Goal: Transaction & Acquisition: Download file/media

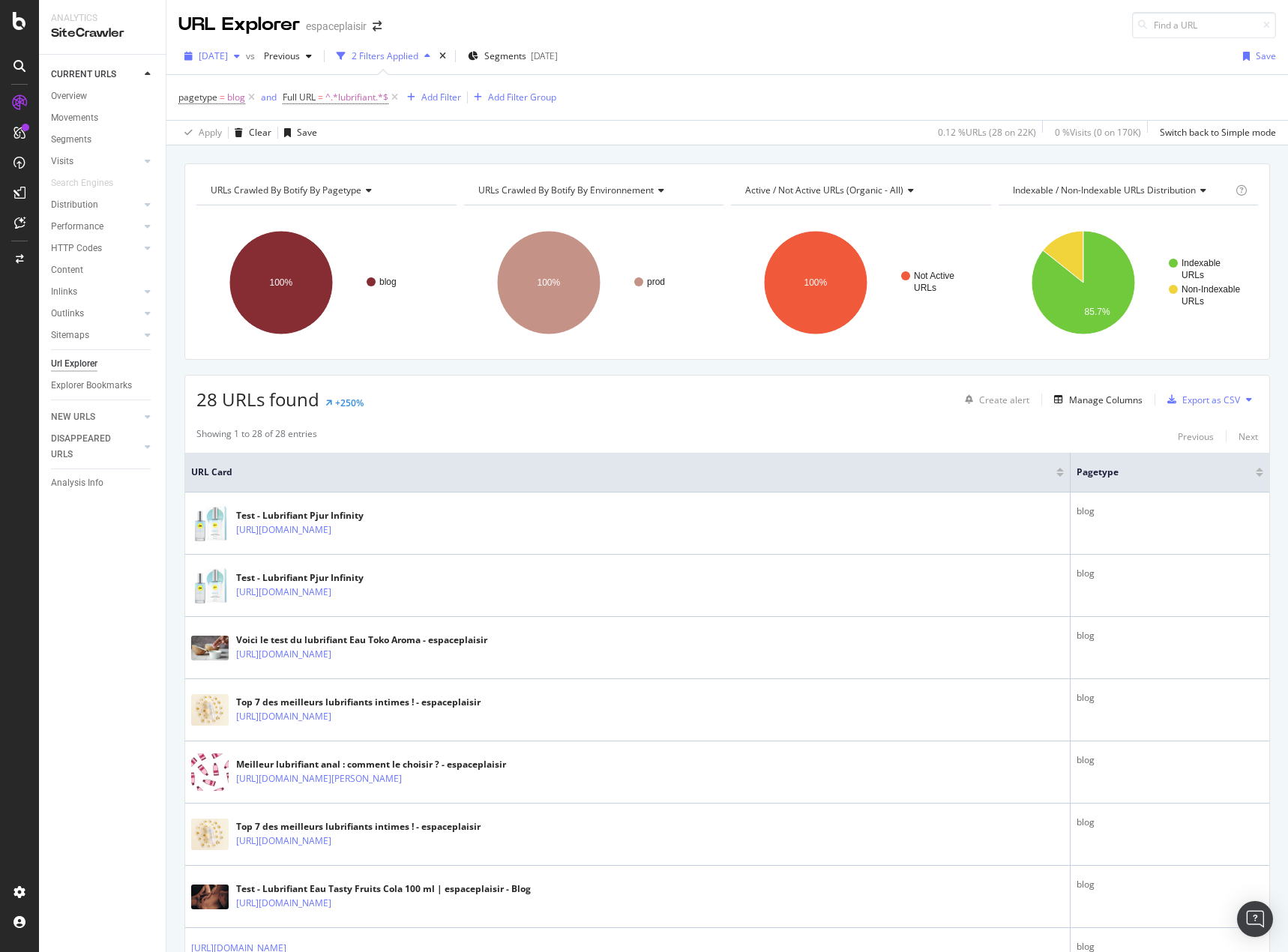
click at [240, 56] on icon "button" at bounding box center [237, 56] width 6 height 9
click at [69, 90] on div "Overview" at bounding box center [69, 96] width 36 height 16
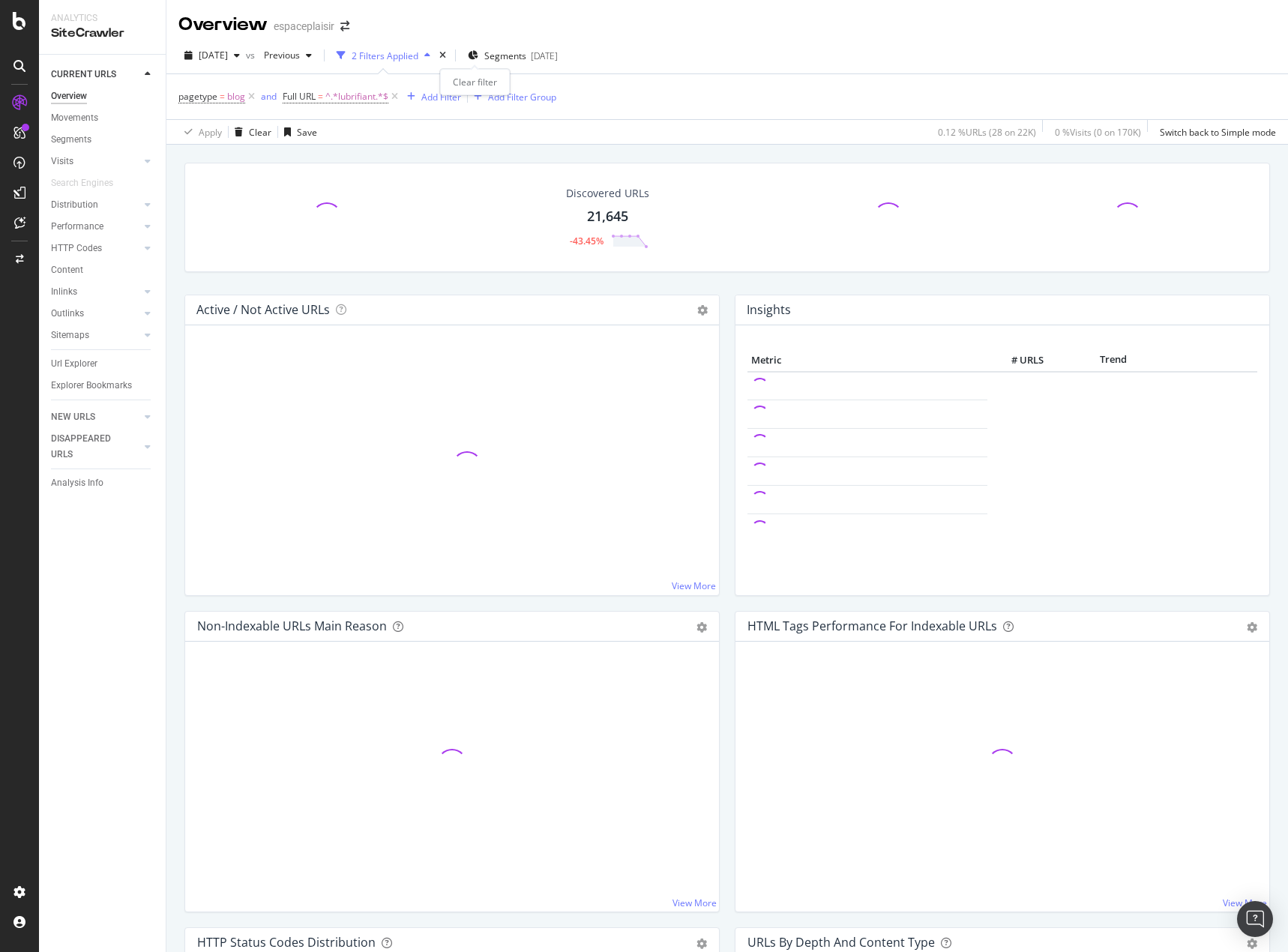
click at [446, 55] on icon "times" at bounding box center [443, 55] width 7 height 9
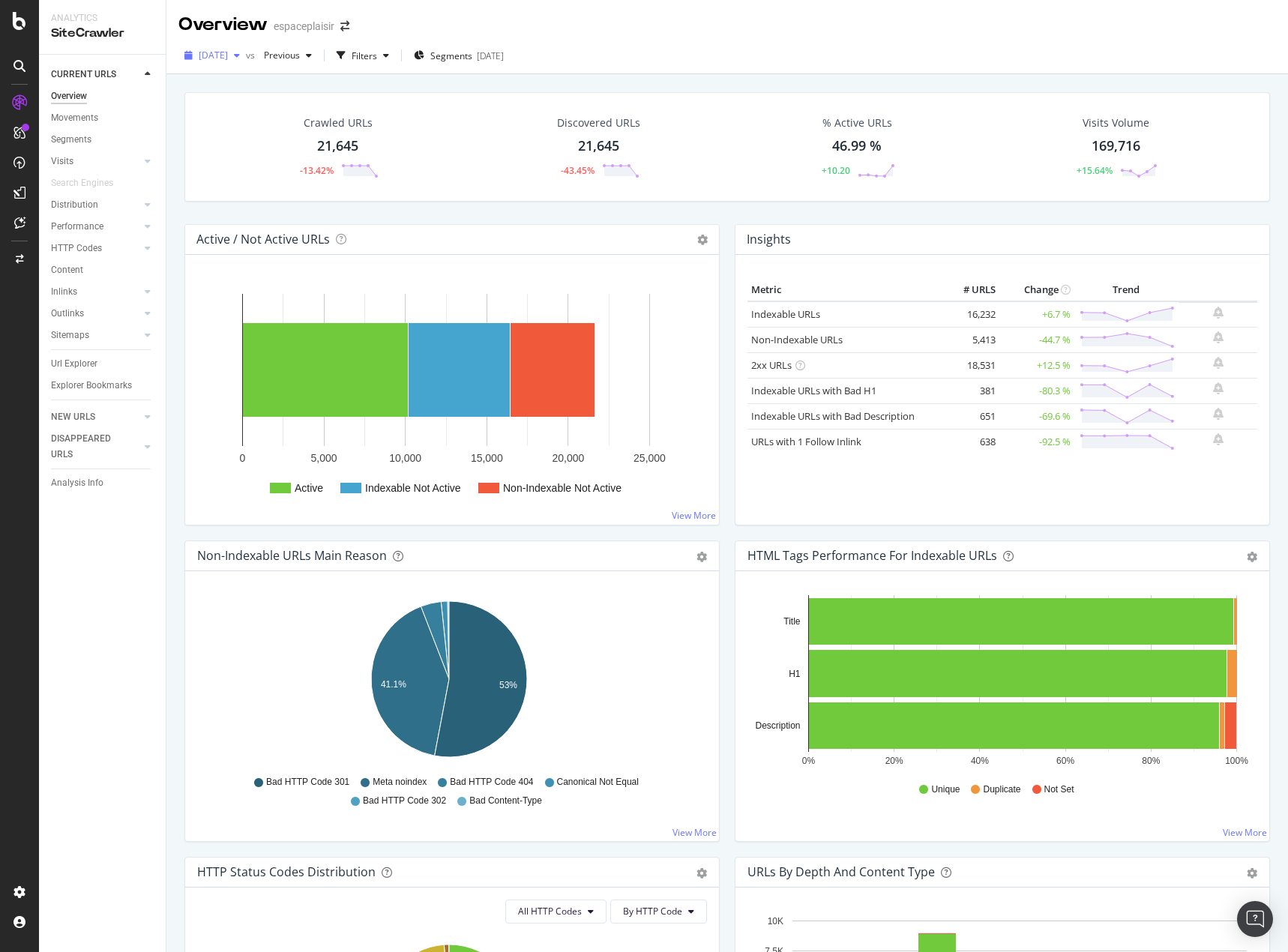
click at [246, 54] on div "button" at bounding box center [237, 55] width 18 height 9
click at [296, 149] on div "2025 Apr. 26th" at bounding box center [254, 149] width 107 height 13
click at [228, 61] on span "2025 Apr. 26th" at bounding box center [213, 55] width 29 height 12
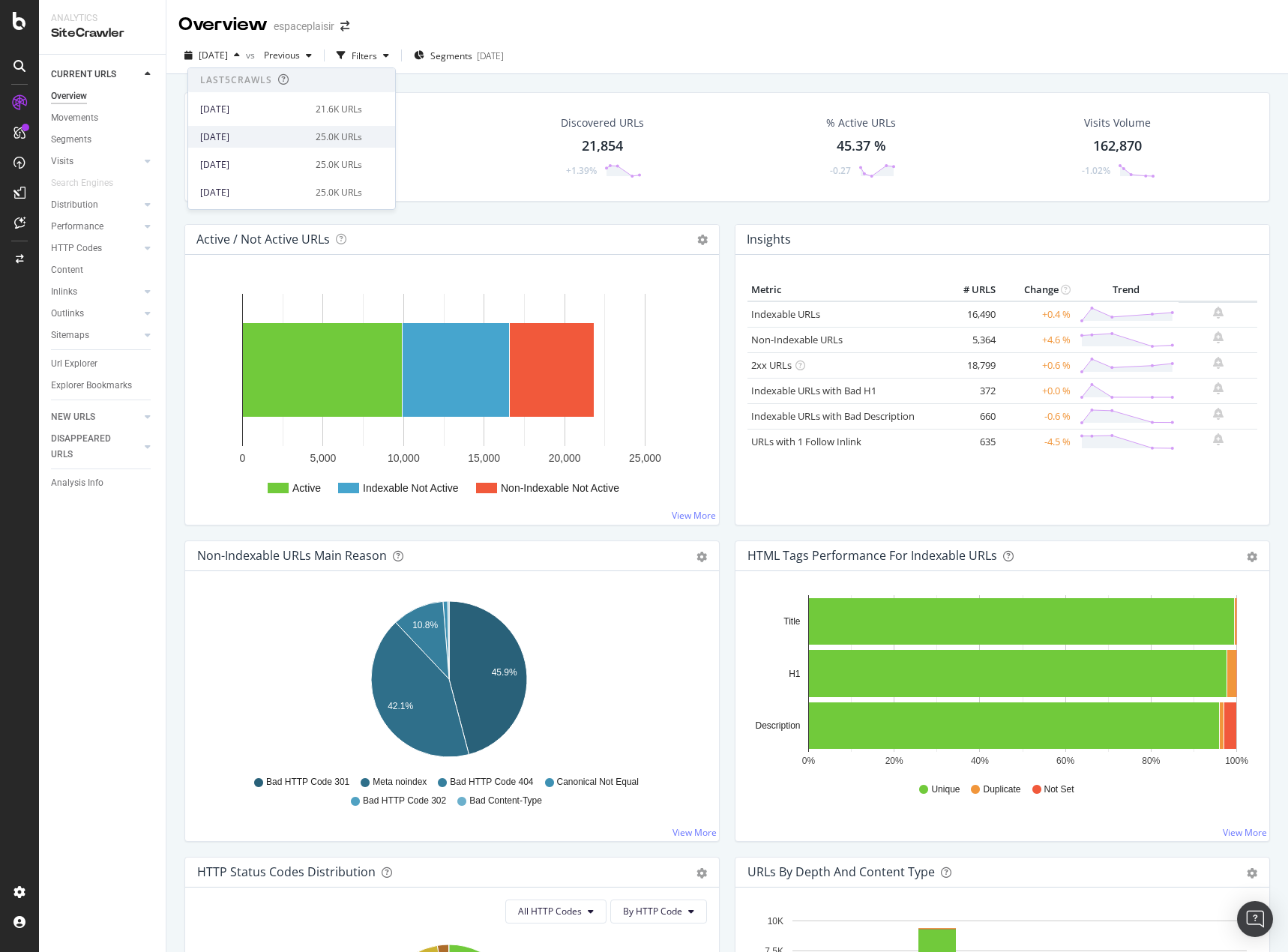
click at [279, 135] on div "2025 Aug. 2nd" at bounding box center [254, 137] width 107 height 13
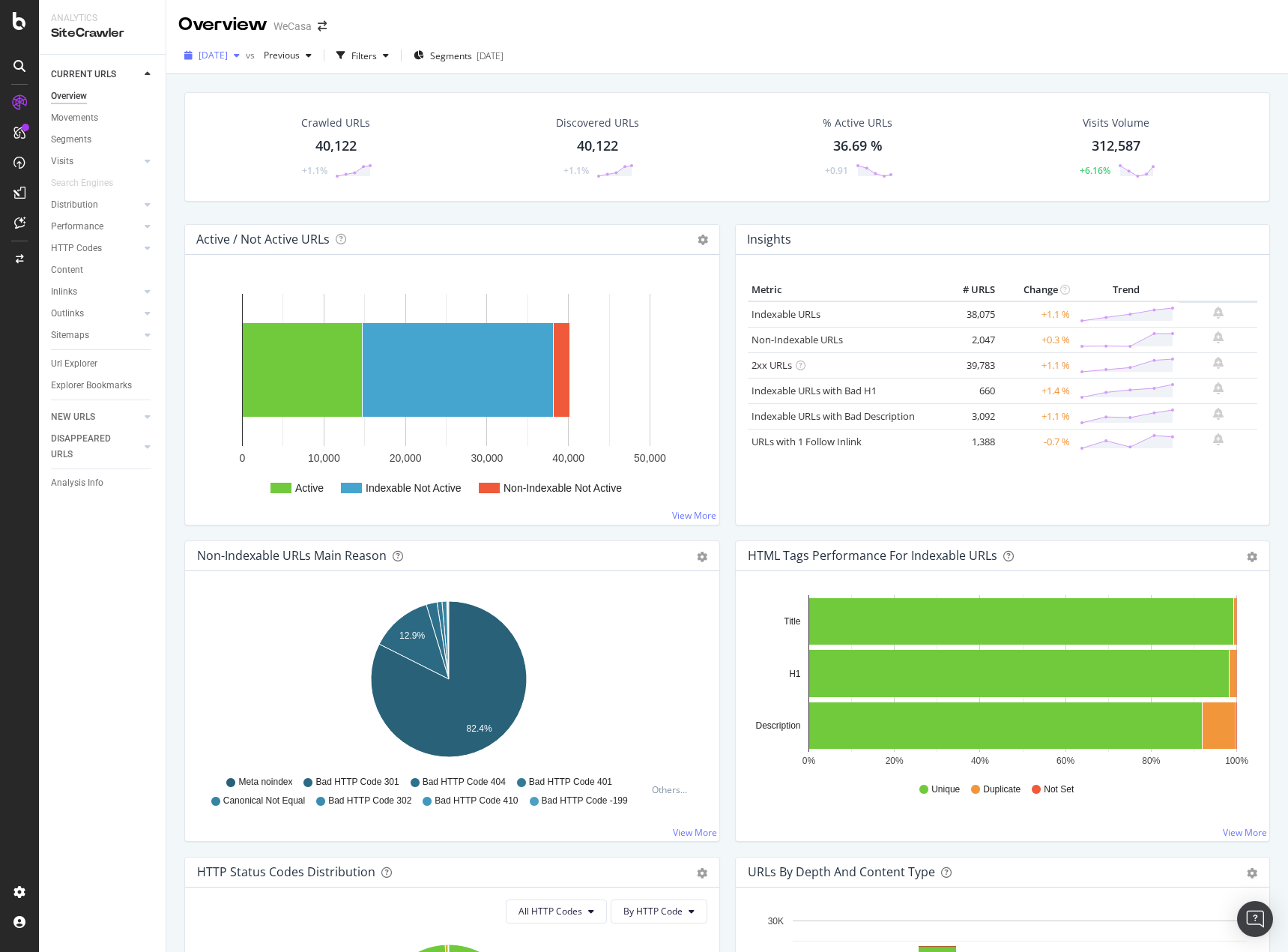
click at [228, 53] on span "[DATE]" at bounding box center [213, 55] width 29 height 12
click at [452, 190] on div "Crawled URLs 40,122 +1.1% Discovered URLs 40,122 +1.1% % Active URLs 36.69 % +0…" at bounding box center [727, 147] width 1086 height 109
click at [246, 61] on div "[DATE]" at bounding box center [212, 55] width 68 height 22
click at [999, 335] on circle at bounding box center [1172, 333] width 4 height 4
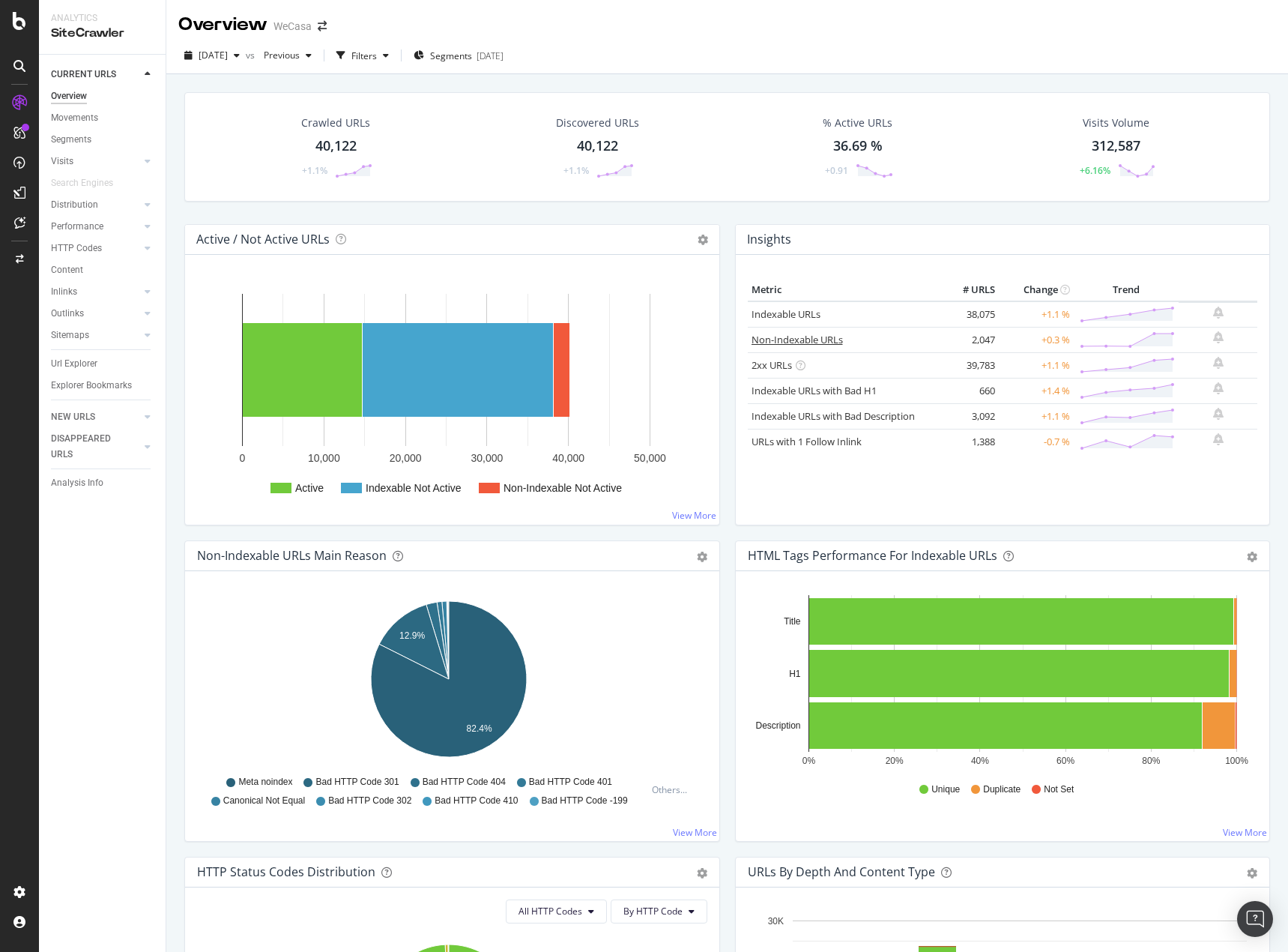
click at [824, 339] on link "Non-Indexable URLs" at bounding box center [797, 339] width 92 height 13
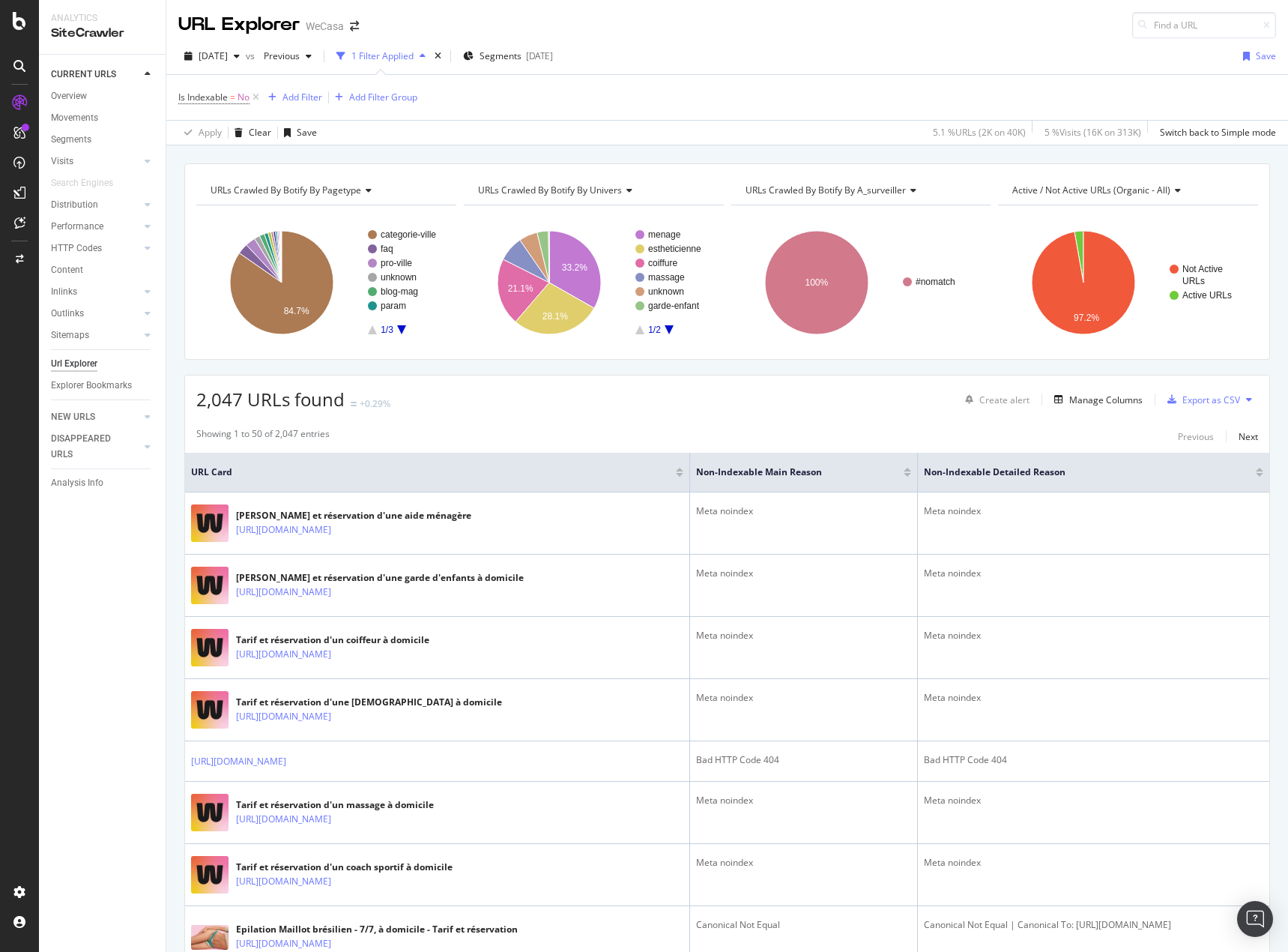
click at [904, 183] on div "URLs Crawled By Botify By a_surveiller" at bounding box center [860, 190] width 236 height 24
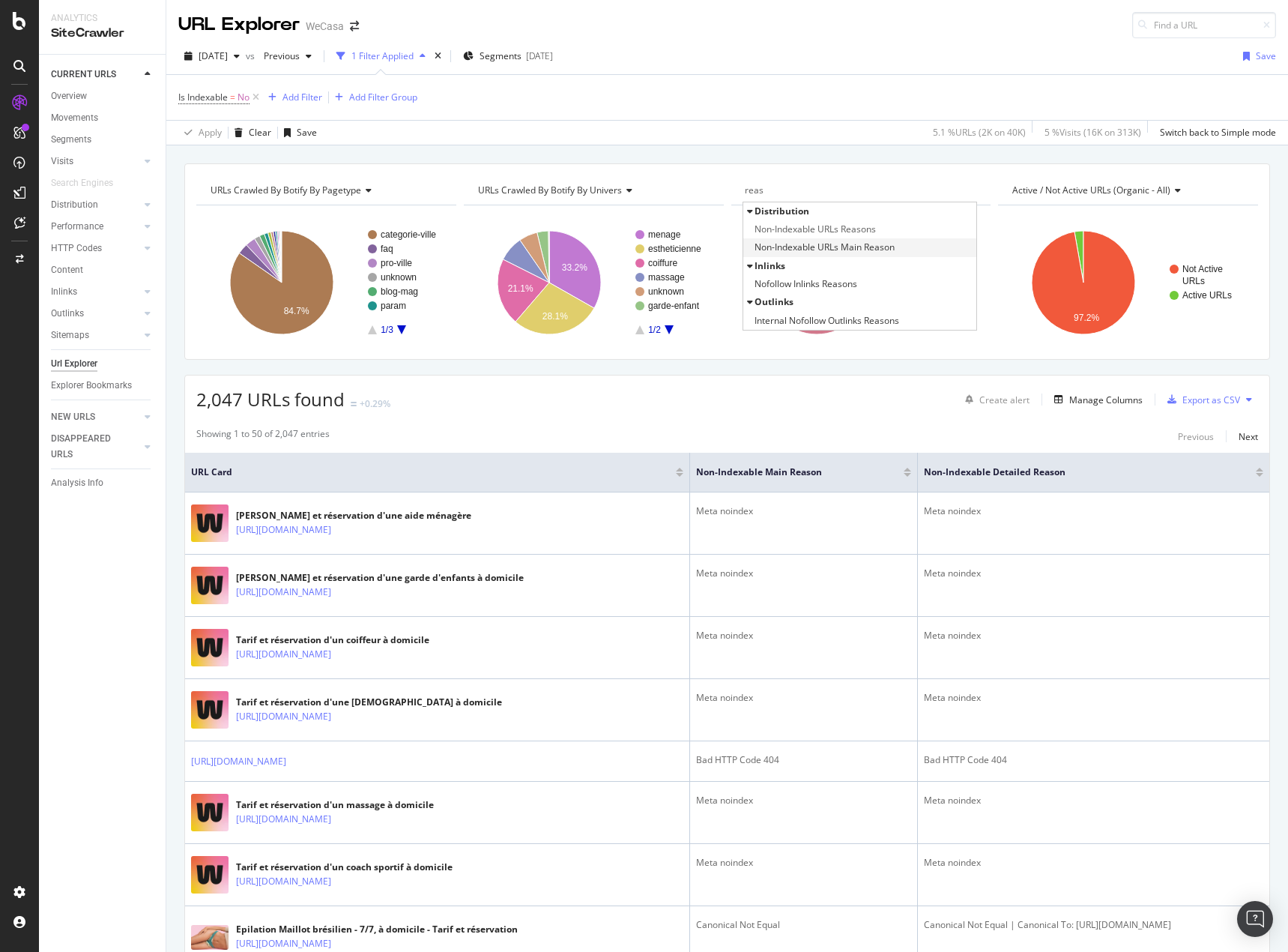
type input "reas"
click at [828, 248] on span "Non-Indexable URLs Main Reason" at bounding box center [825, 247] width 141 height 15
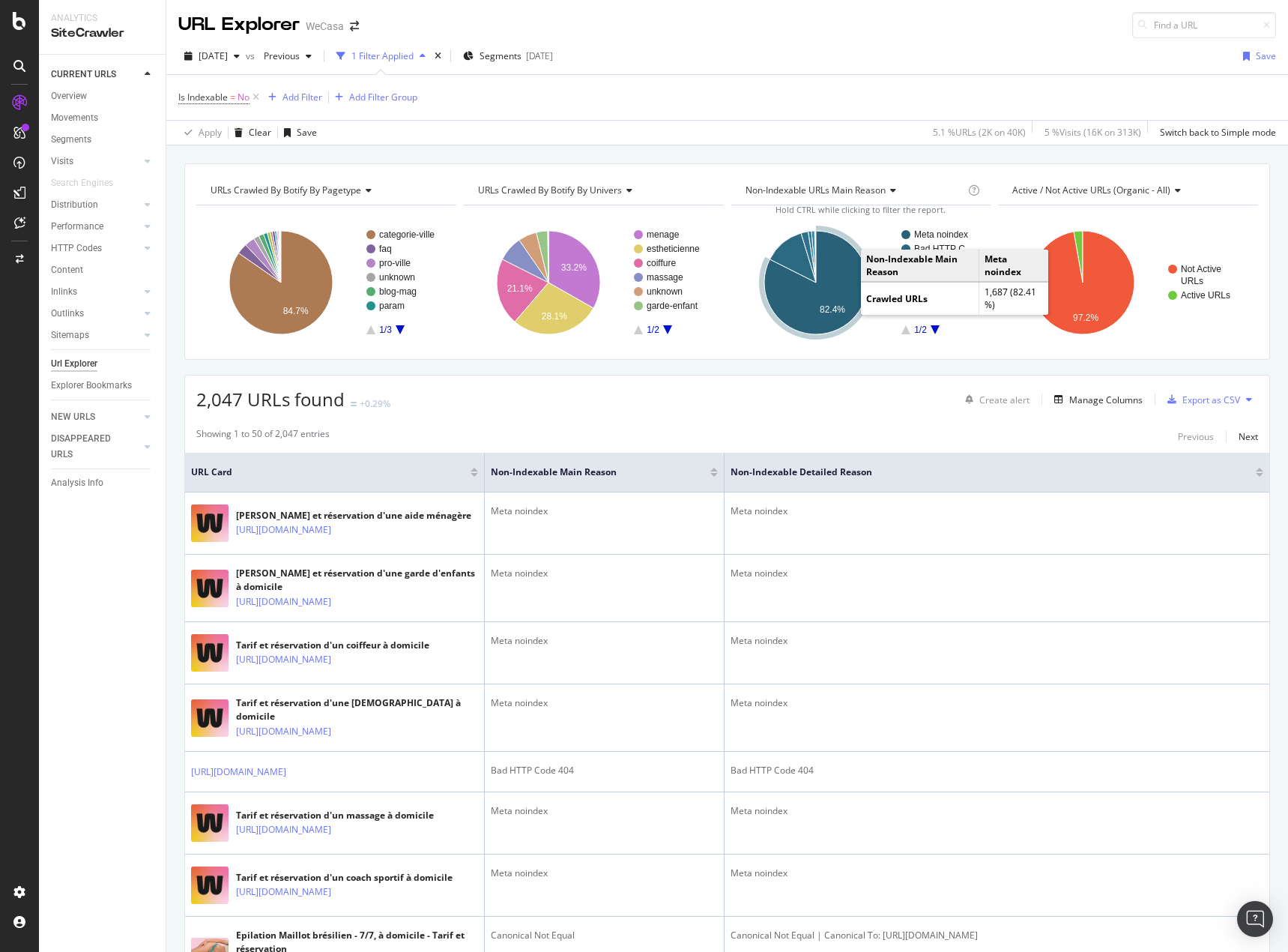
click at [841, 270] on icon "A chart." at bounding box center [816, 282] width 103 height 103
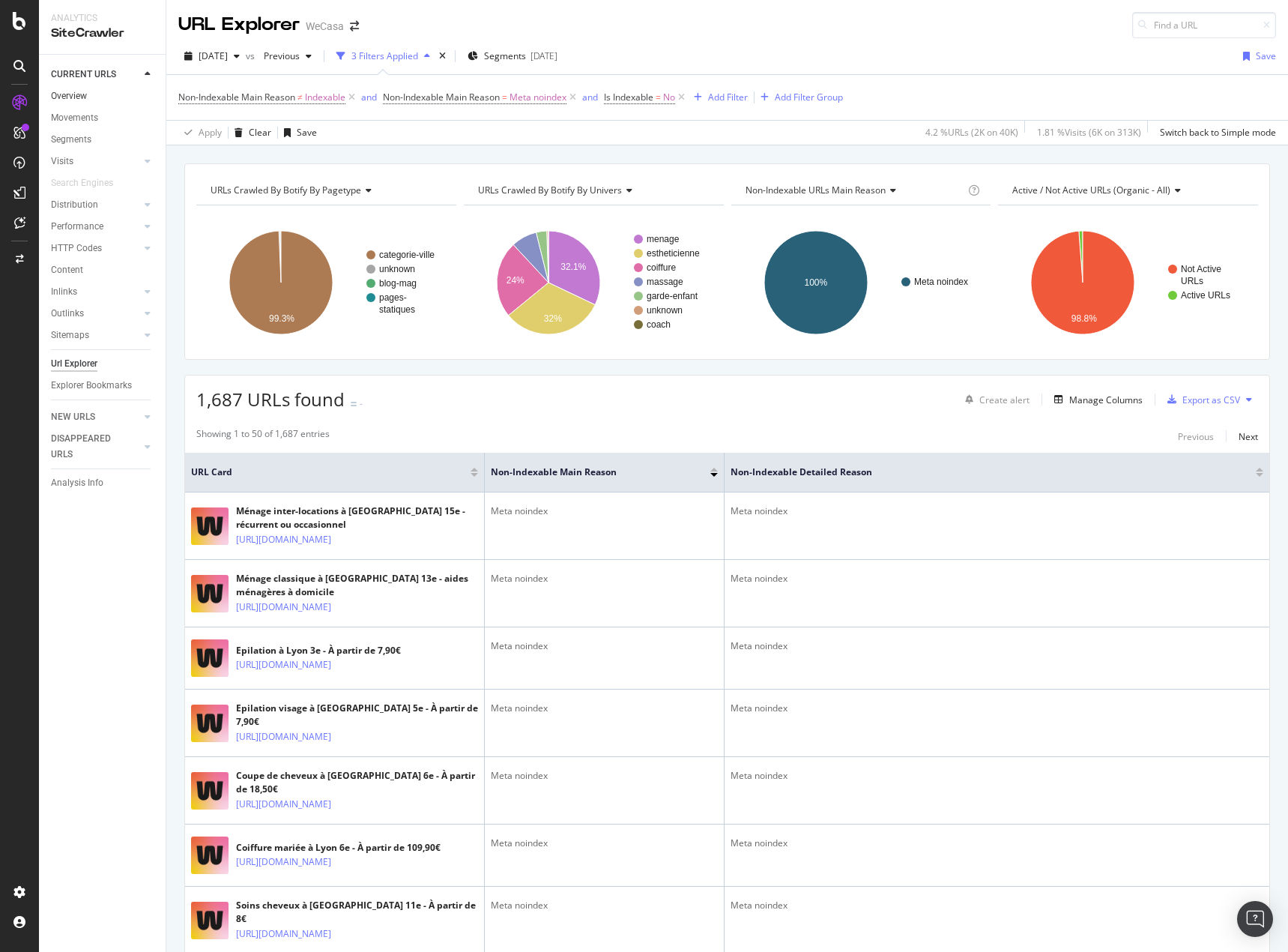
drag, startPoint x: 71, startPoint y: 95, endPoint x: 89, endPoint y: 101, distance: 19.0
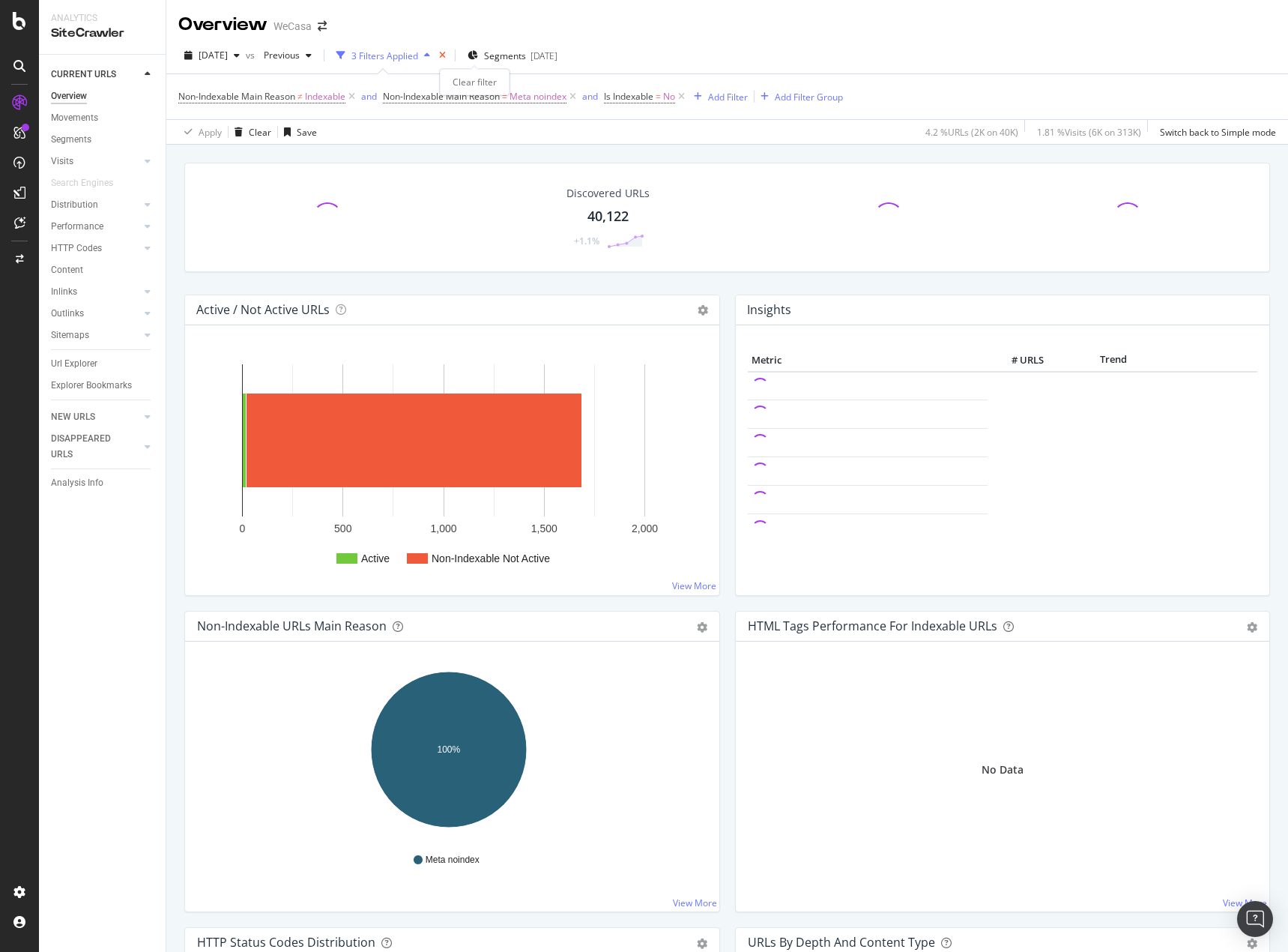
click at [446, 55] on icon "times" at bounding box center [443, 55] width 7 height 9
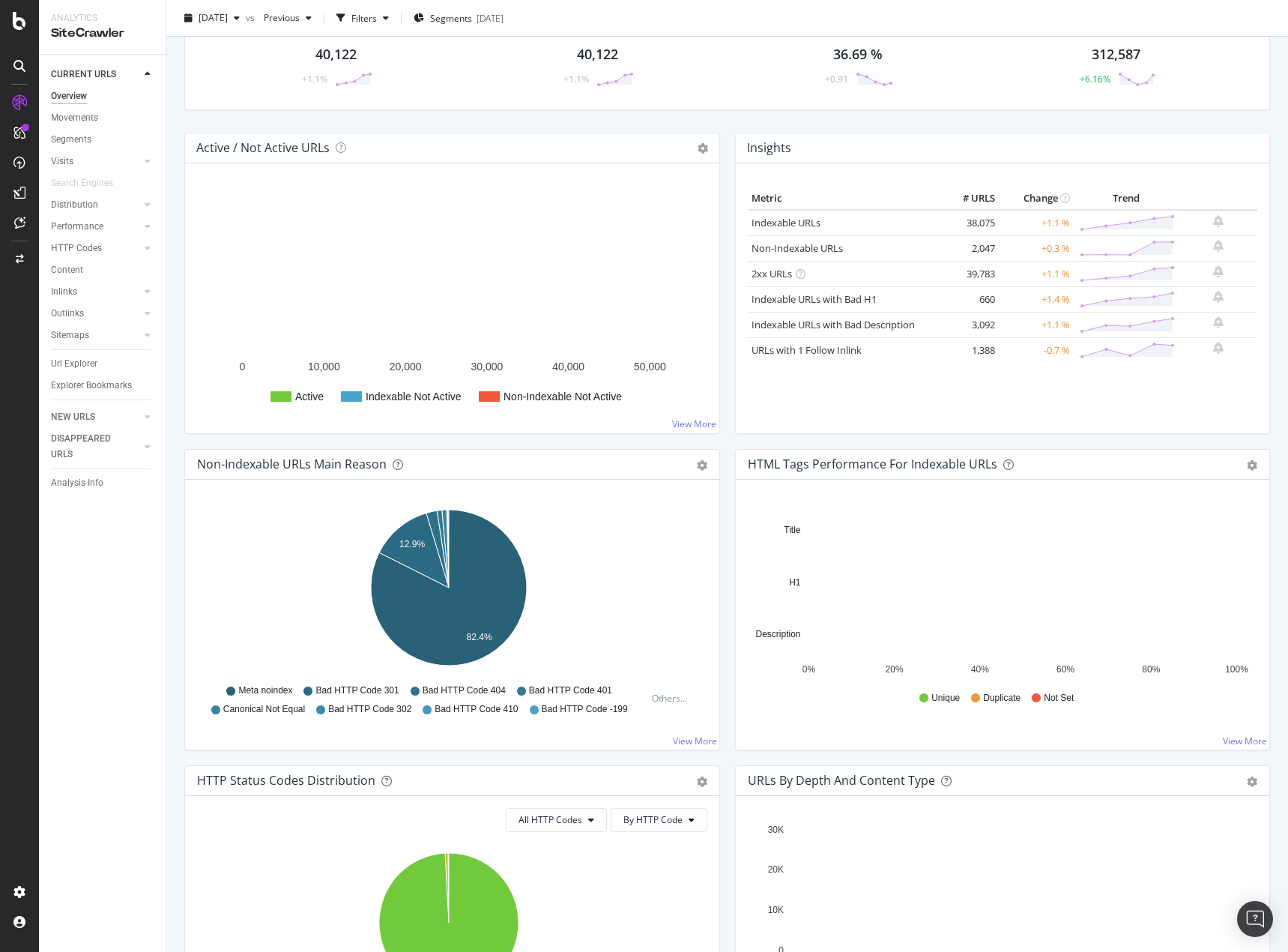
scroll to position [300, 0]
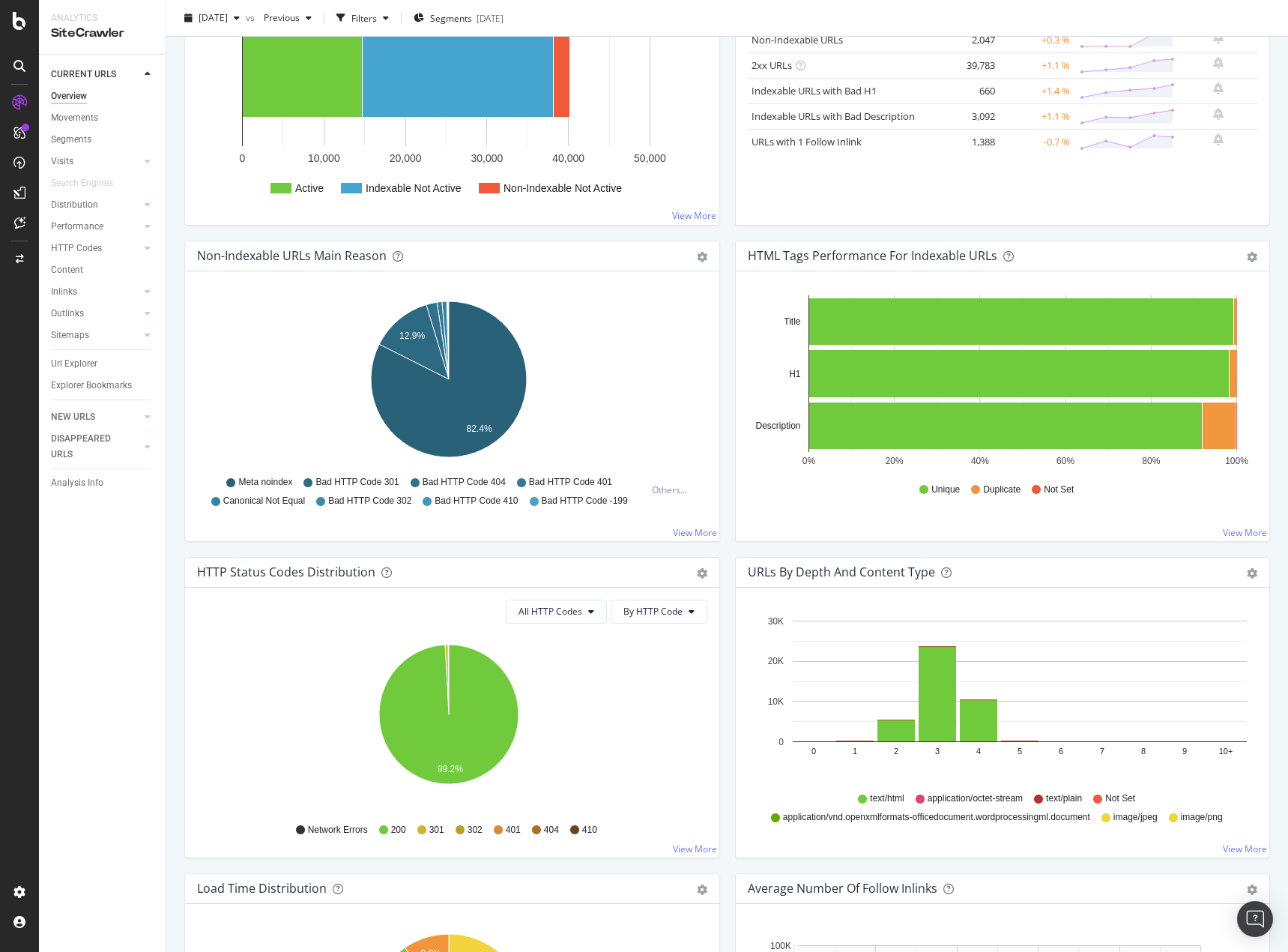
click at [70, 434] on div "DISAPPEARED URLS" at bounding box center [88, 446] width 76 height 31
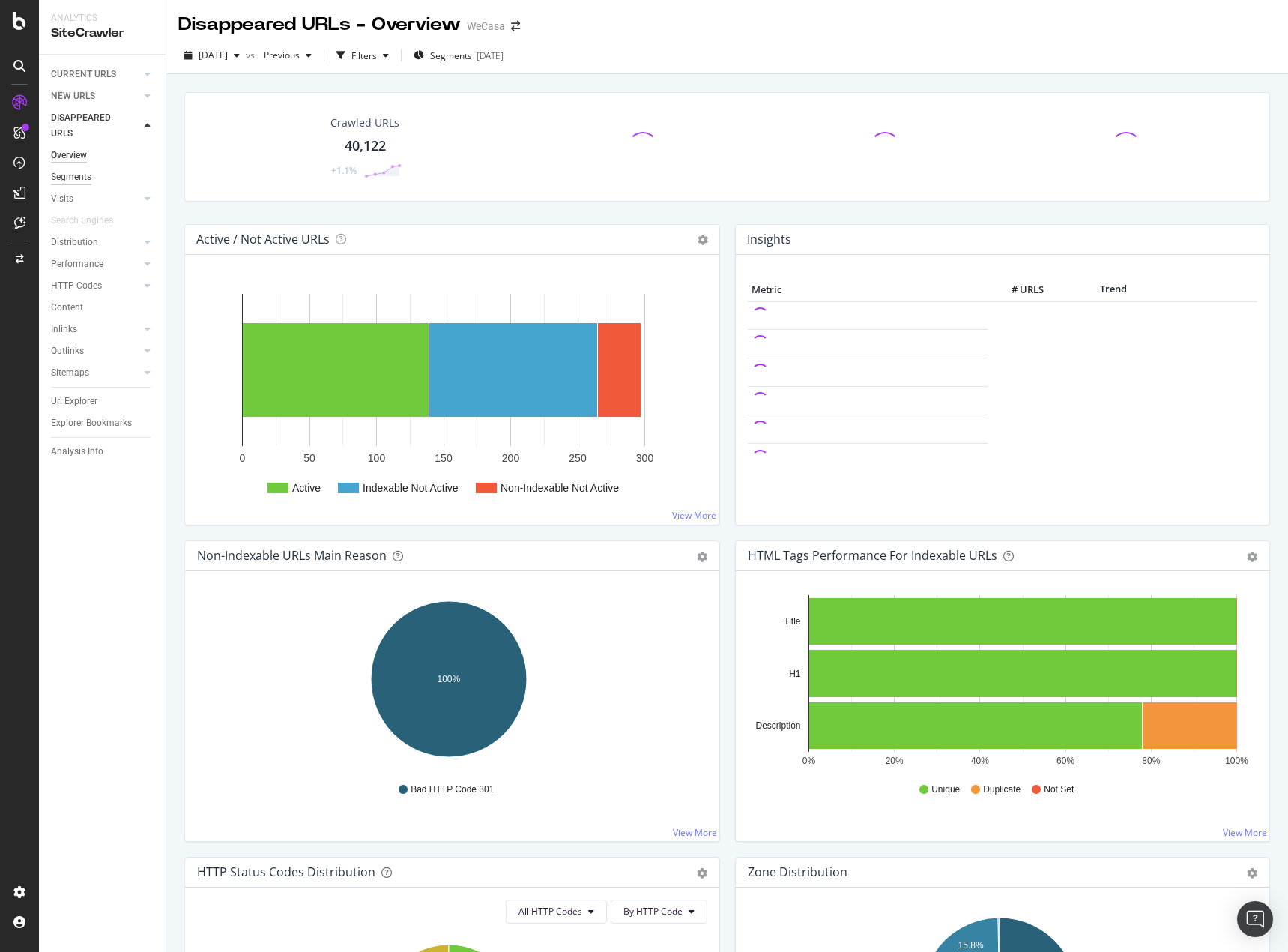
click at [79, 177] on div "Segments" at bounding box center [70, 177] width 40 height 16
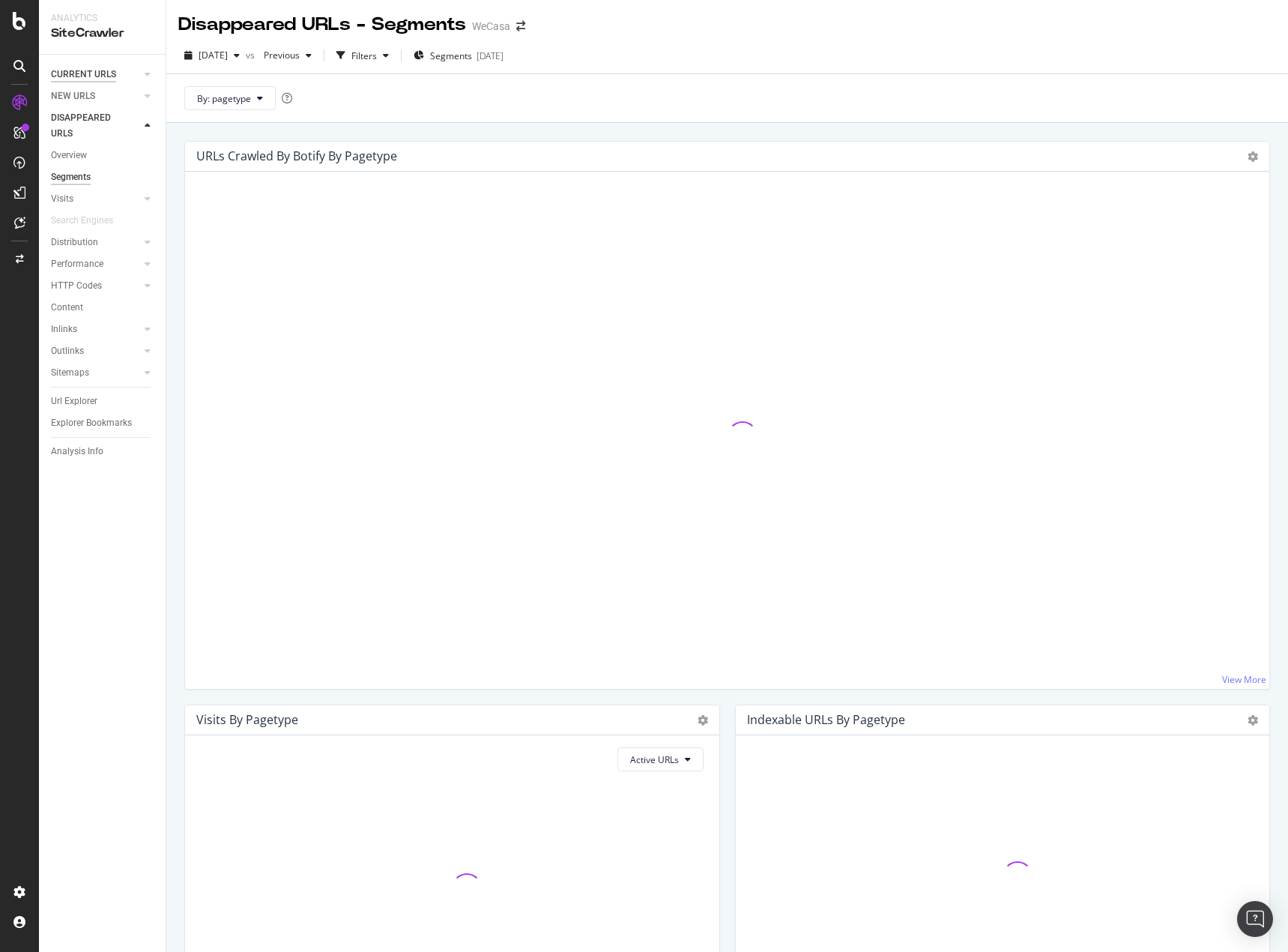
click at [82, 72] on div "CURRENT URLS" at bounding box center [83, 75] width 65 height 16
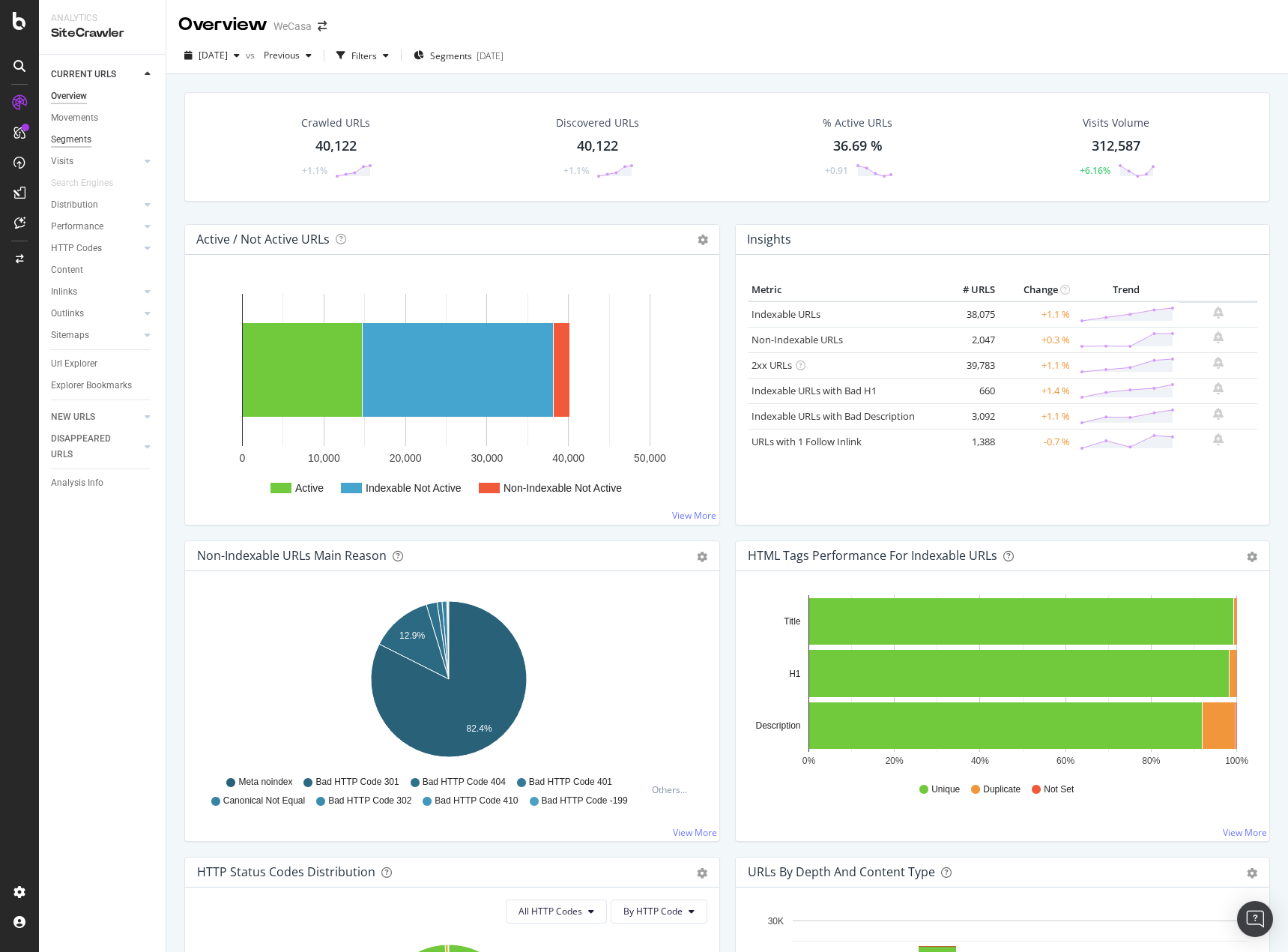
click at [89, 138] on div "Segments" at bounding box center [70, 140] width 40 height 16
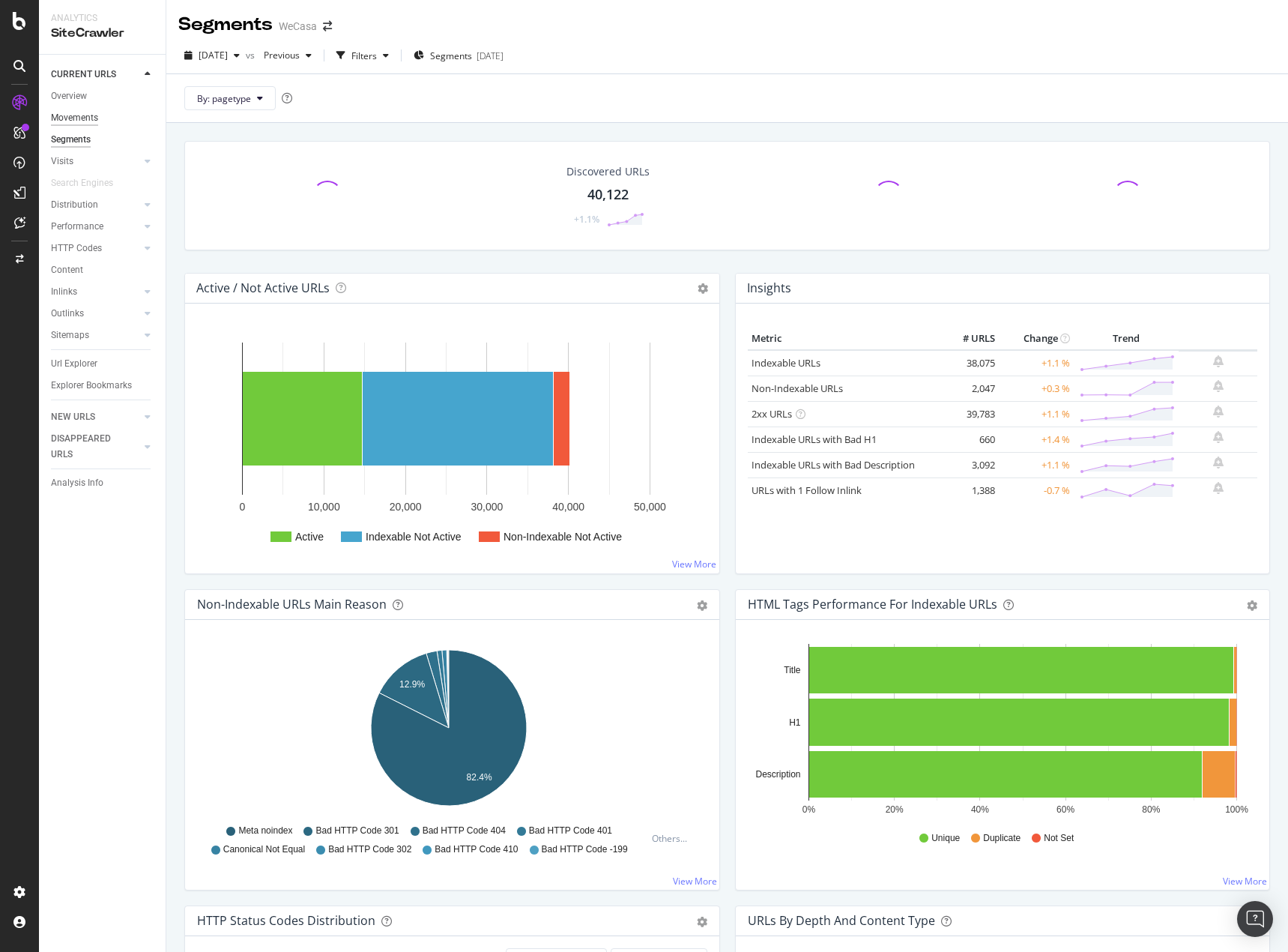
click at [88, 115] on div "Movements" at bounding box center [74, 118] width 47 height 16
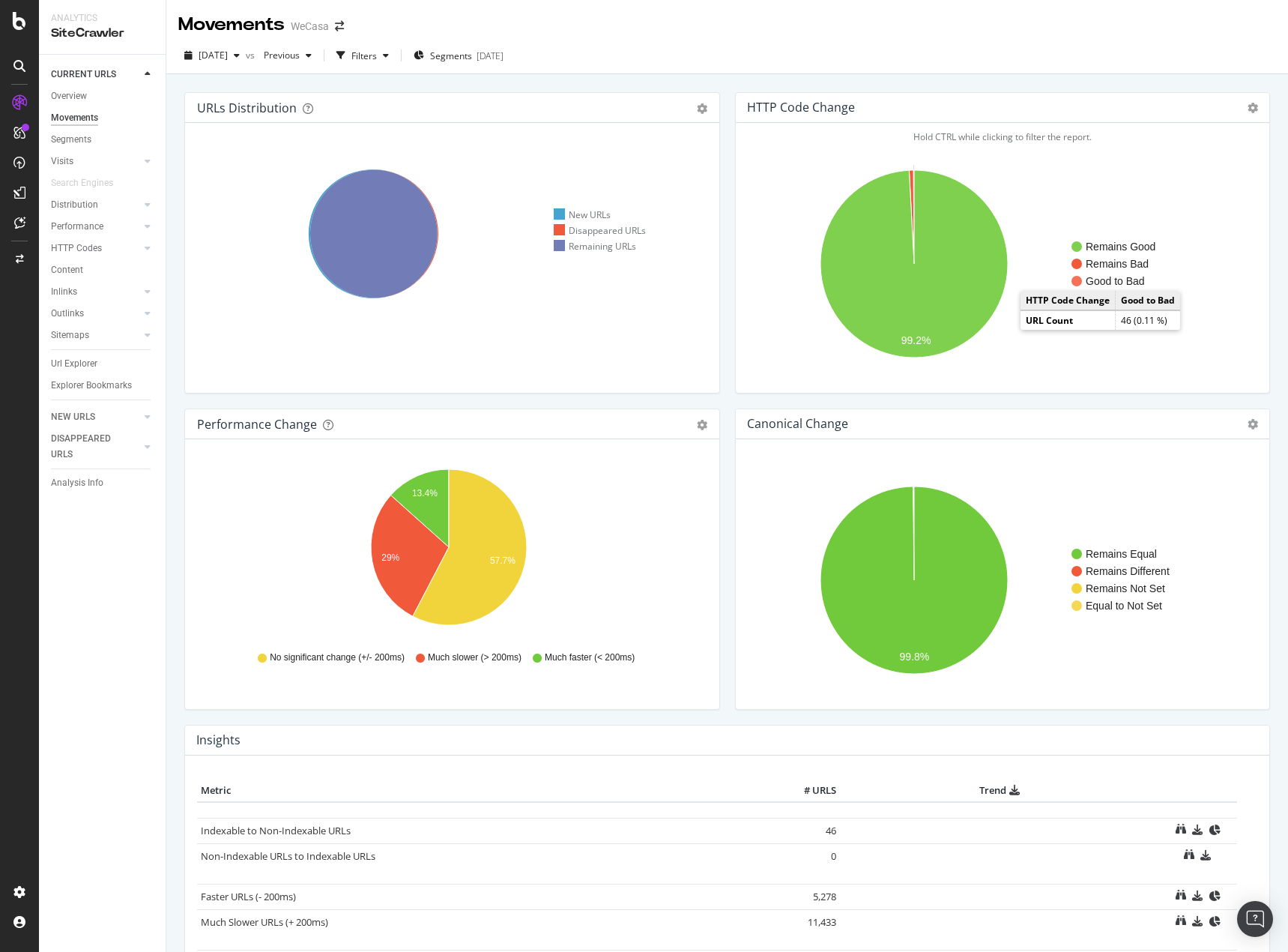
click at [1110, 279] on text "Good to Bad" at bounding box center [1115, 280] width 60 height 12
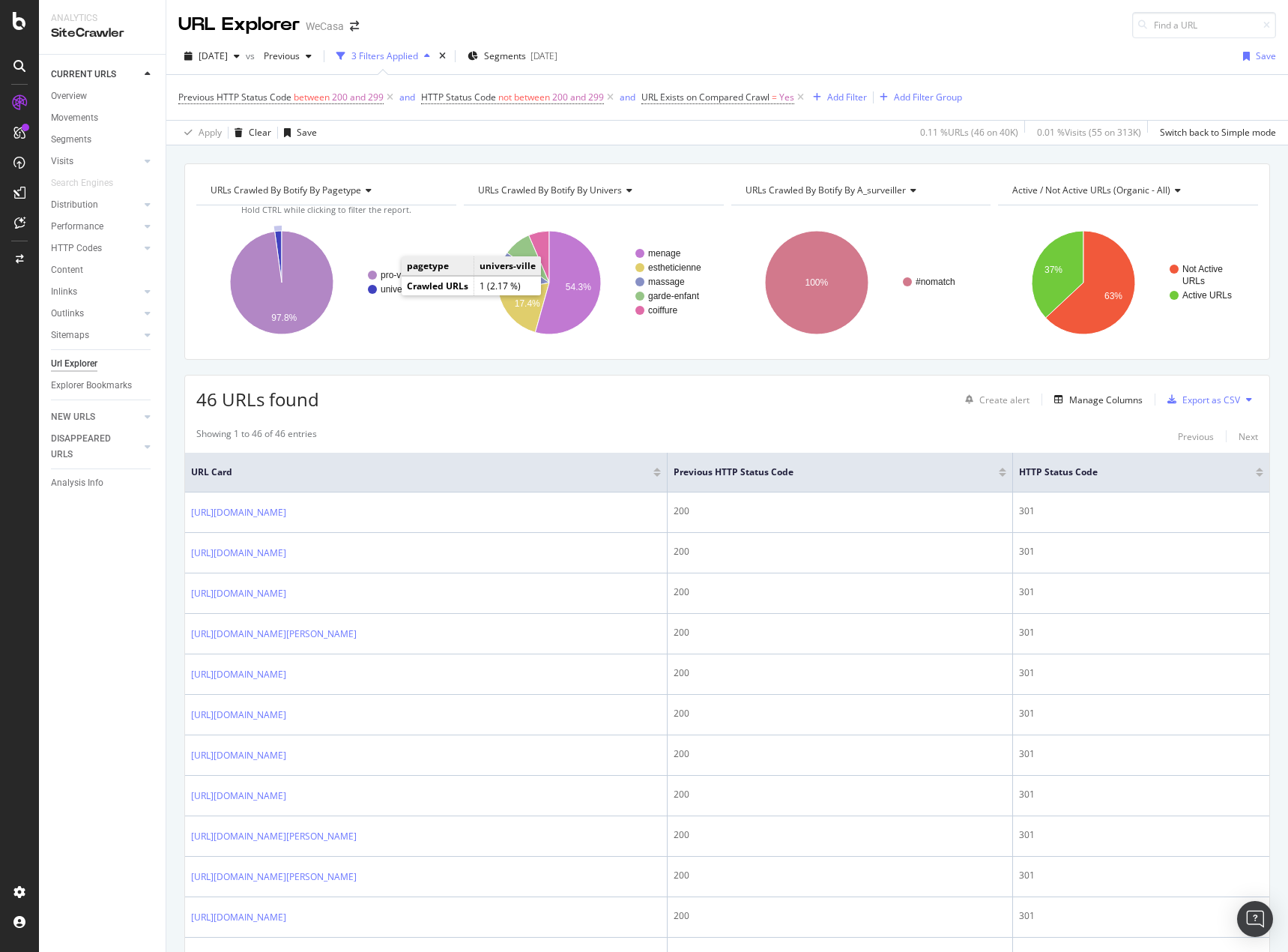
click at [391, 291] on text "univers-ville" at bounding box center [405, 289] width 48 height 11
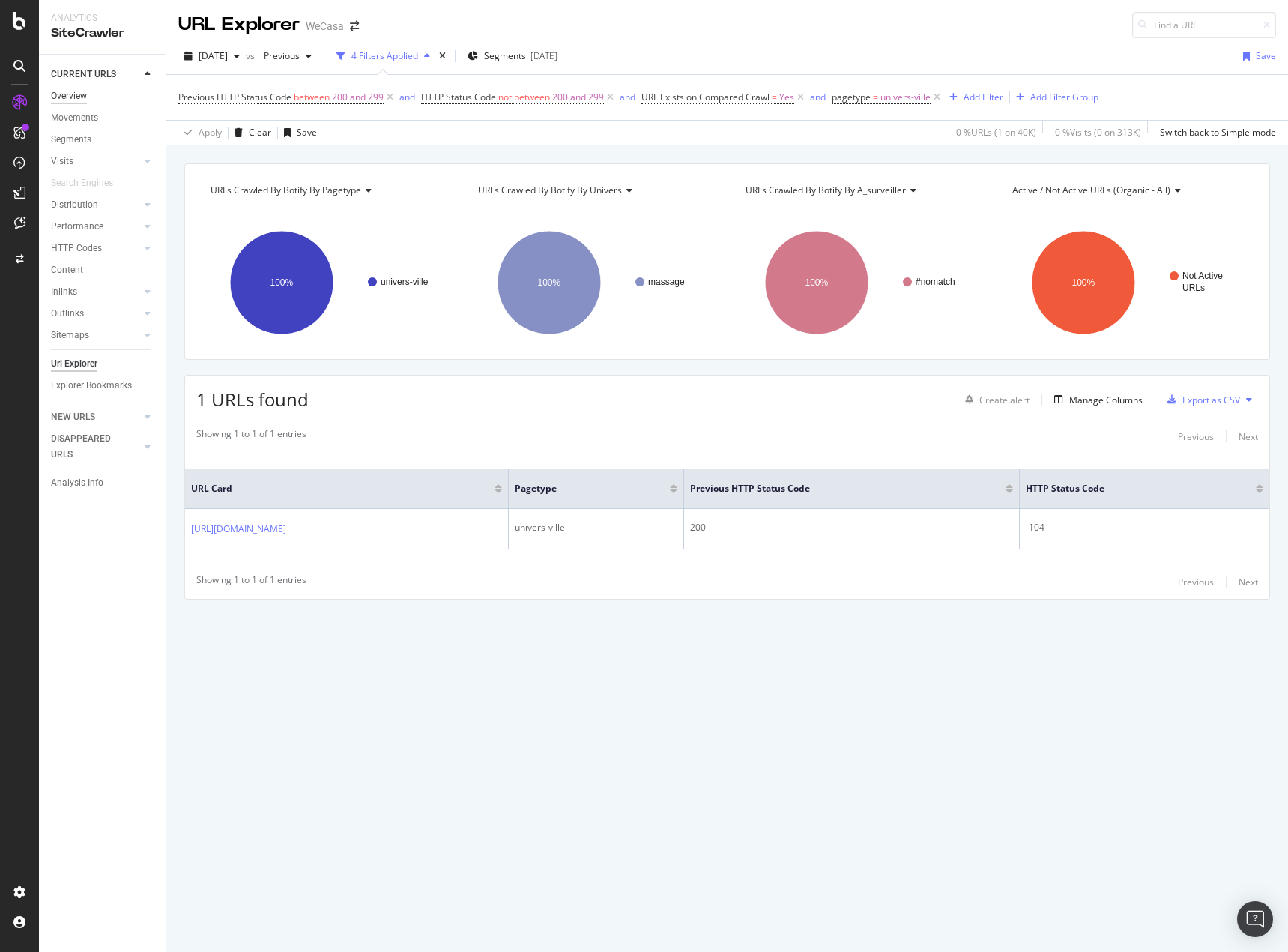
click at [79, 88] on div "Overview" at bounding box center [68, 96] width 36 height 16
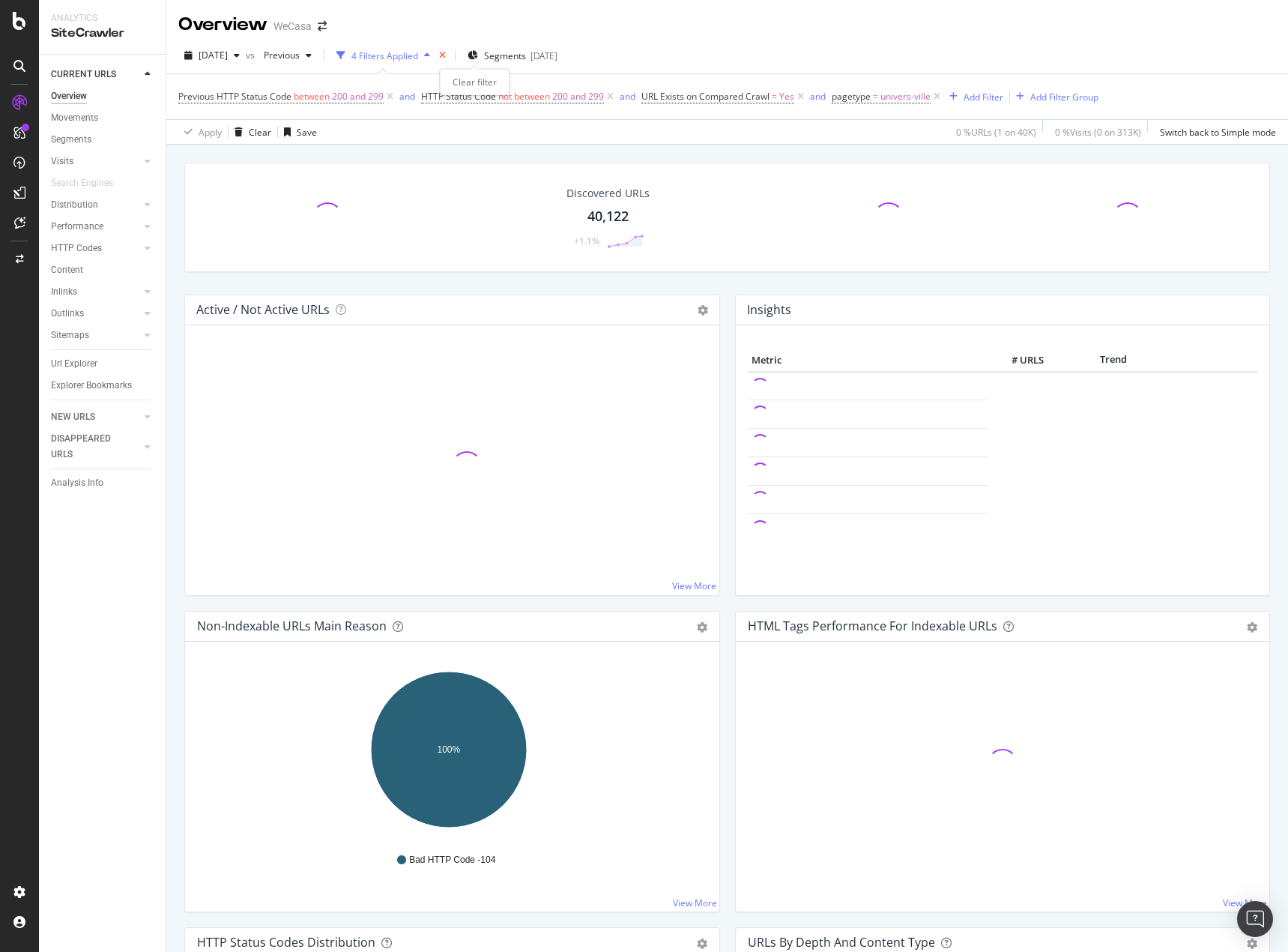
click at [446, 54] on icon "times" at bounding box center [443, 55] width 7 height 9
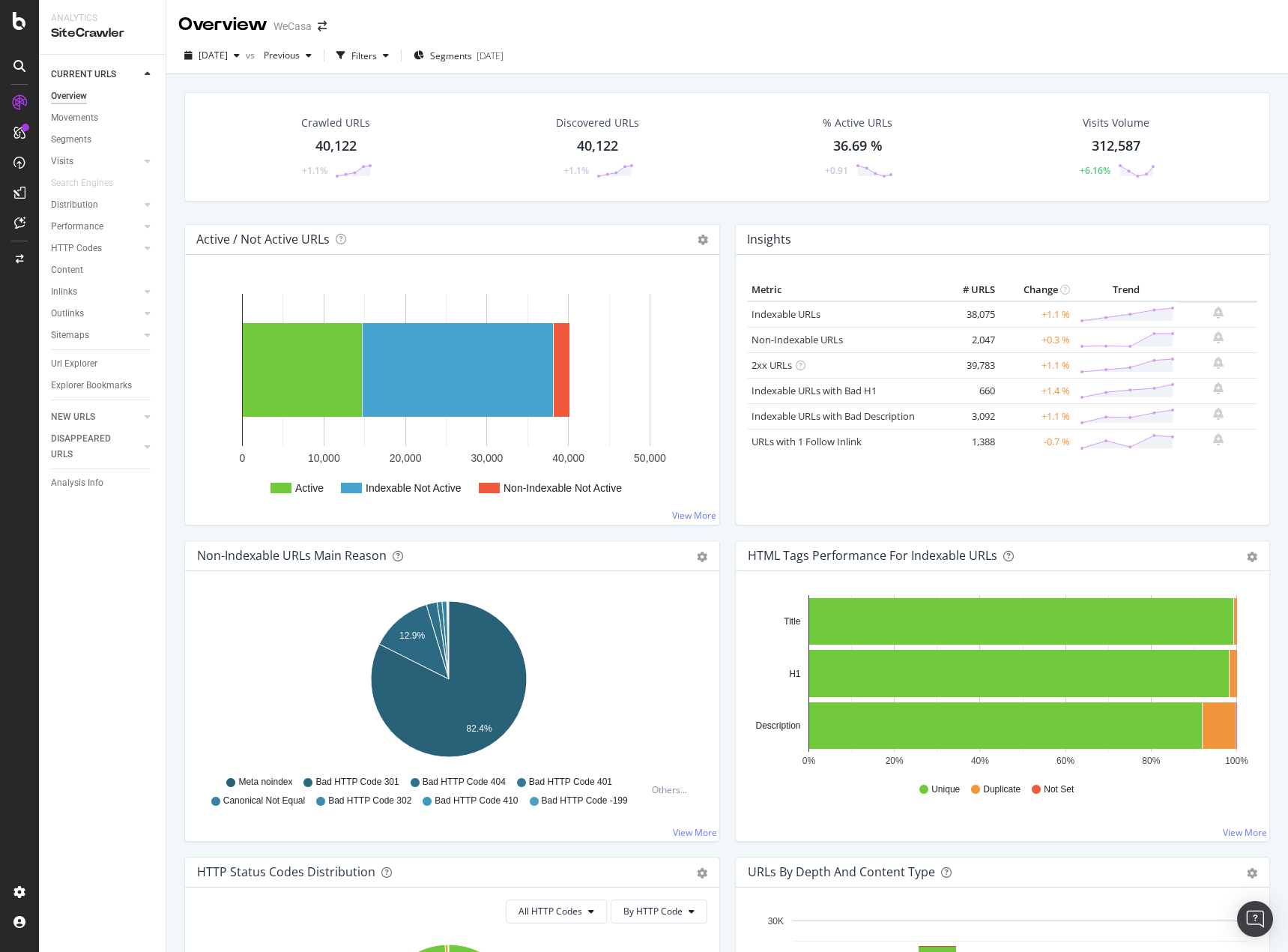
click at [796, 503] on div "Metric # URLS Change Trend Indexable URLs 38,075 +1.1 % Non-Indexable URLs 2,04…" at bounding box center [1003, 395] width 511 height 234
click at [786, 340] on link "Non-Indexable URLs" at bounding box center [797, 339] width 92 height 13
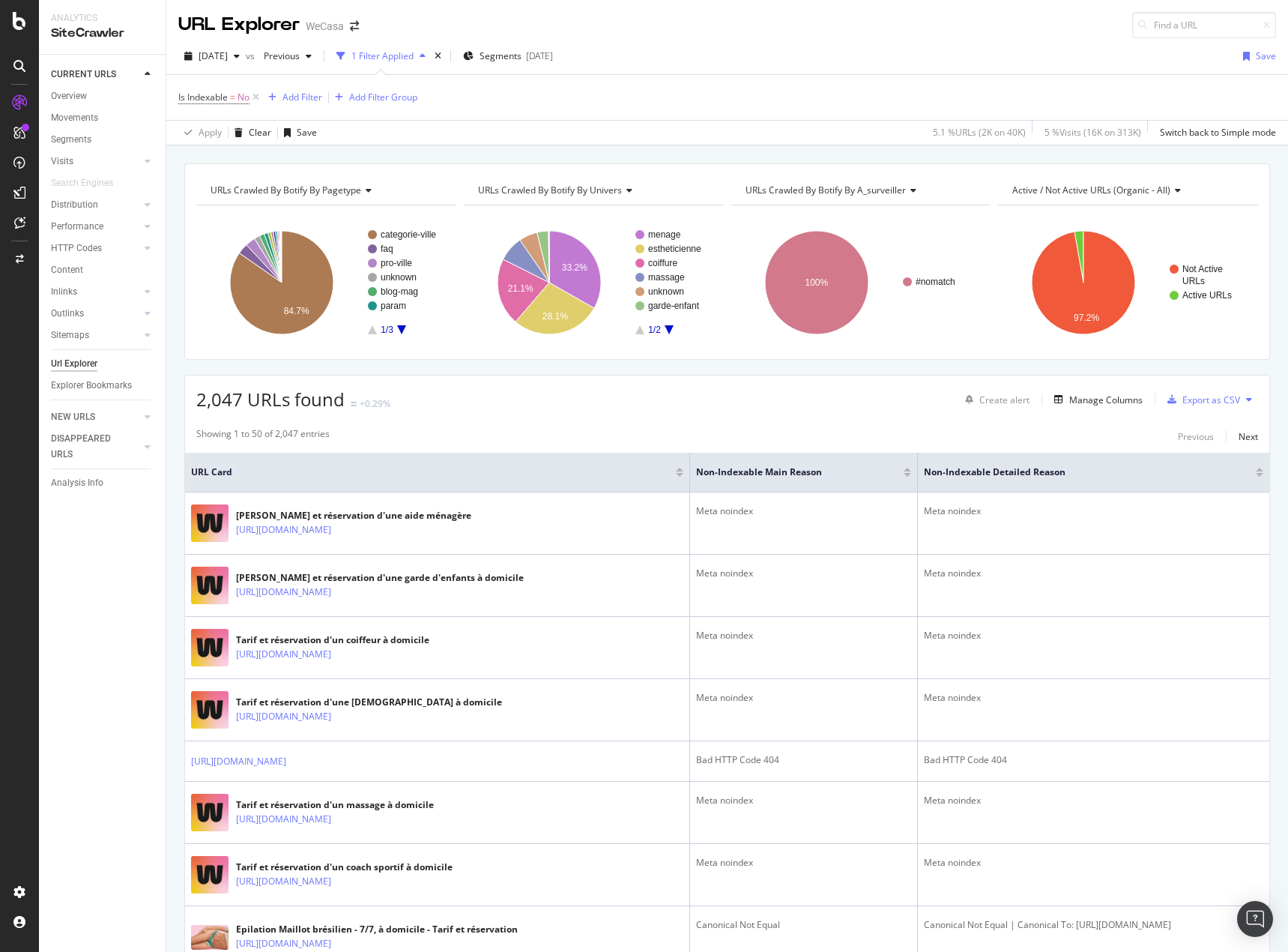
click at [906, 191] on icon at bounding box center [911, 190] width 11 height 9
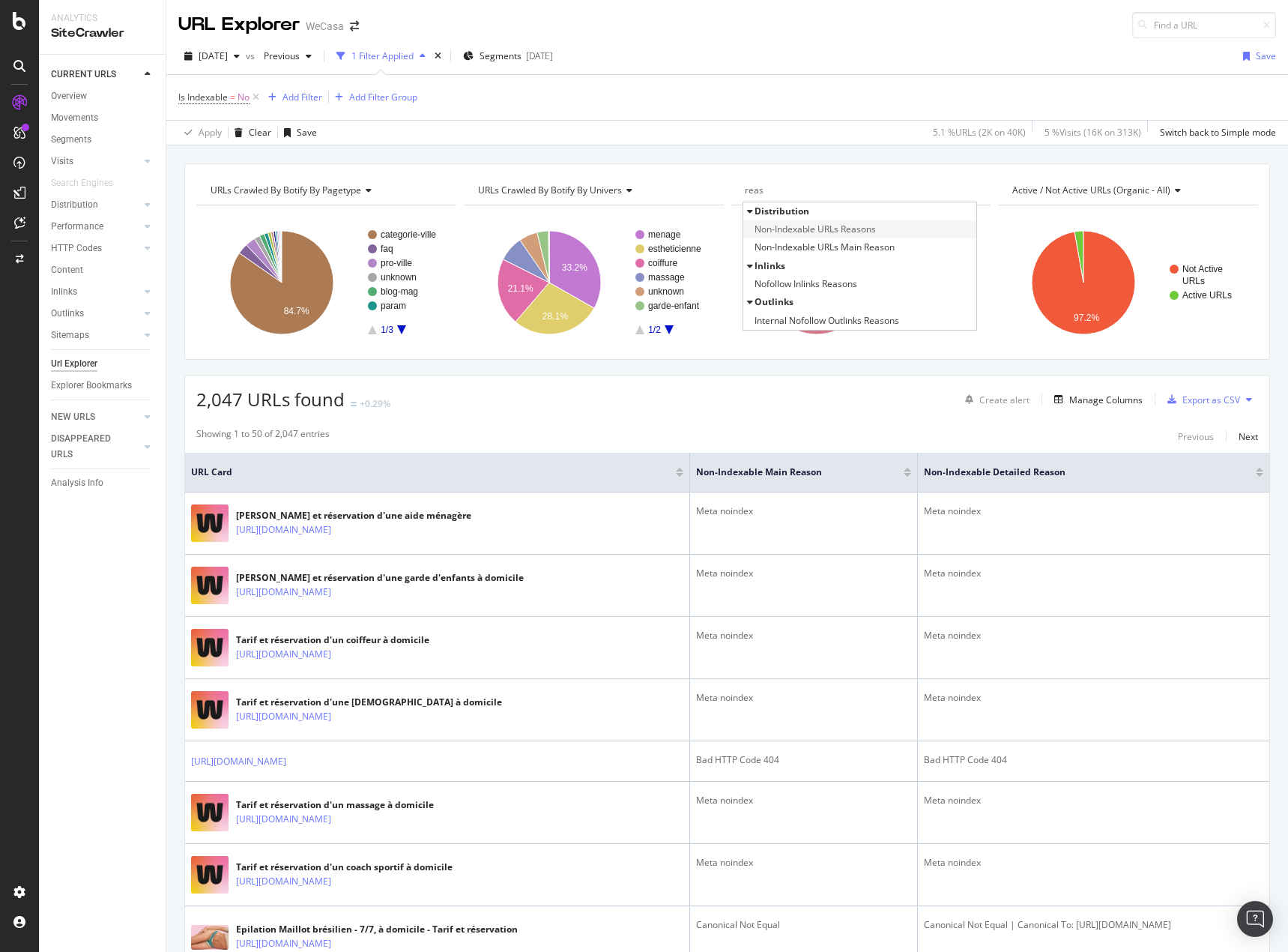
type input "reas"
click at [849, 230] on span "Non-Indexable URLs Reasons" at bounding box center [815, 229] width 121 height 15
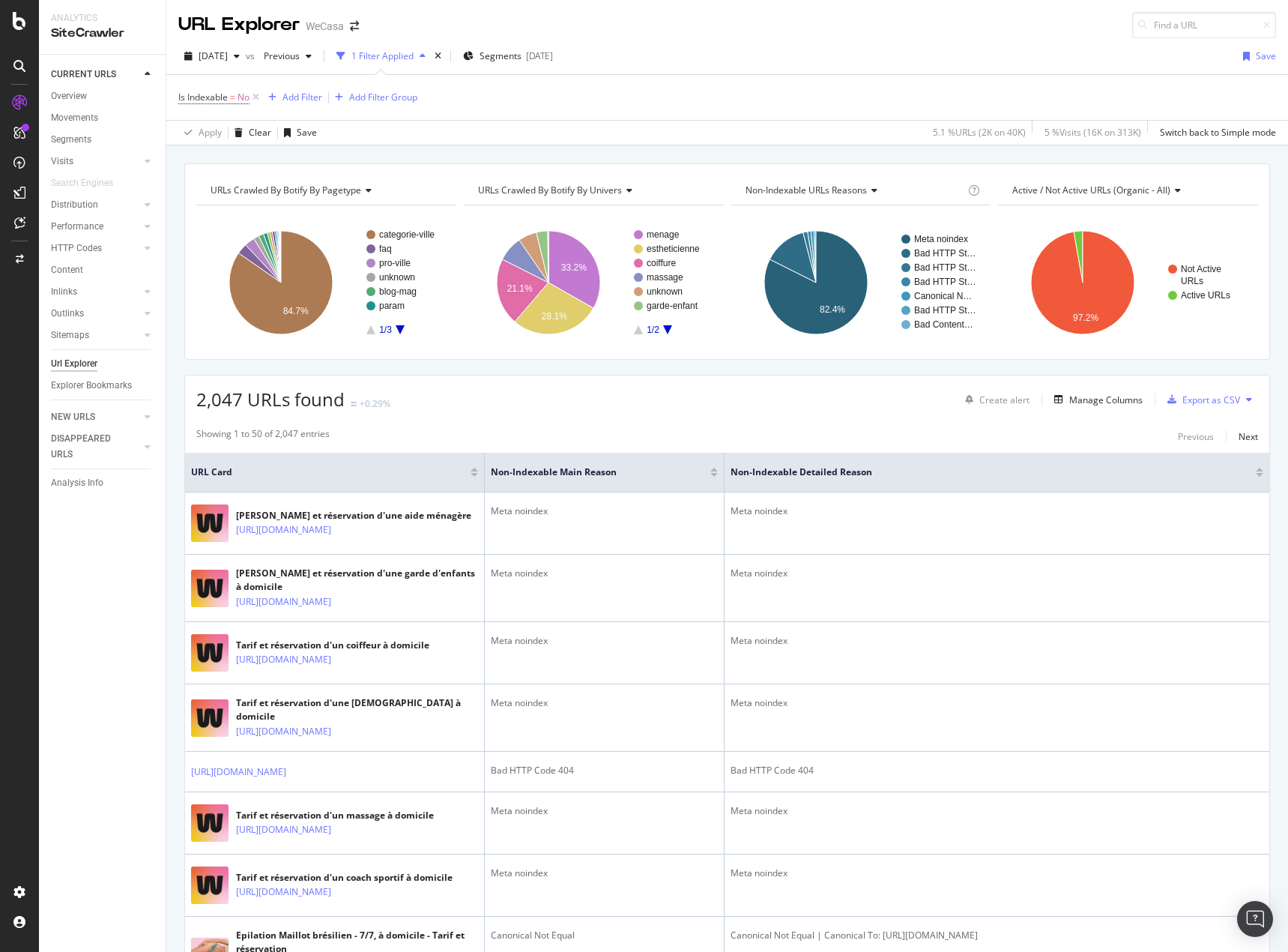
click at [813, 407] on div "2,047 URLs found +0.29% Create alert Manage Columns Export as CSV" at bounding box center [727, 393] width 1084 height 36
click at [788, 303] on icon "A chart." at bounding box center [816, 282] width 103 height 103
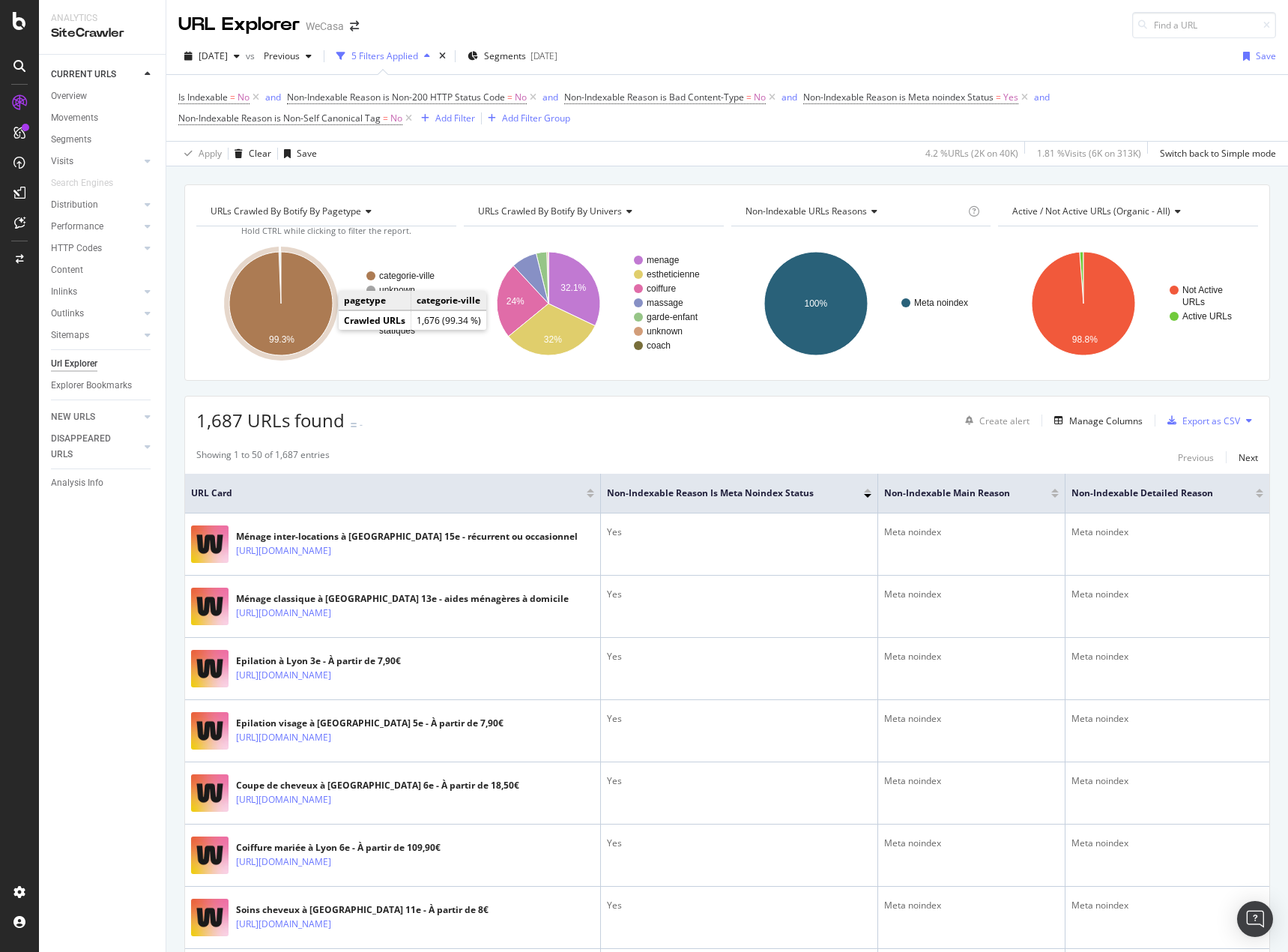
click at [310, 323] on icon "A chart." at bounding box center [281, 303] width 103 height 103
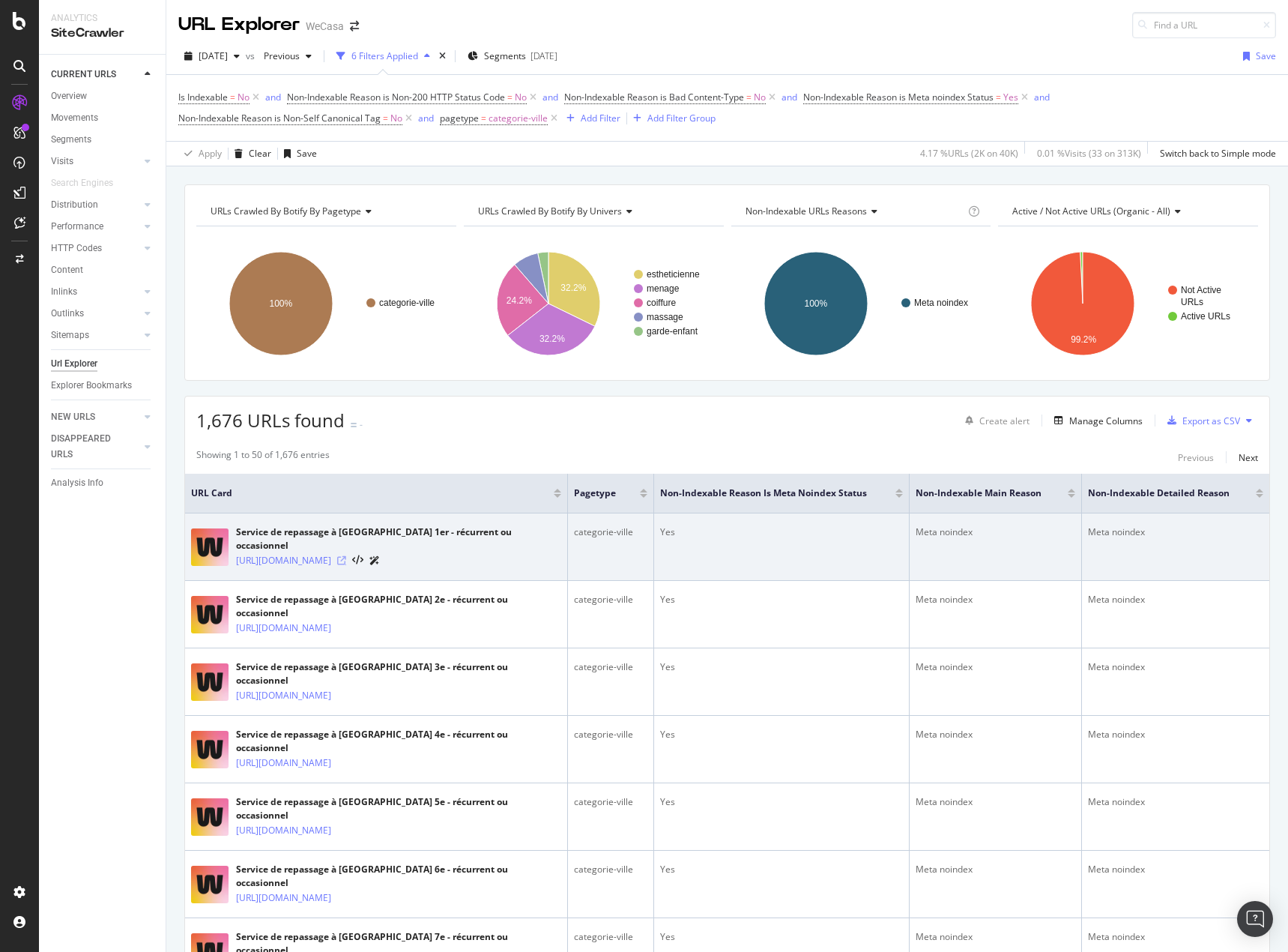
click at [346, 556] on icon at bounding box center [342, 561] width 9 height 9
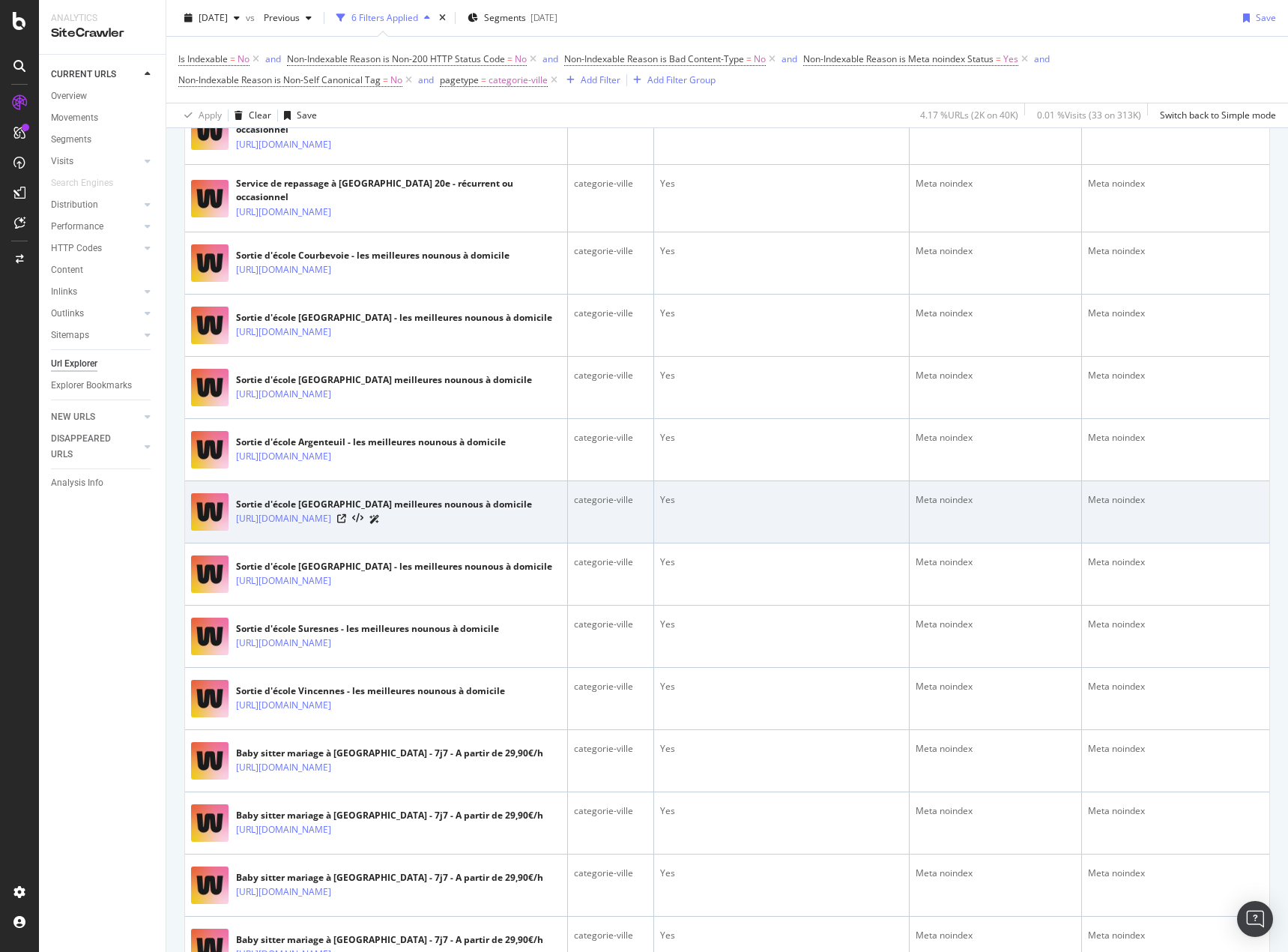
scroll to position [2699, 0]
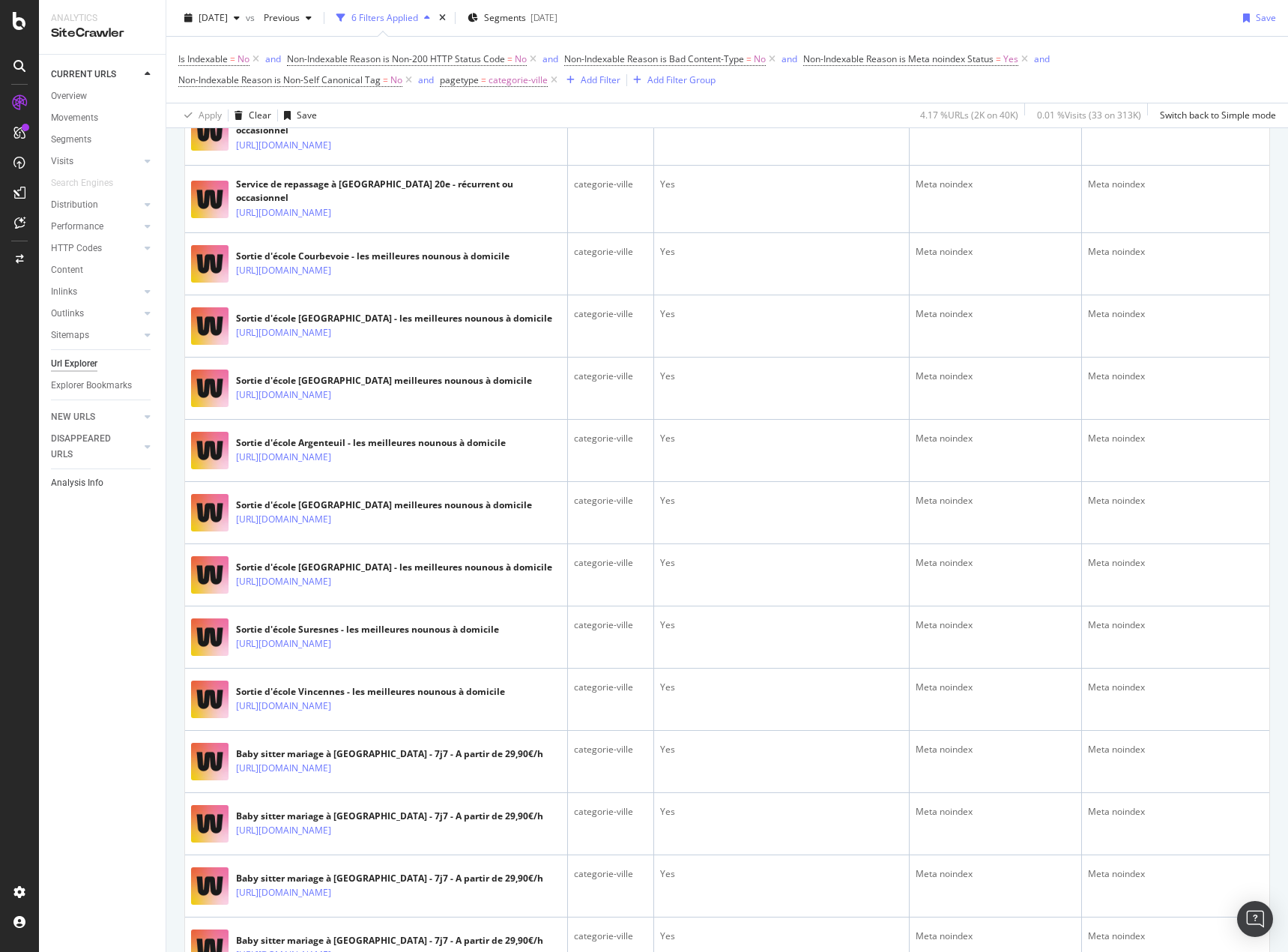
click at [109, 488] on link "Analysis Info" at bounding box center [102, 483] width 104 height 16
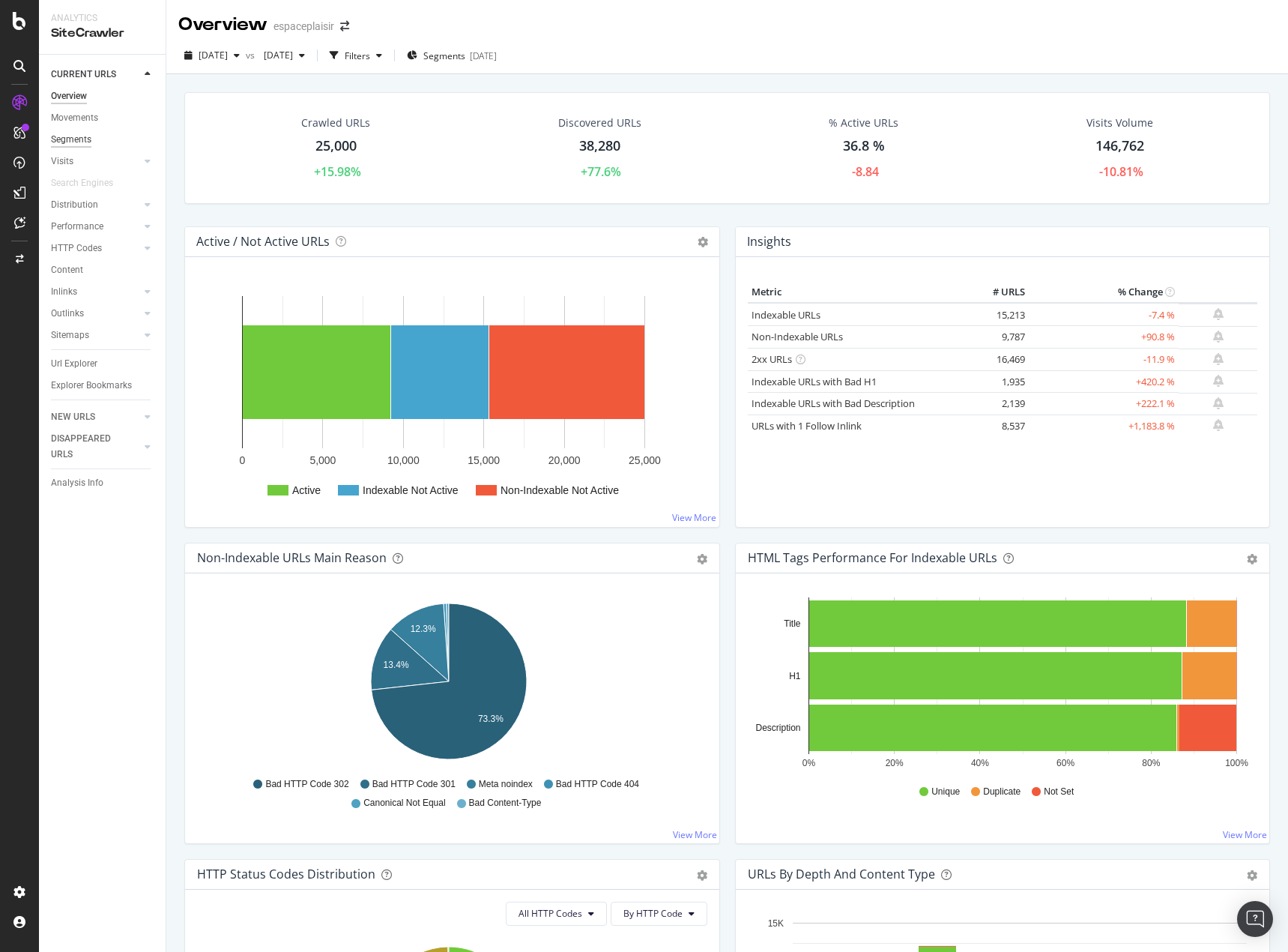
click at [80, 141] on div "Segments" at bounding box center [70, 140] width 40 height 16
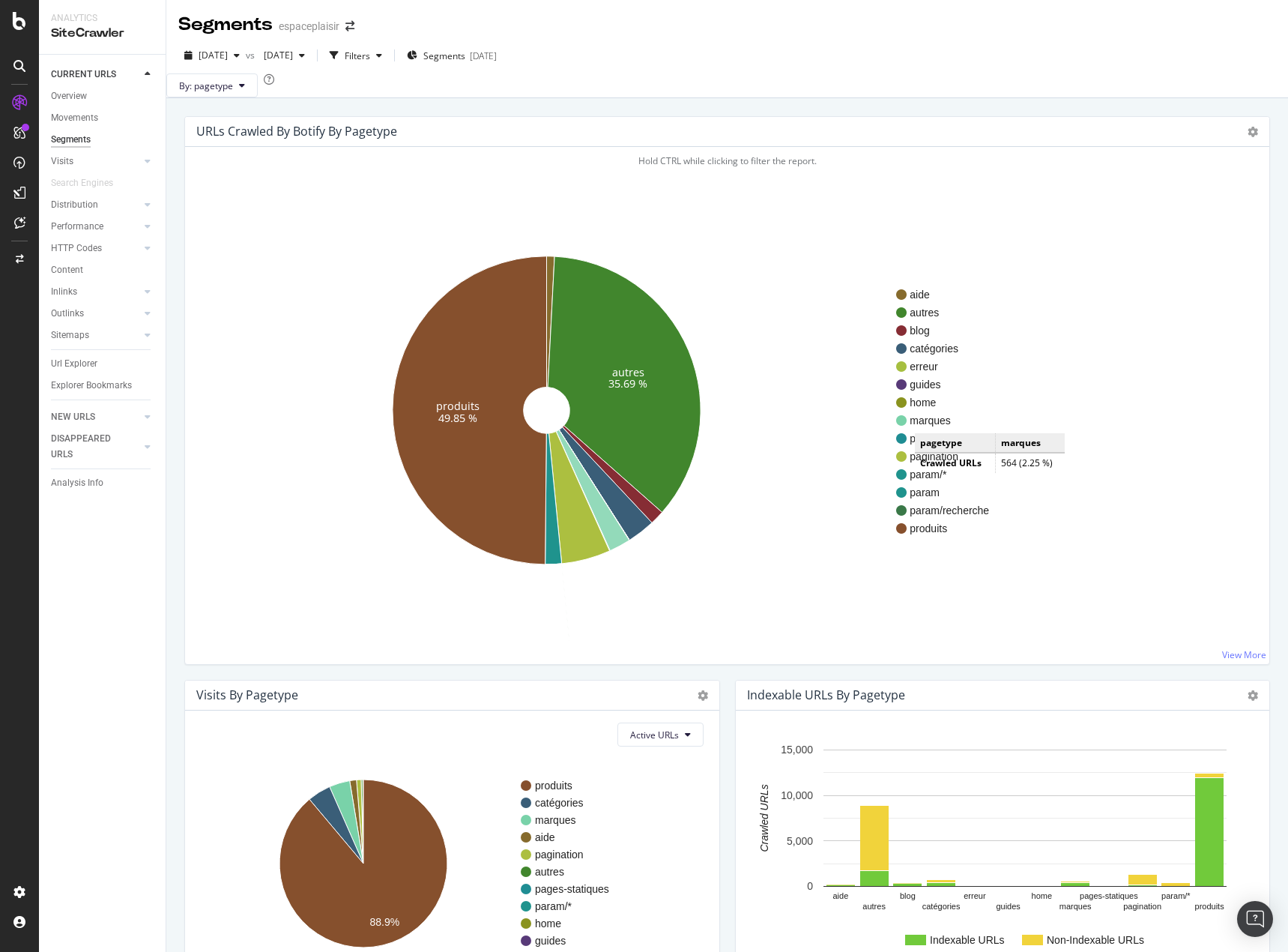
click at [930, 428] on span "marques" at bounding box center [949, 420] width 79 height 15
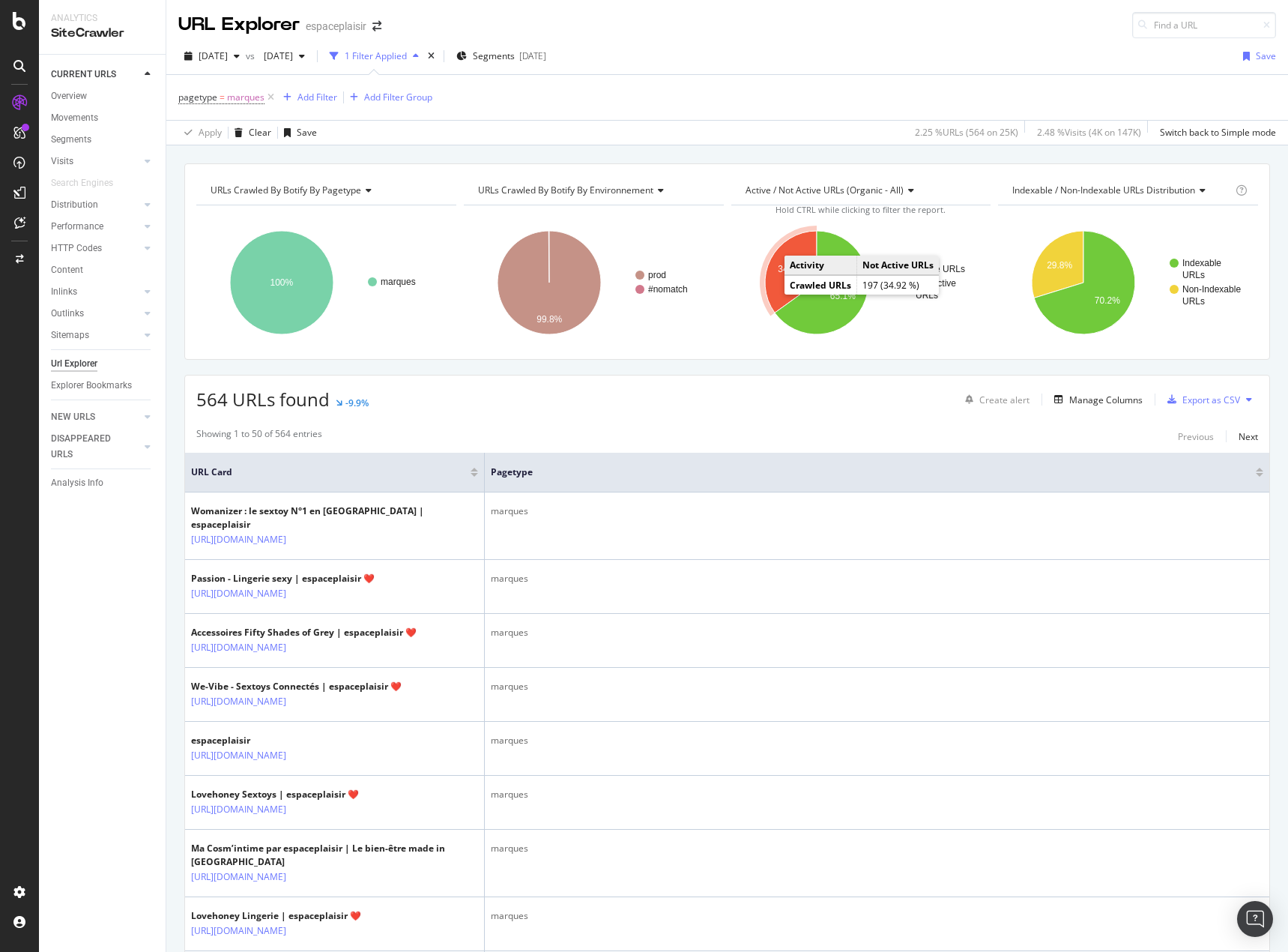
click at [773, 285] on icon "A chart." at bounding box center [791, 271] width 52 height 82
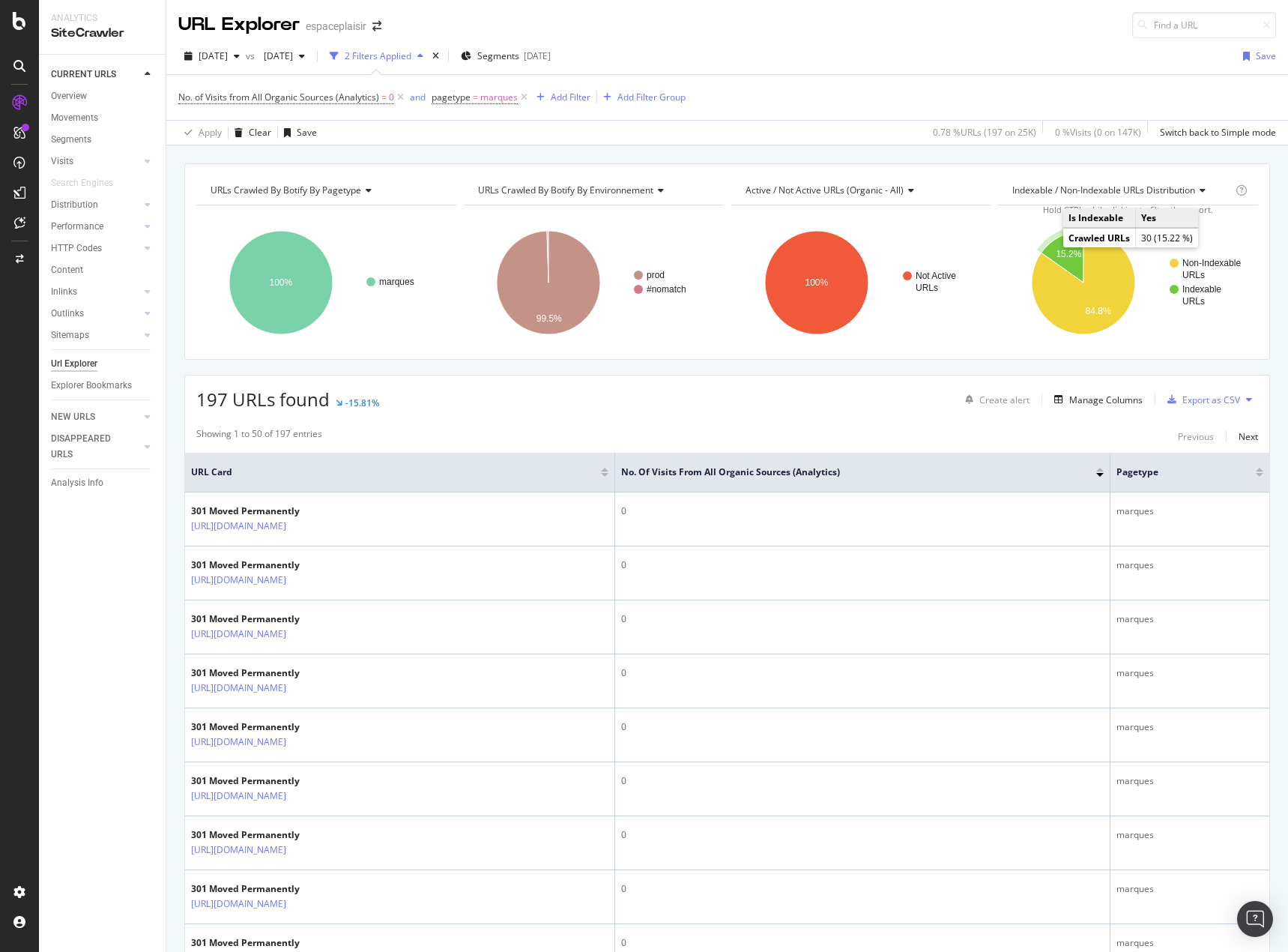
click at [1053, 246] on icon "A chart." at bounding box center [1062, 256] width 42 height 52
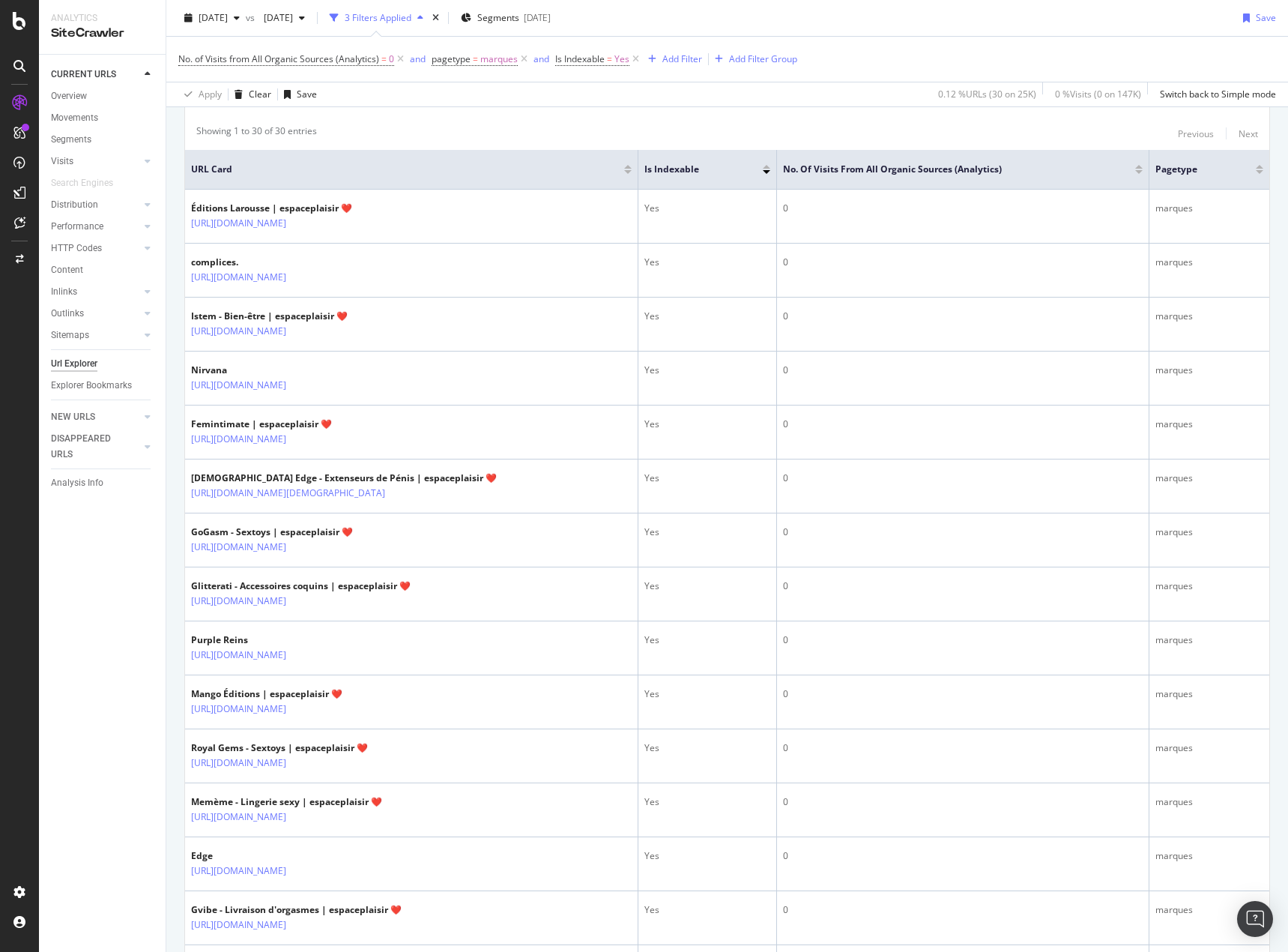
scroll to position [375, 0]
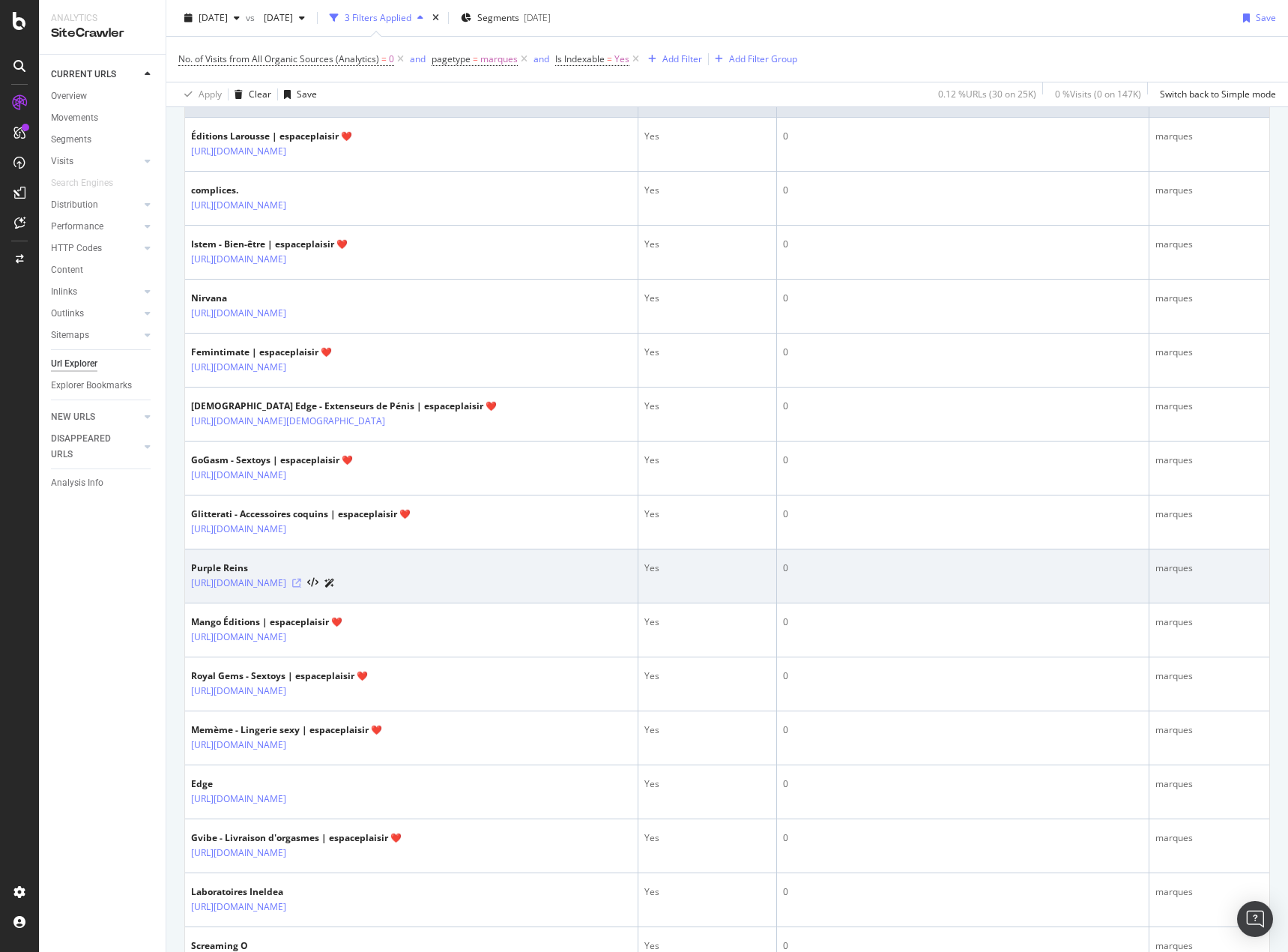
click at [302, 583] on icon at bounding box center [297, 583] width 9 height 9
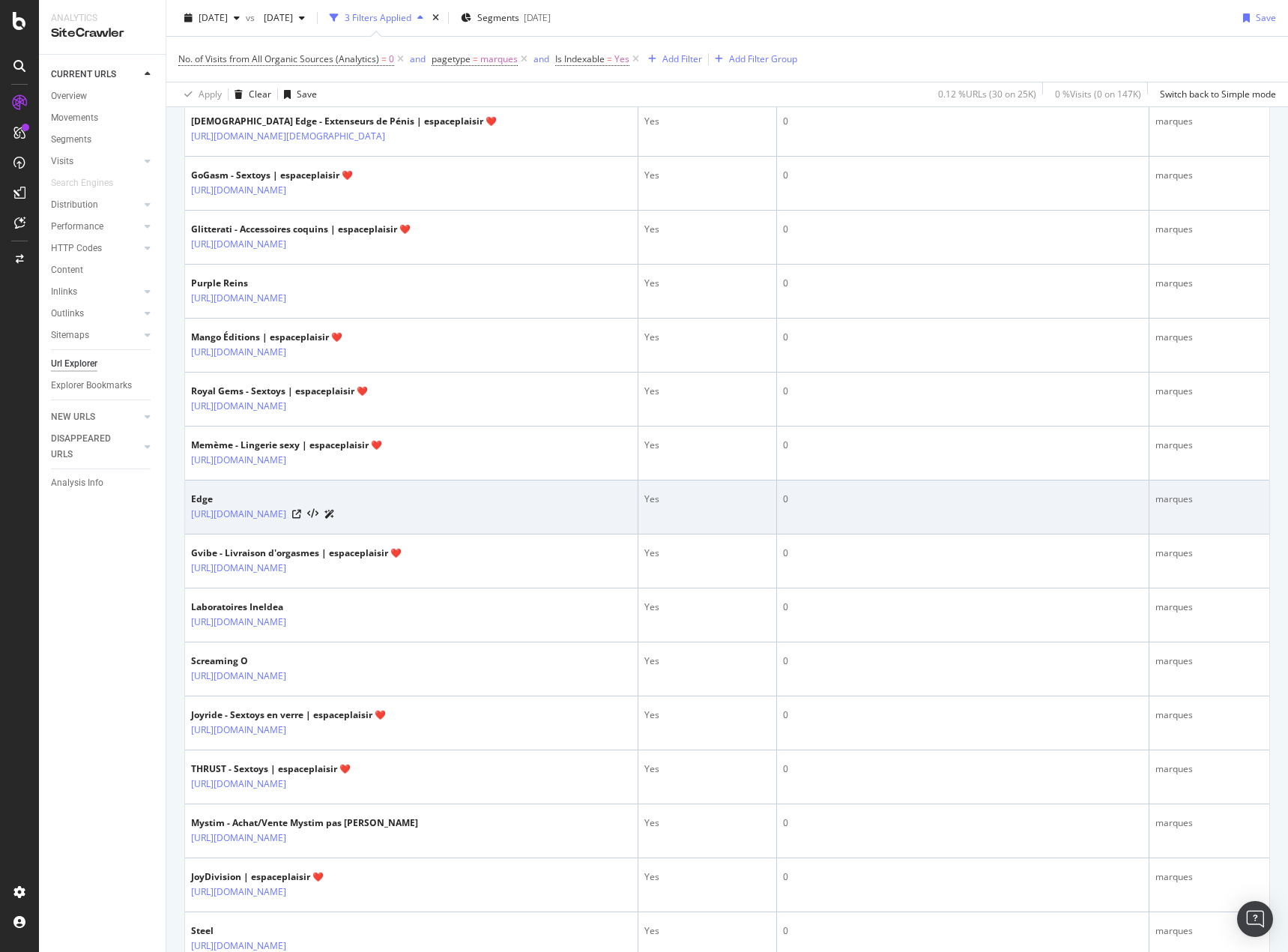
scroll to position [674, 0]
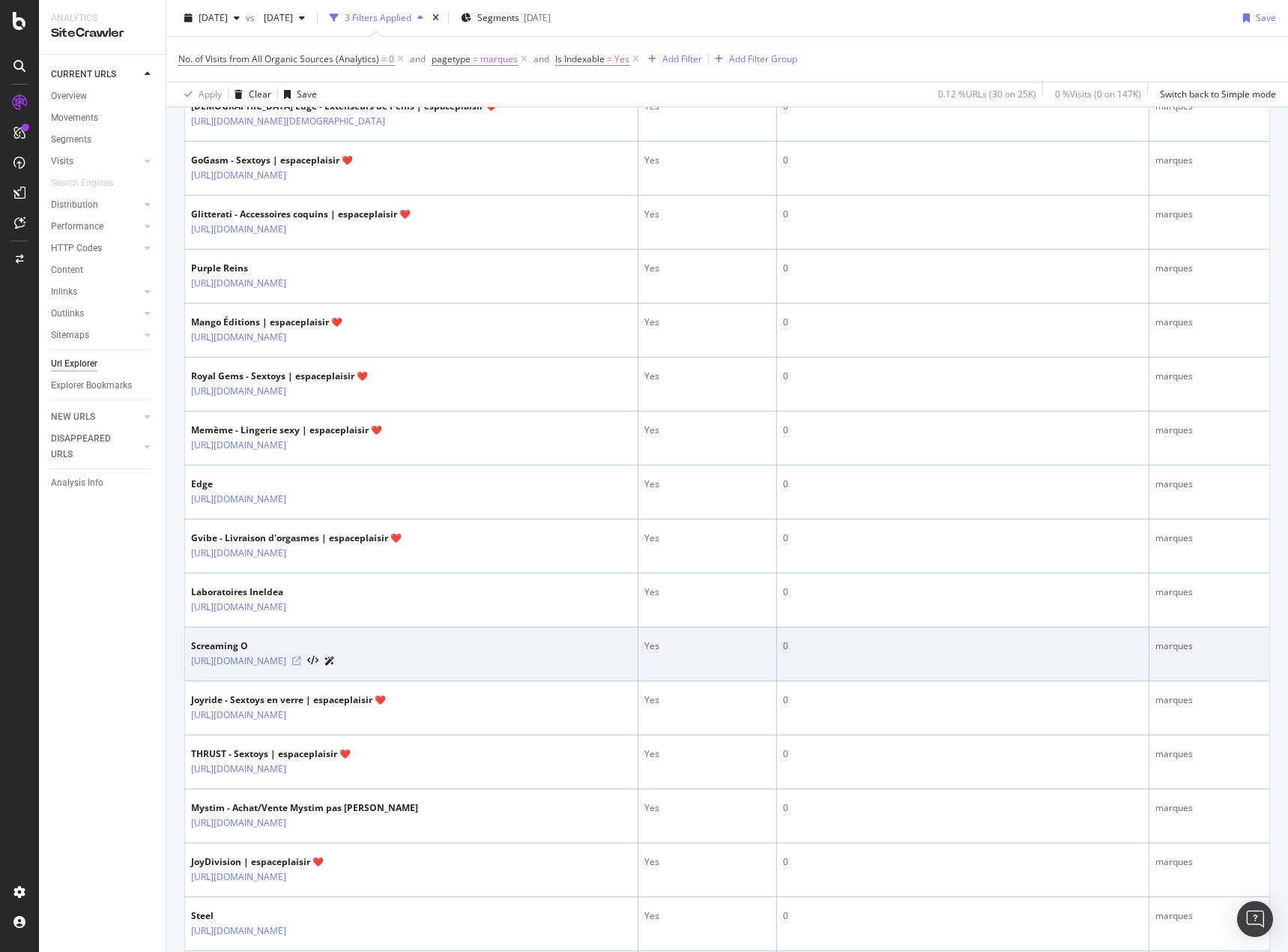
click at [302, 659] on icon at bounding box center [297, 661] width 9 height 9
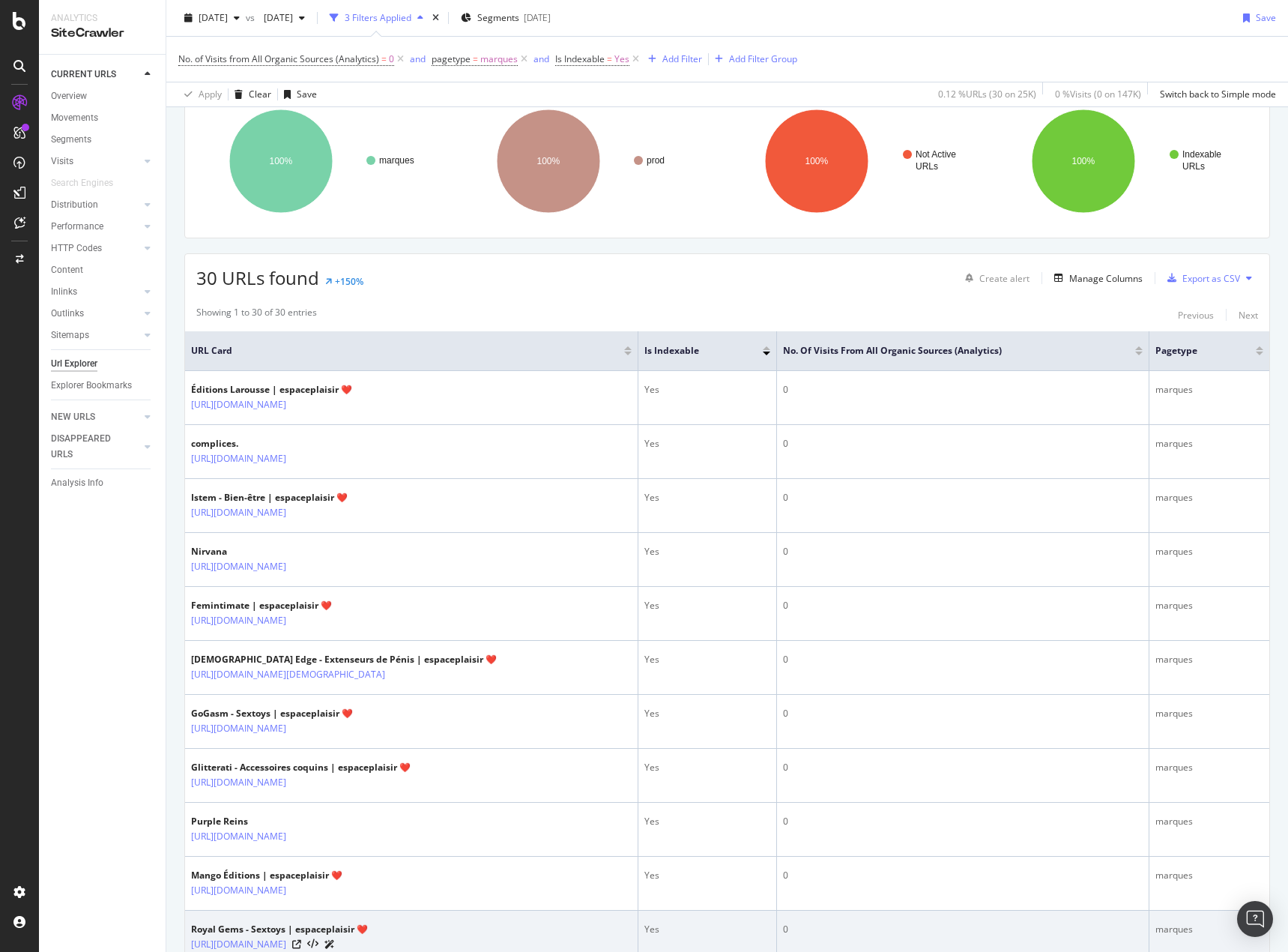
scroll to position [0, 0]
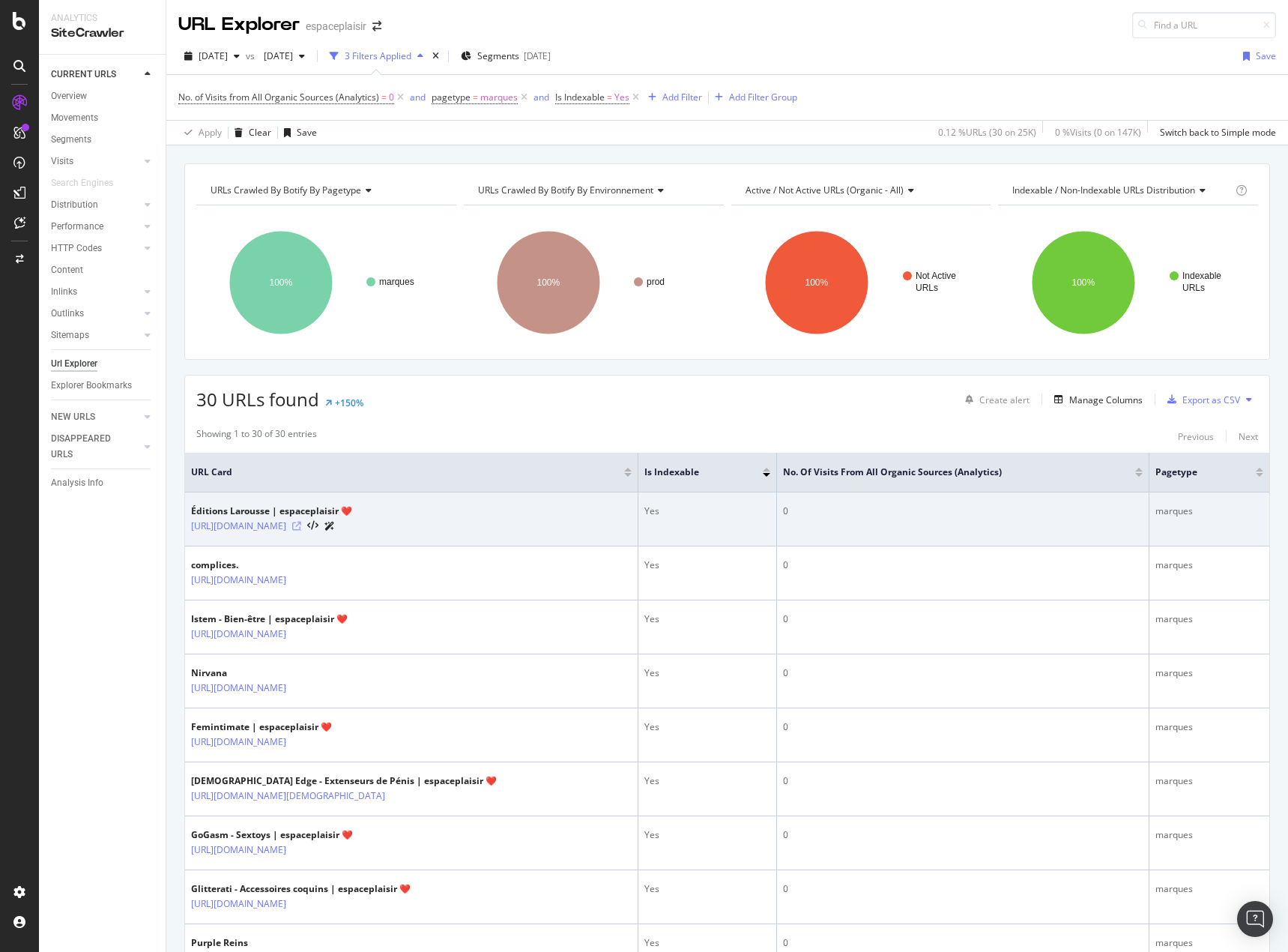
click at [302, 525] on icon at bounding box center [297, 526] width 9 height 9
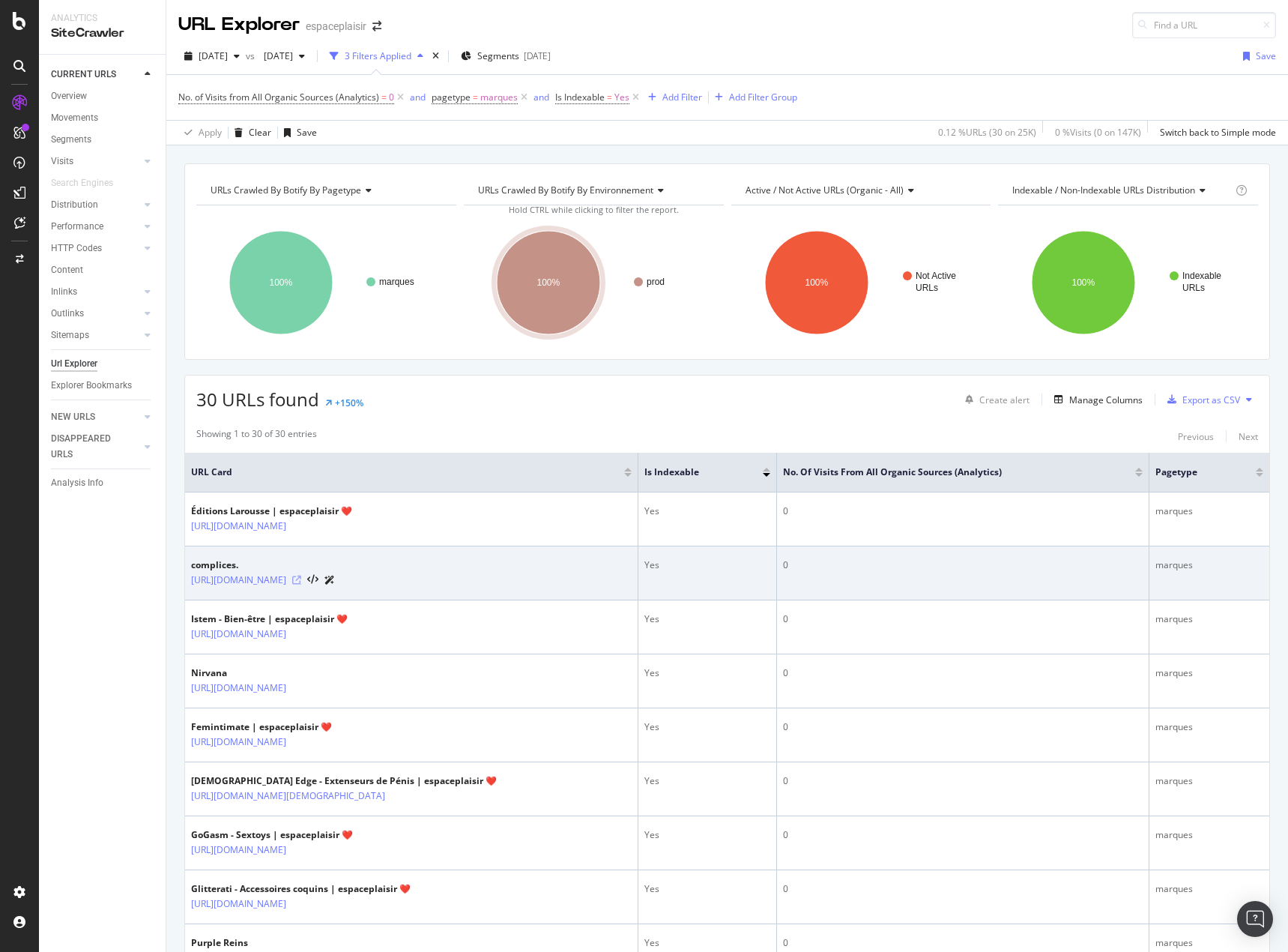
click at [302, 578] on icon at bounding box center [297, 580] width 9 height 9
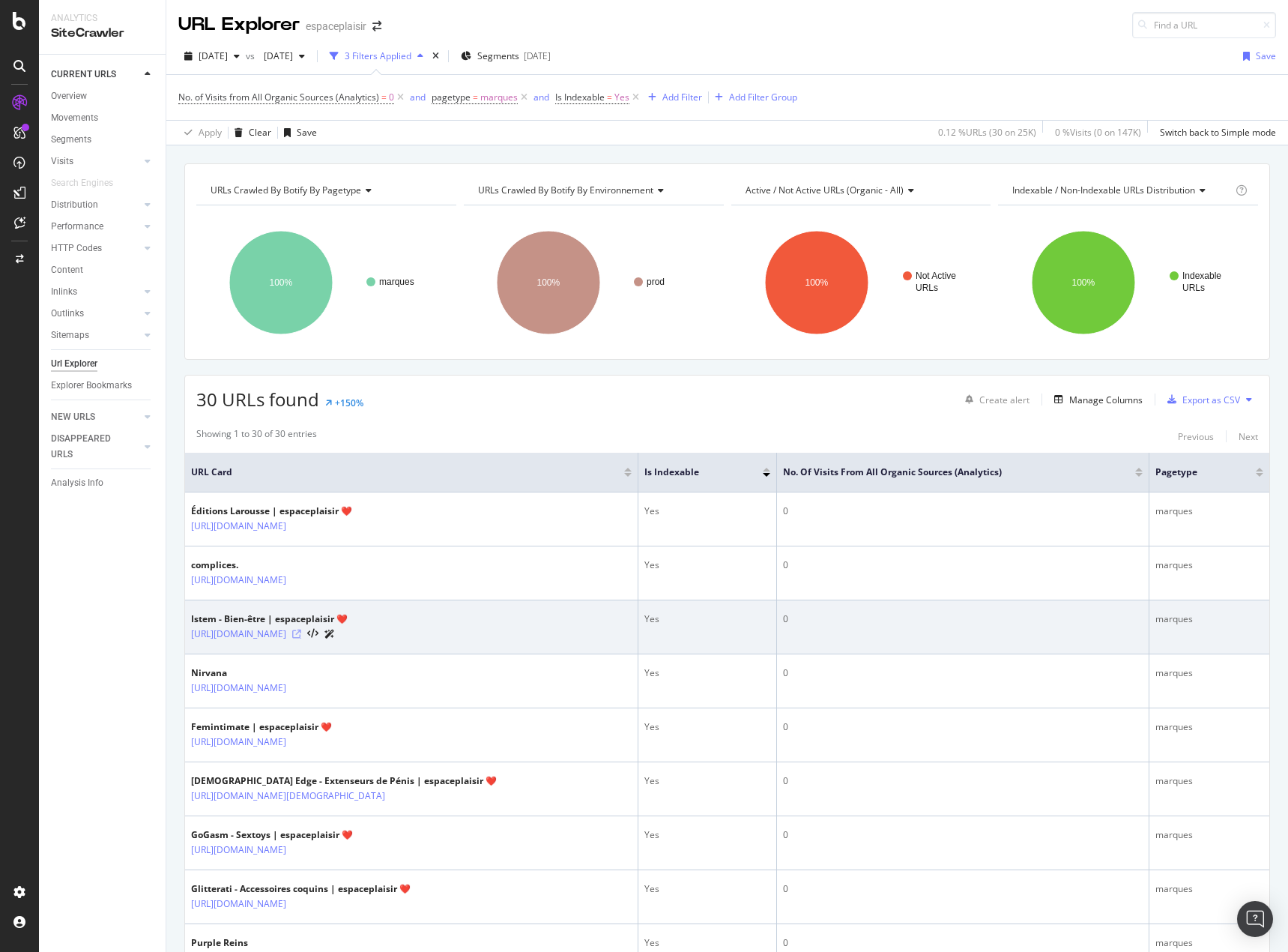
click at [302, 632] on icon at bounding box center [297, 634] width 9 height 9
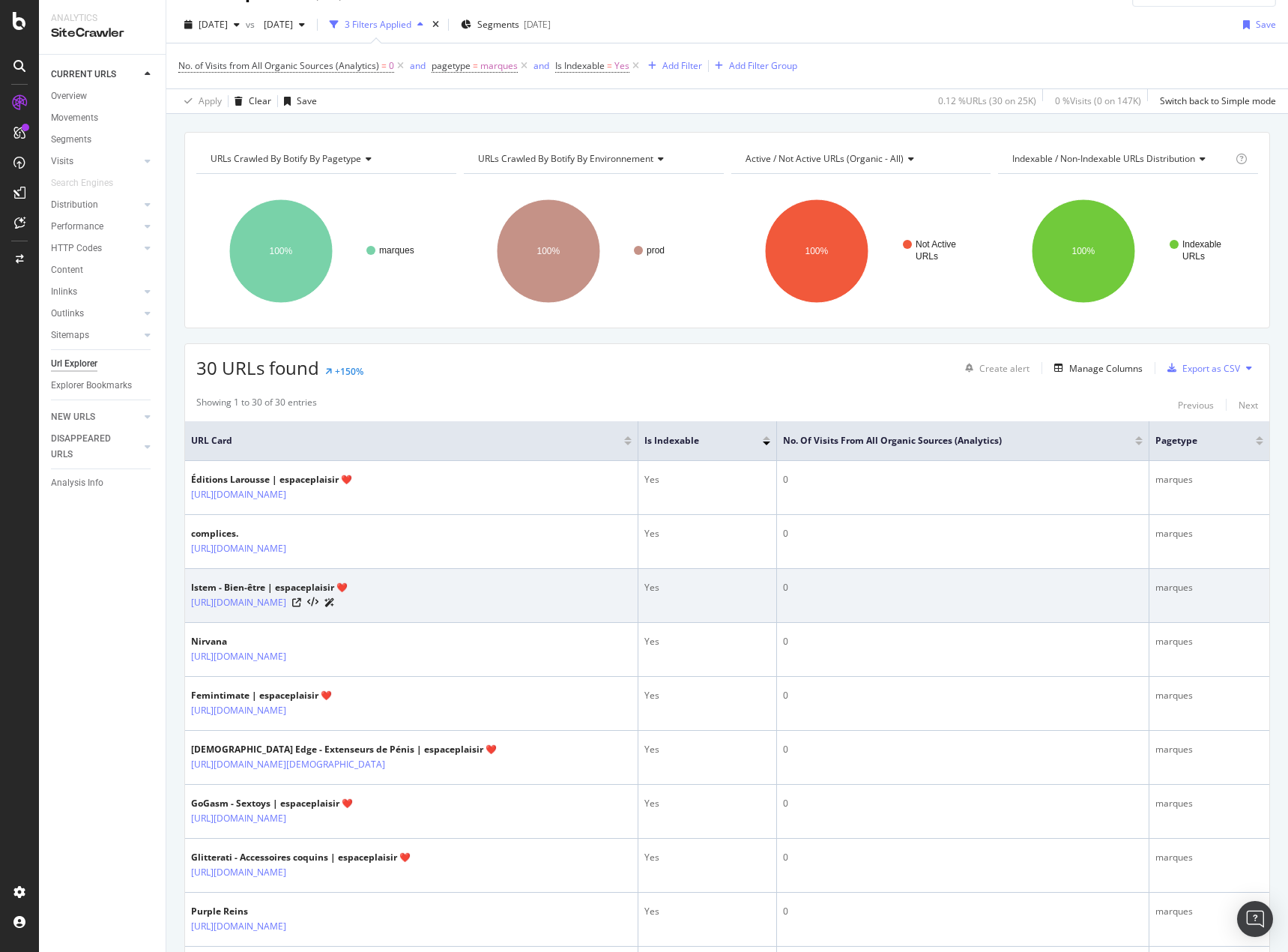
scroll to position [75, 0]
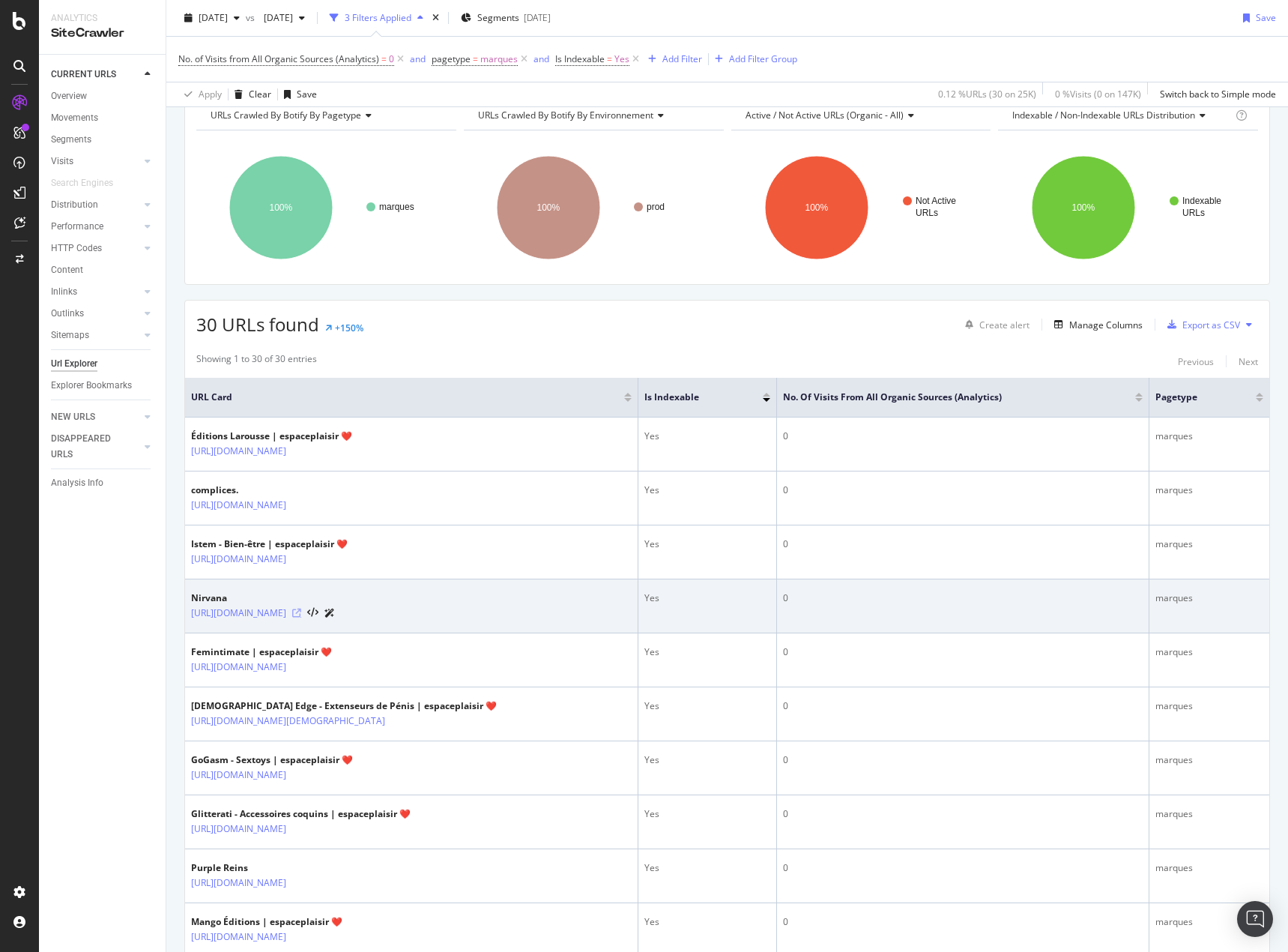
click at [302, 611] on icon at bounding box center [297, 613] width 9 height 9
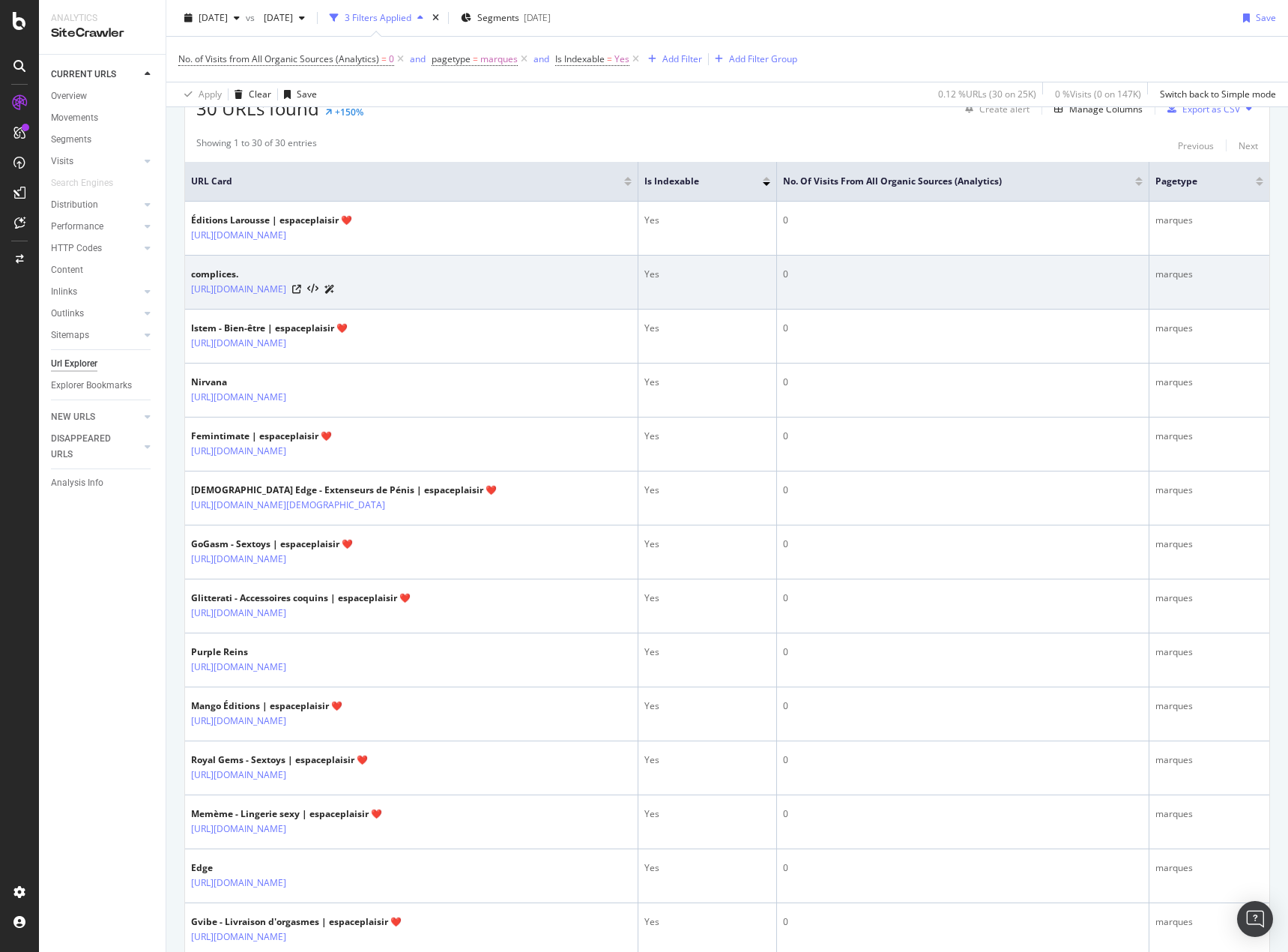
scroll to position [300, 0]
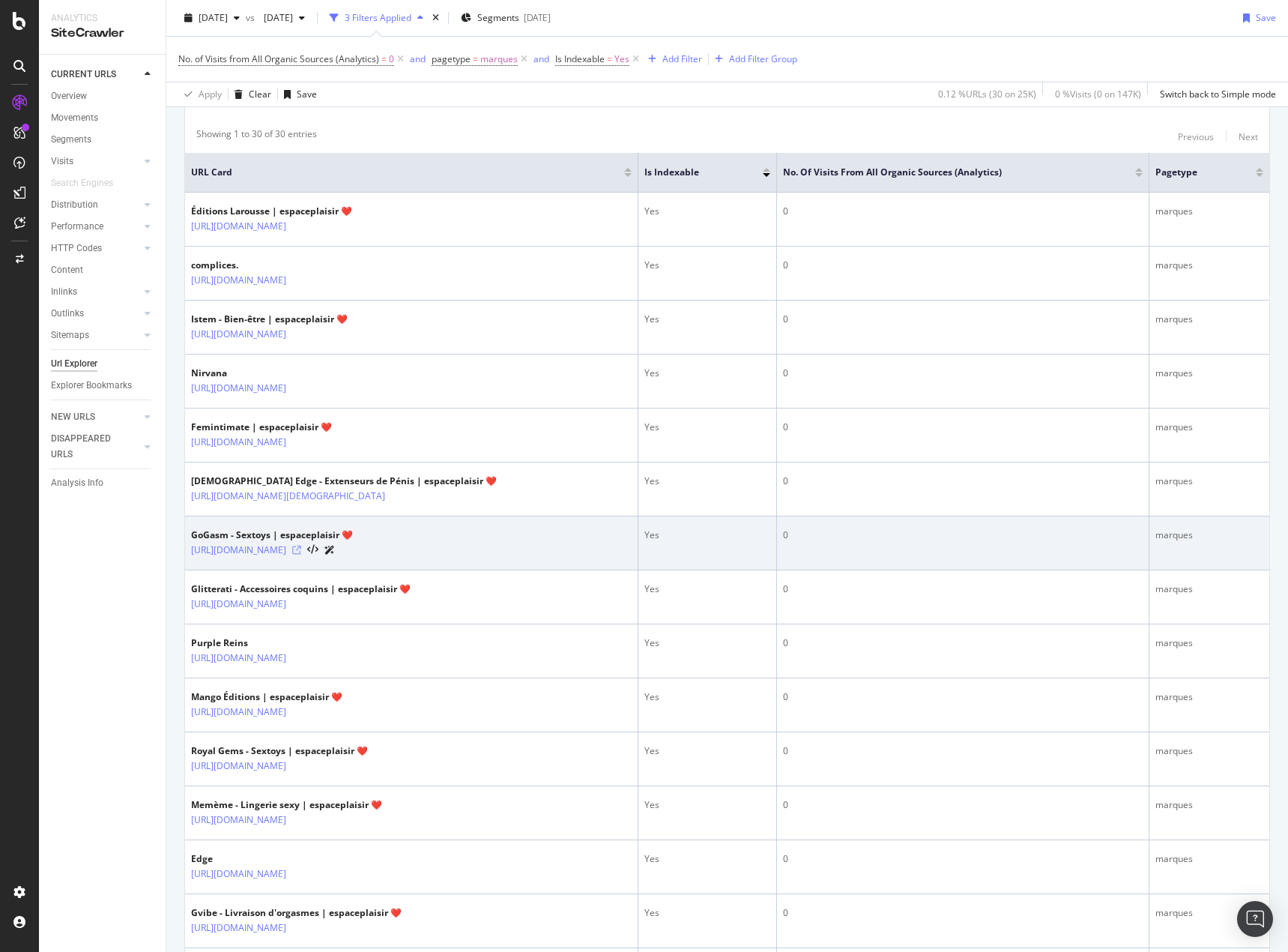
click at [302, 547] on icon at bounding box center [297, 550] width 9 height 9
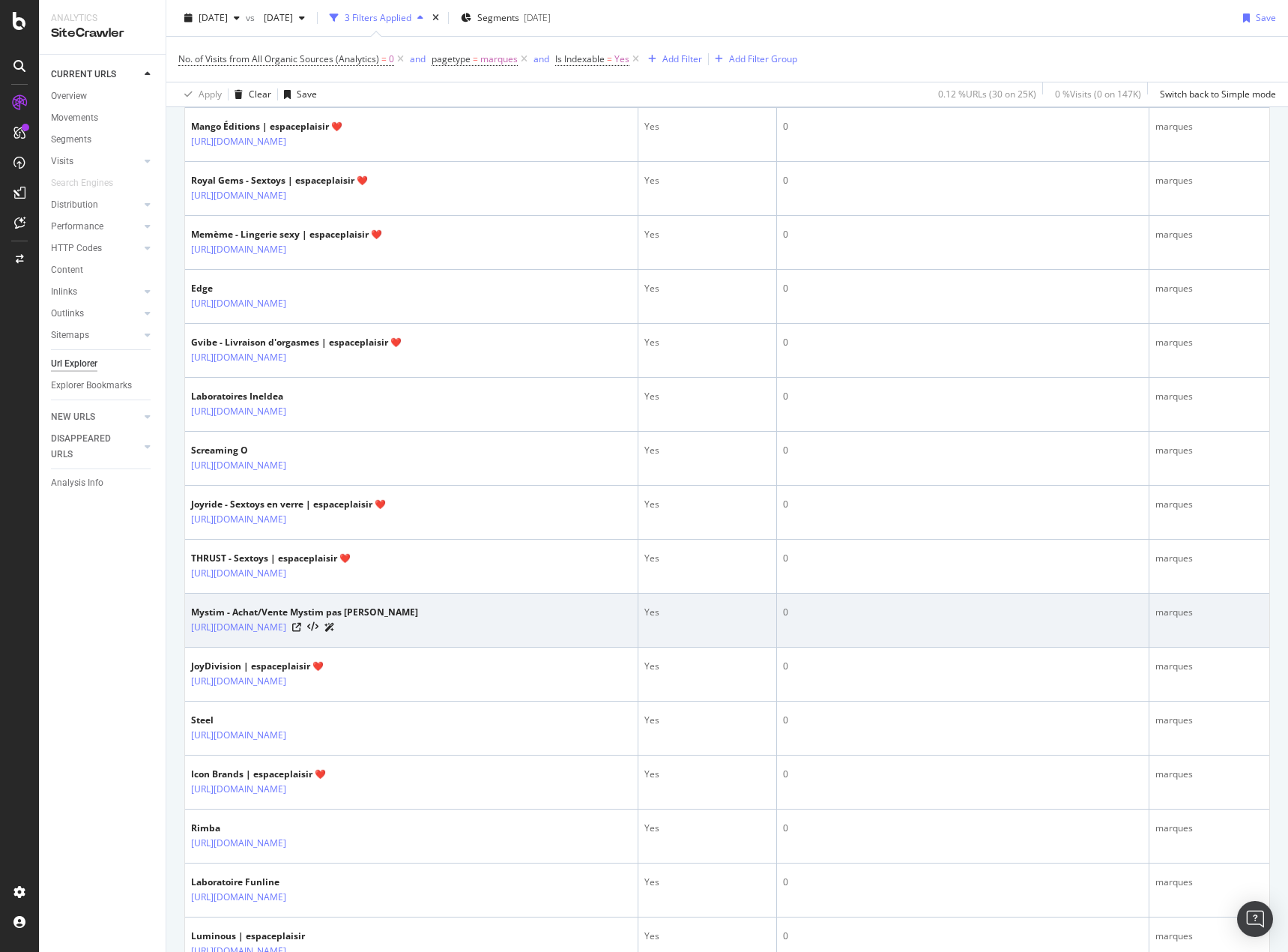
scroll to position [900, 0]
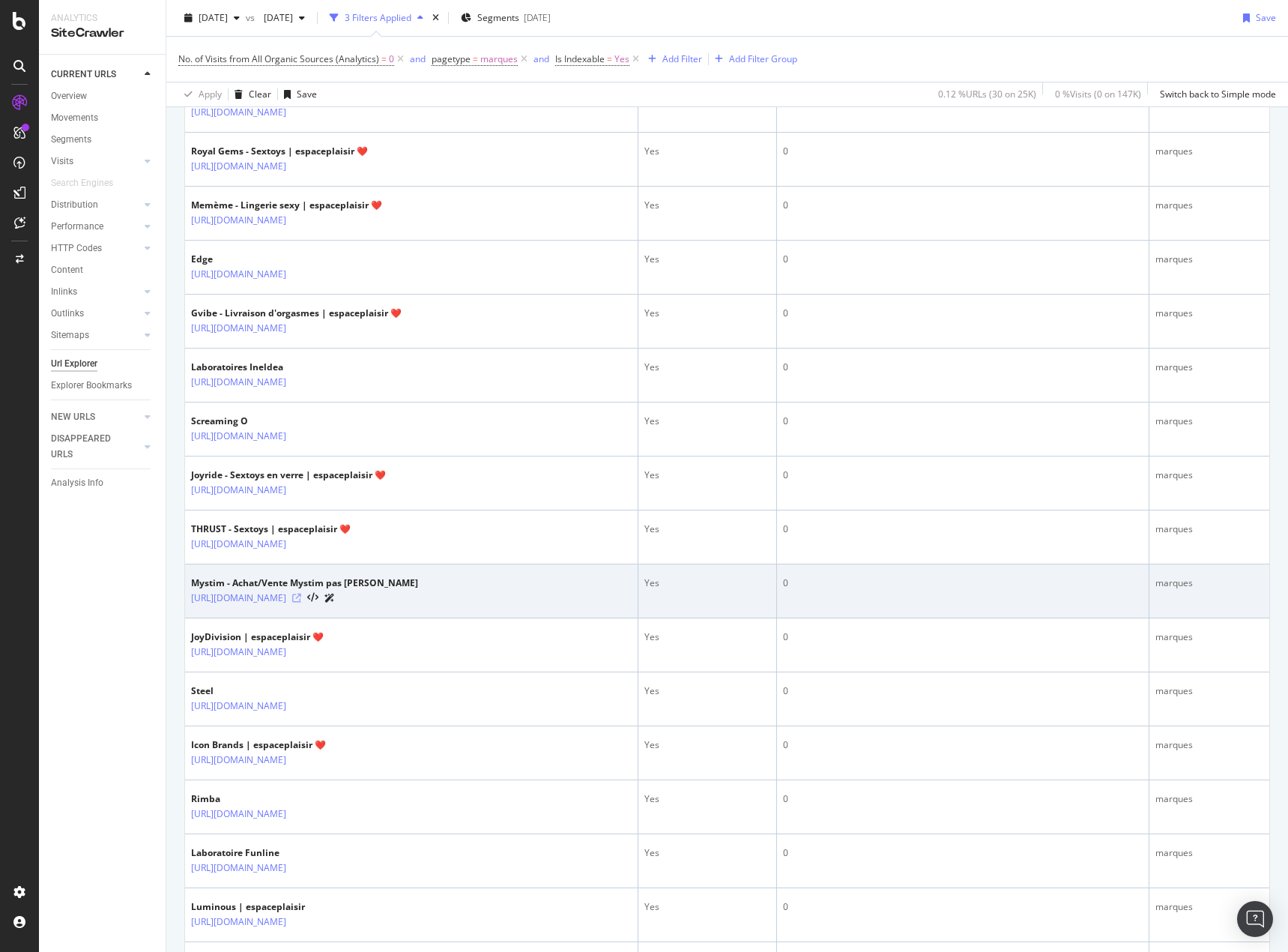
click at [302, 596] on icon at bounding box center [297, 598] width 9 height 9
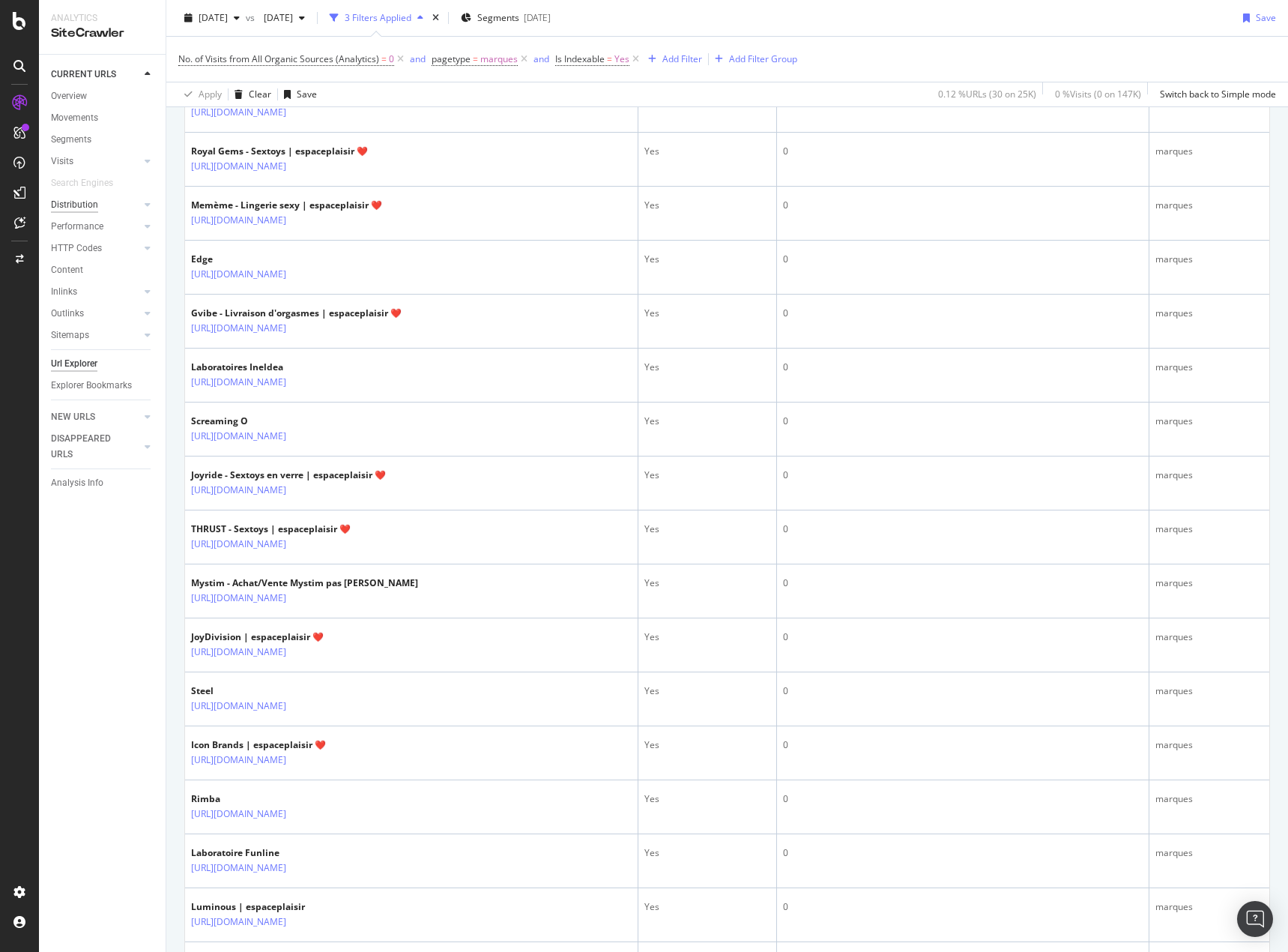
click at [83, 206] on div "Distribution" at bounding box center [74, 206] width 47 height 16
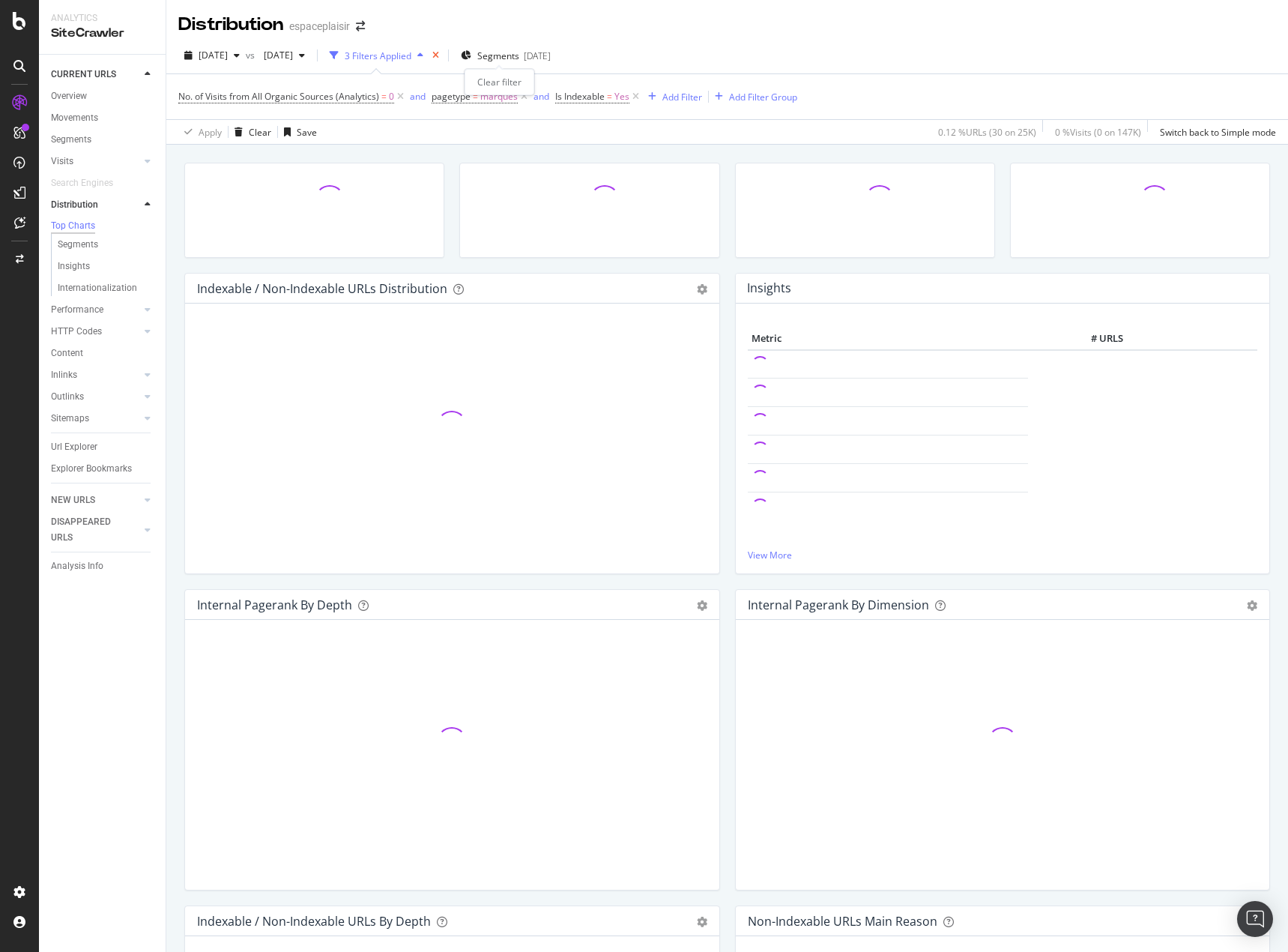
click at [439, 54] on icon "times" at bounding box center [436, 55] width 7 height 9
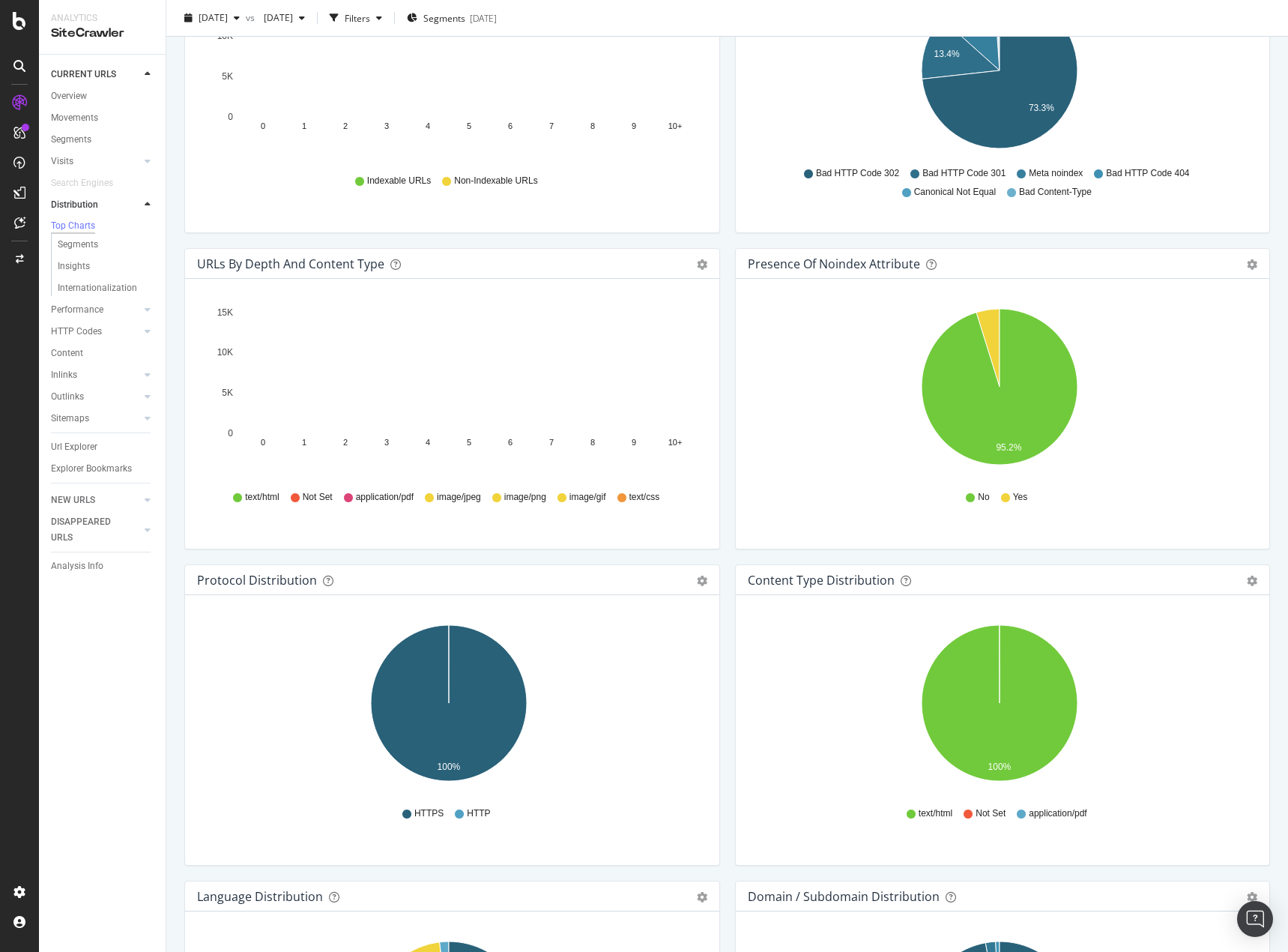
scroll to position [900, 0]
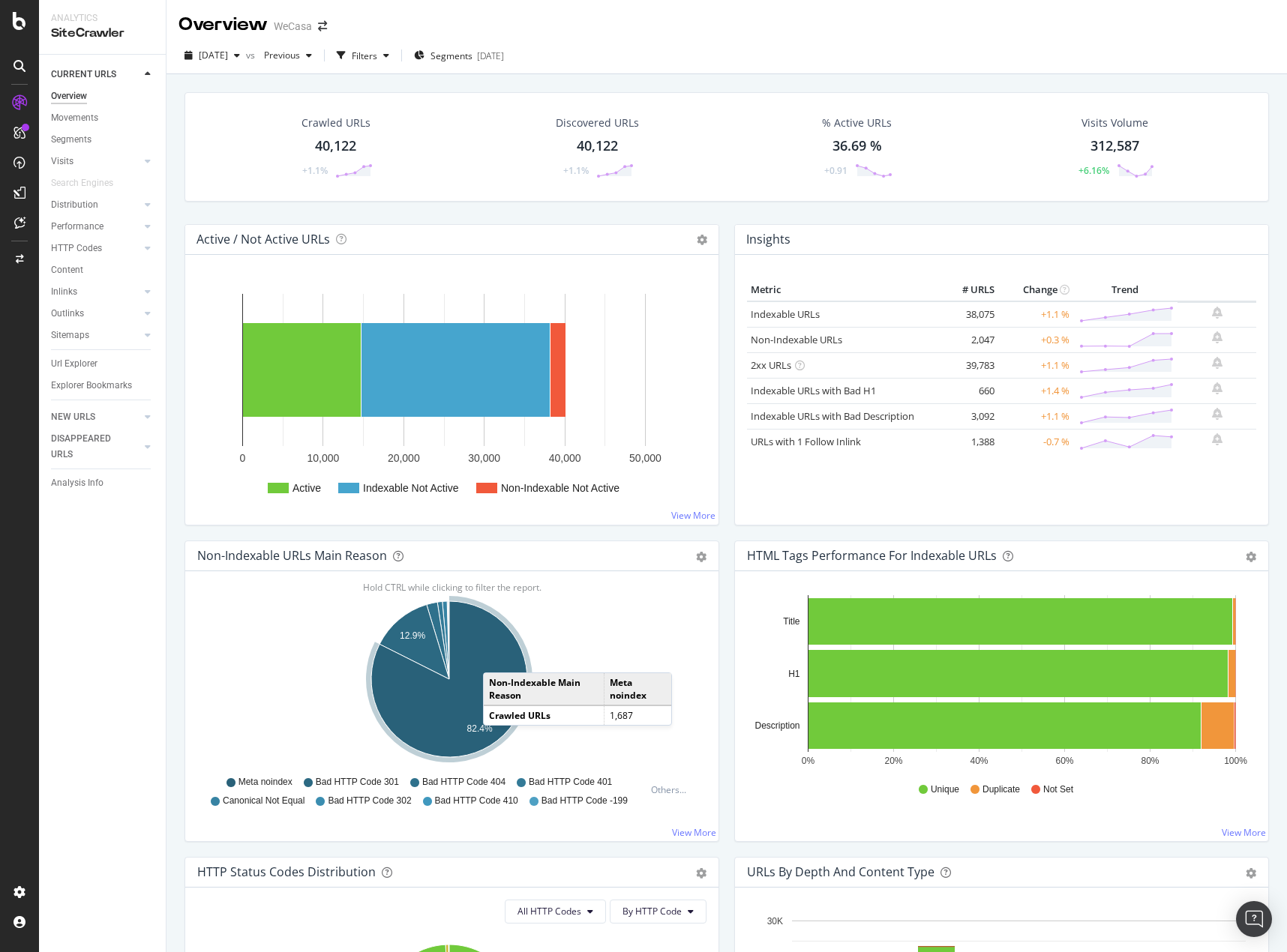
click at [498, 658] on icon "A chart." at bounding box center [449, 679] width 156 height 156
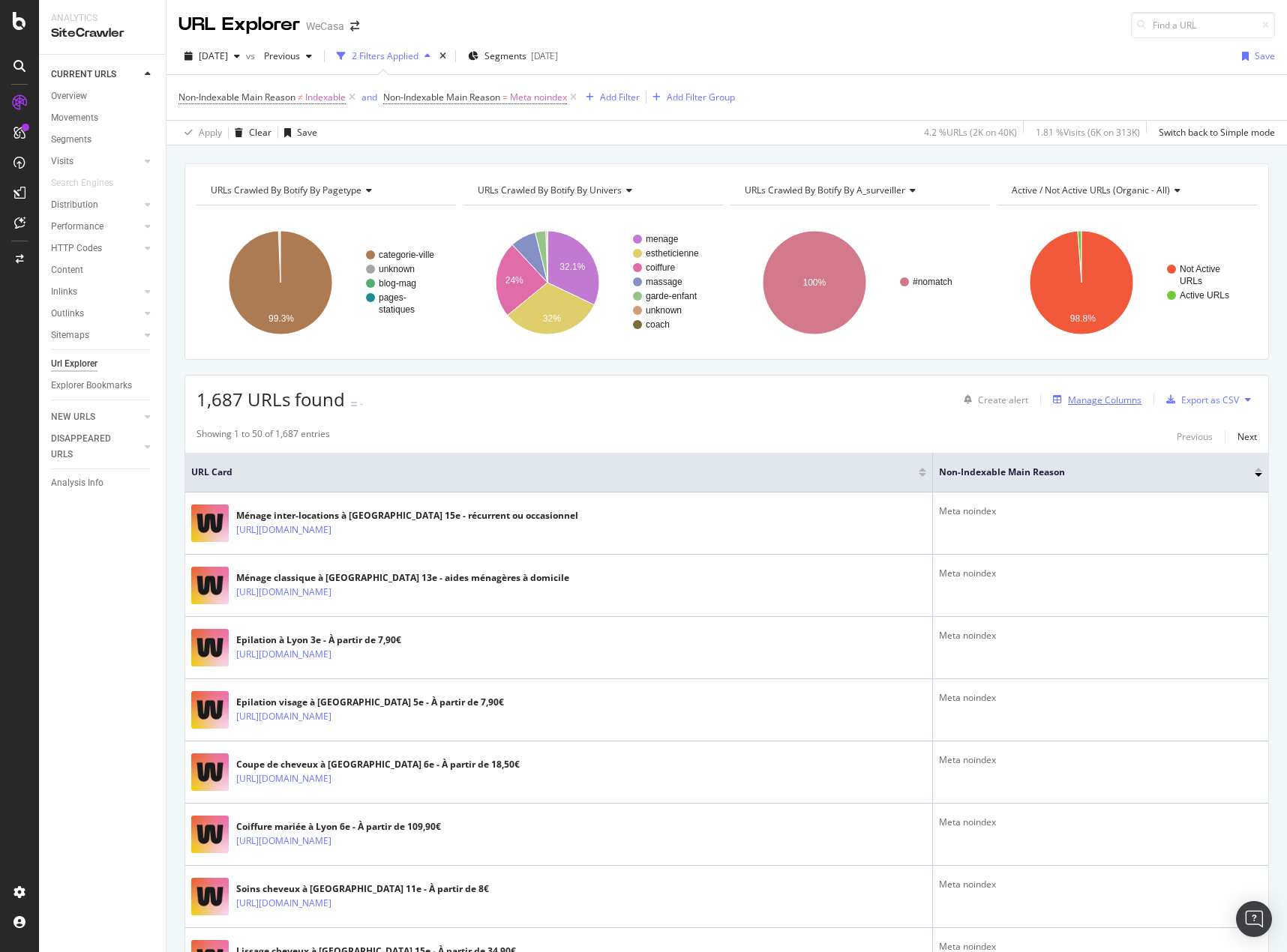
click at [1084, 396] on div "Manage Columns" at bounding box center [1105, 399] width 74 height 12
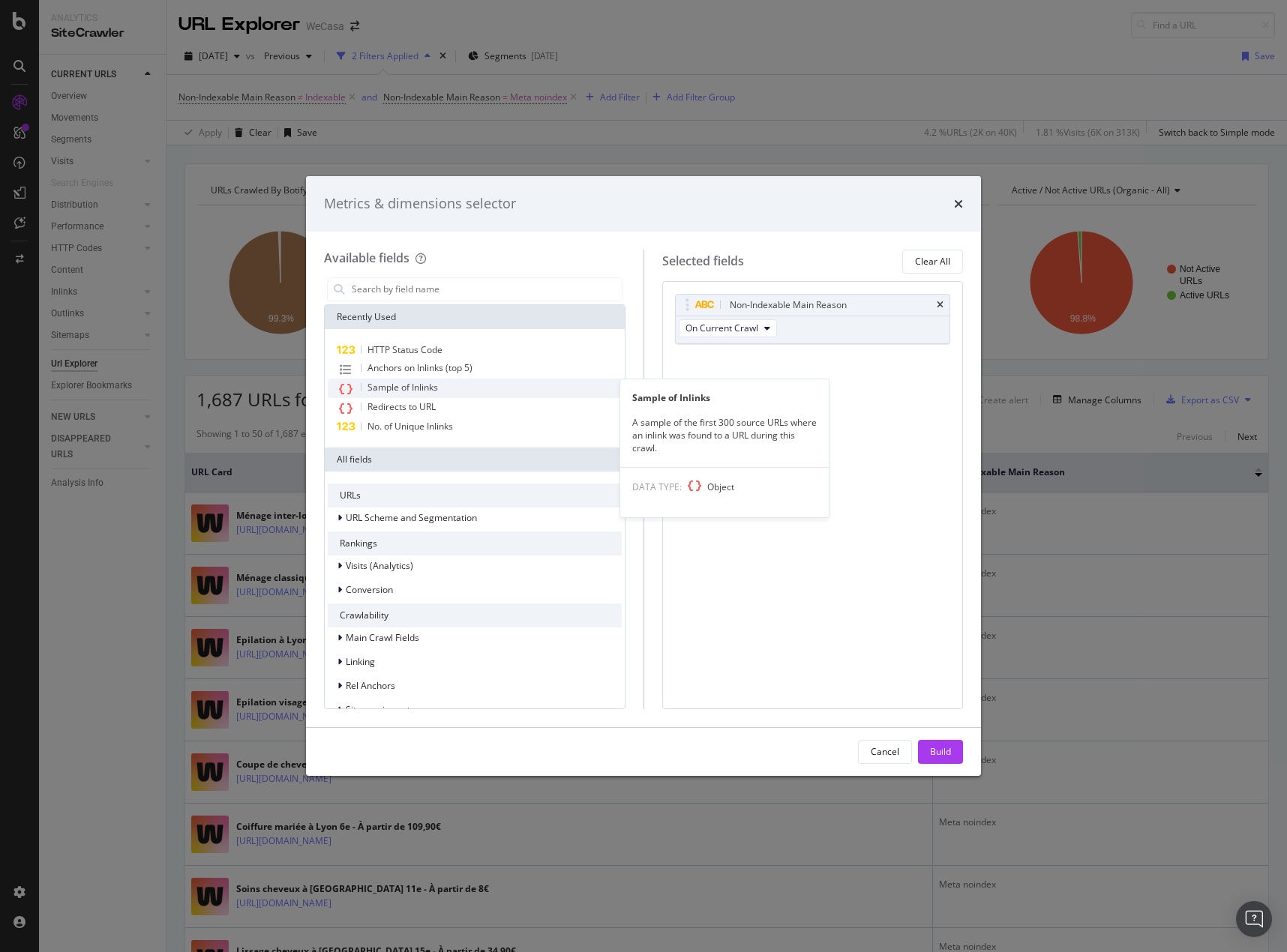
click at [422, 388] on span "Sample of Inlinks" at bounding box center [402, 387] width 70 height 12
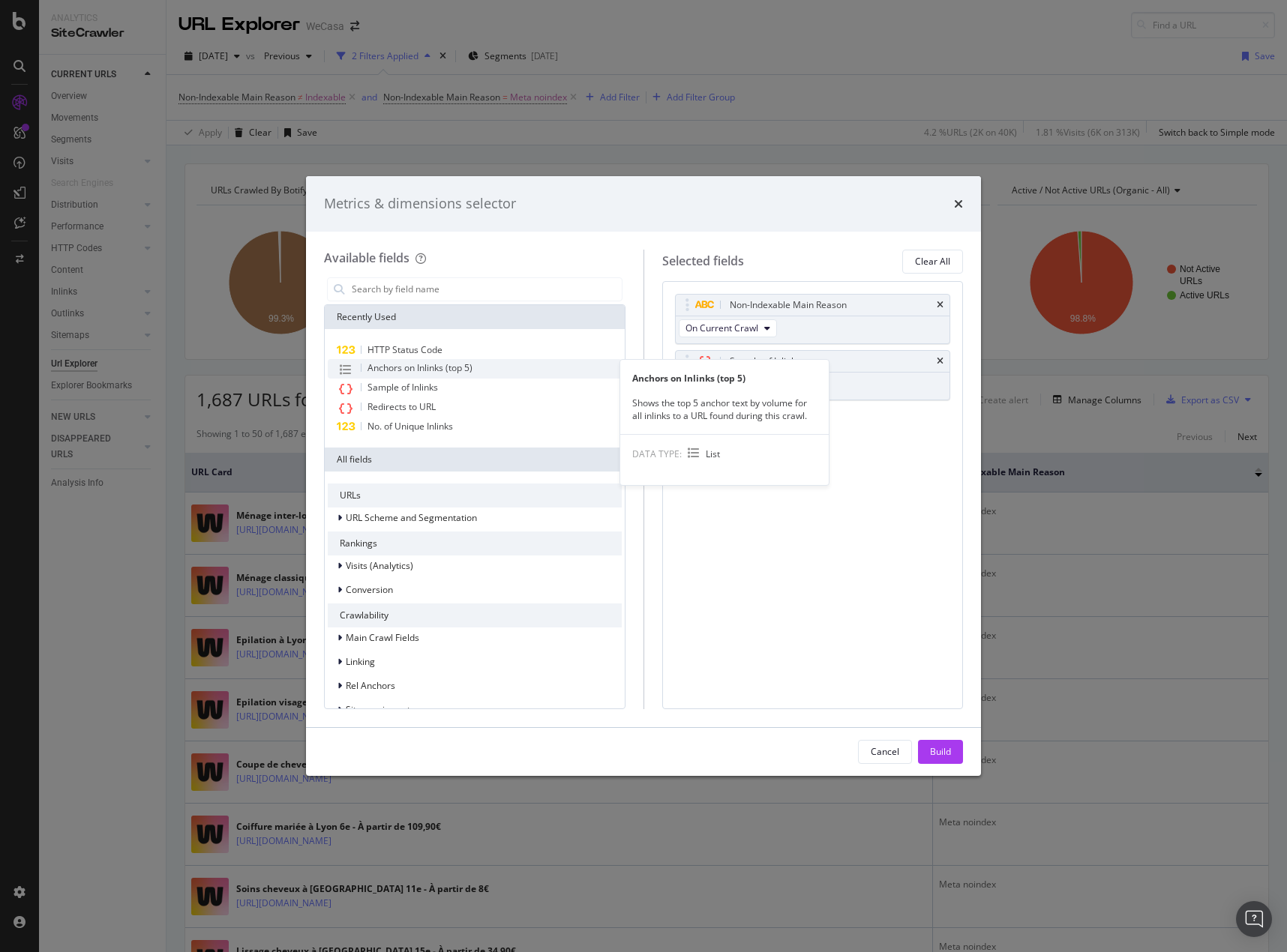
click at [421, 365] on span "Anchors on Inlinks (top 5)" at bounding box center [420, 367] width 105 height 12
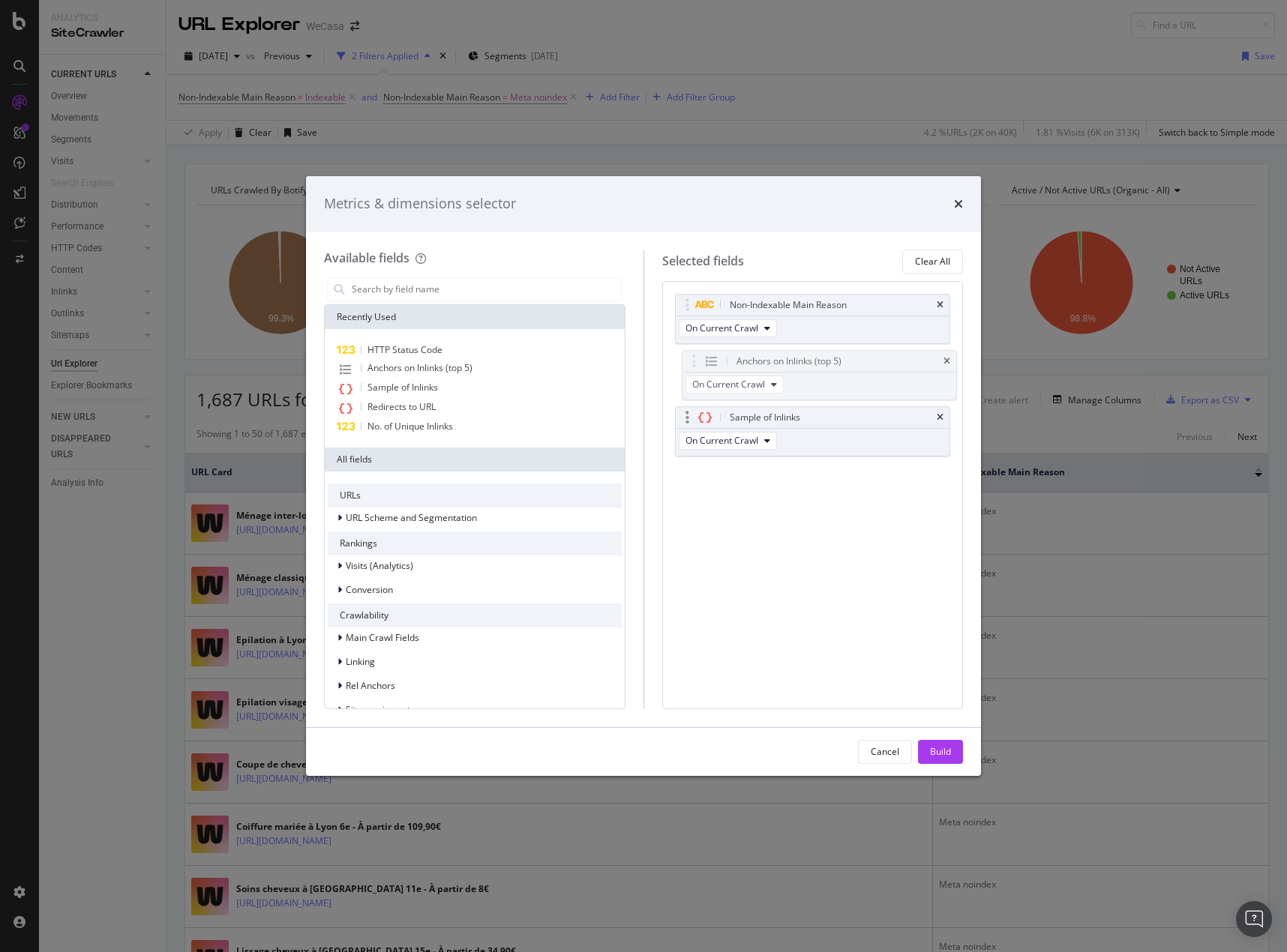
drag, startPoint x: 680, startPoint y: 415, endPoint x: 683, endPoint y: 399, distance: 16.3
click at [687, 359] on body "Analytics SiteCrawler CURRENT URLS Overview Movements Segments Visits Analysis …" at bounding box center [644, 476] width 1287 height 952
click at [934, 749] on div "Build" at bounding box center [941, 751] width 21 height 12
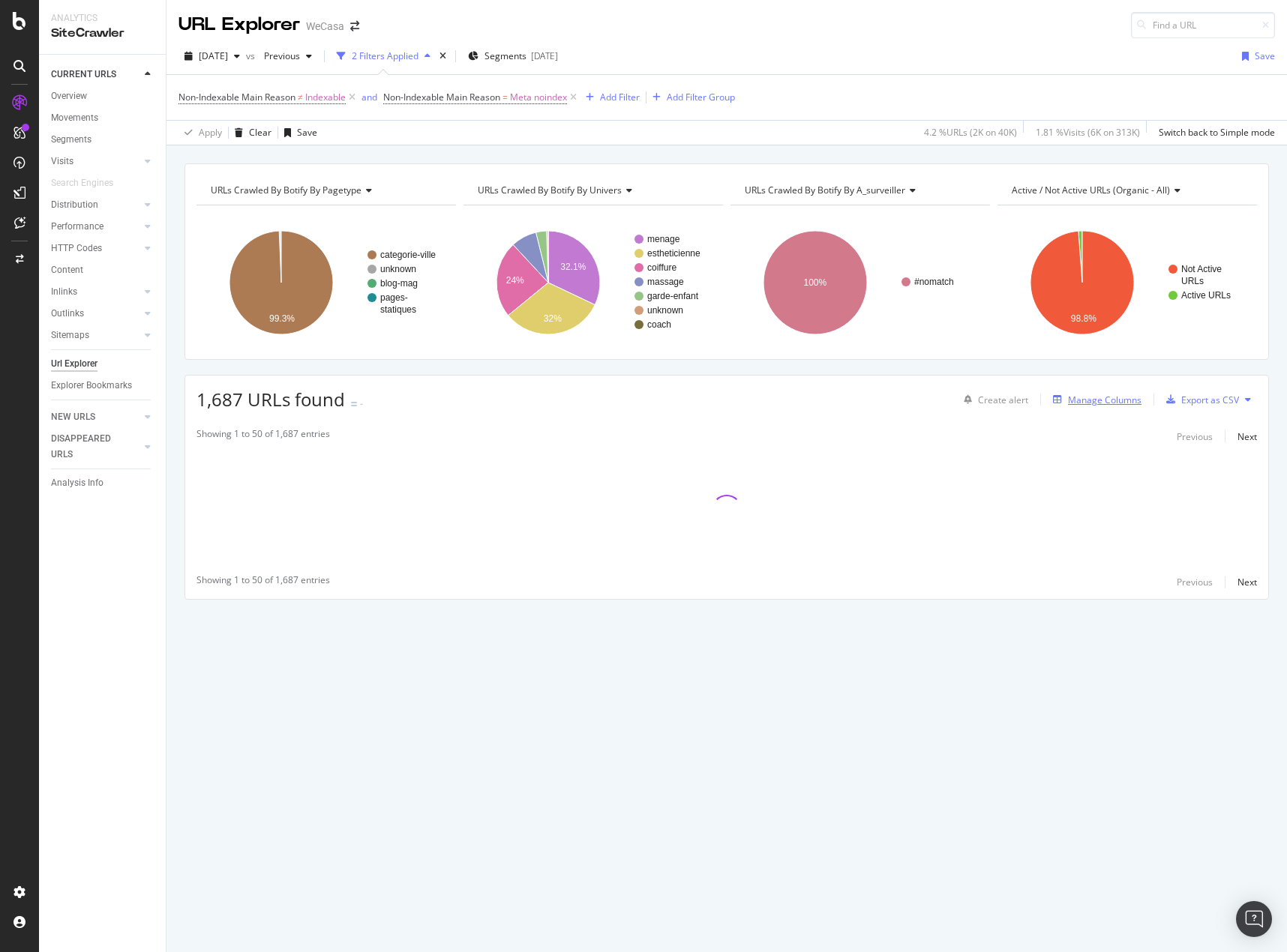
click at [1107, 399] on div "Manage Columns" at bounding box center [1105, 399] width 74 height 12
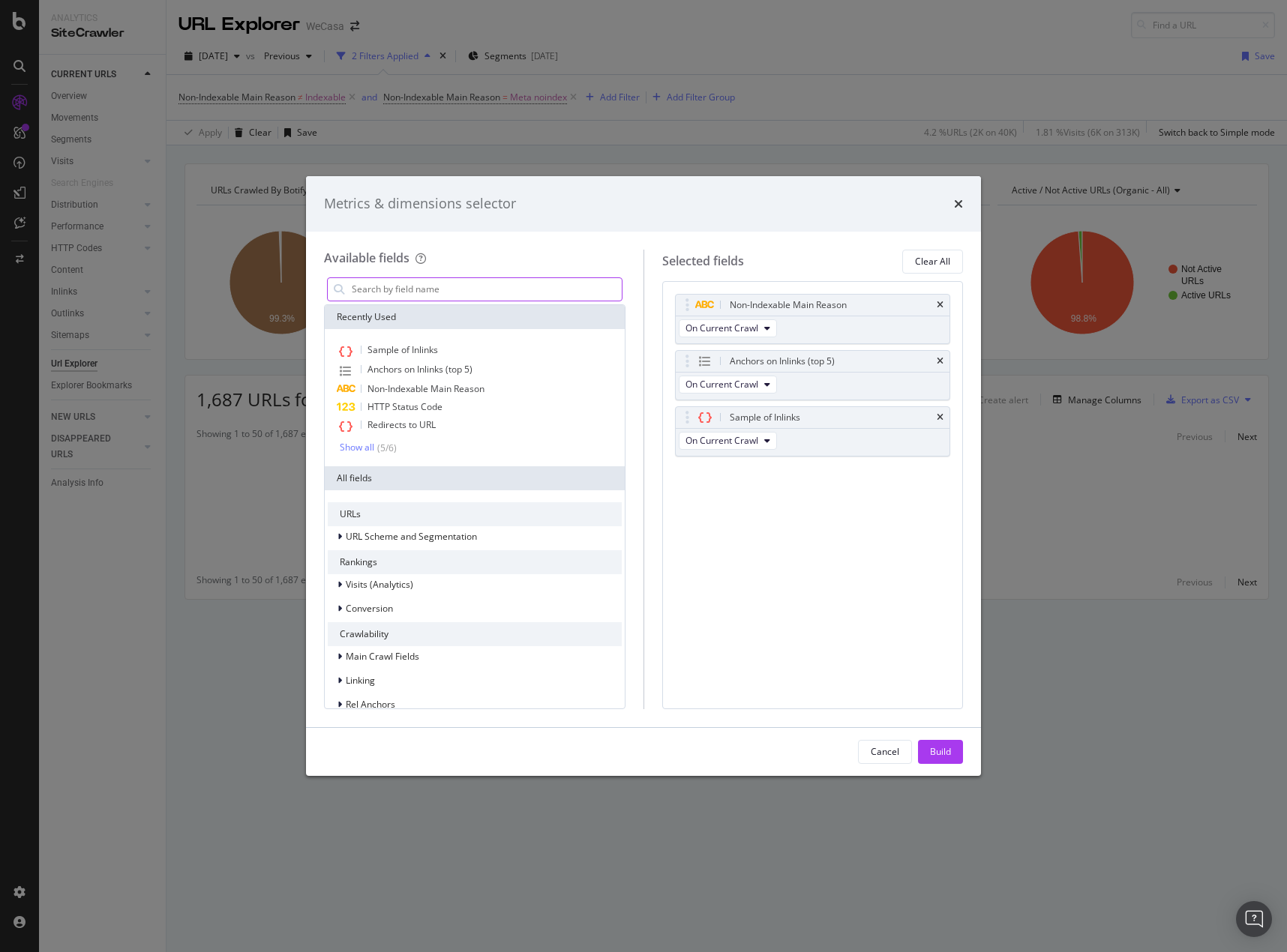
click at [457, 288] on input "modal" at bounding box center [485, 289] width 271 height 22
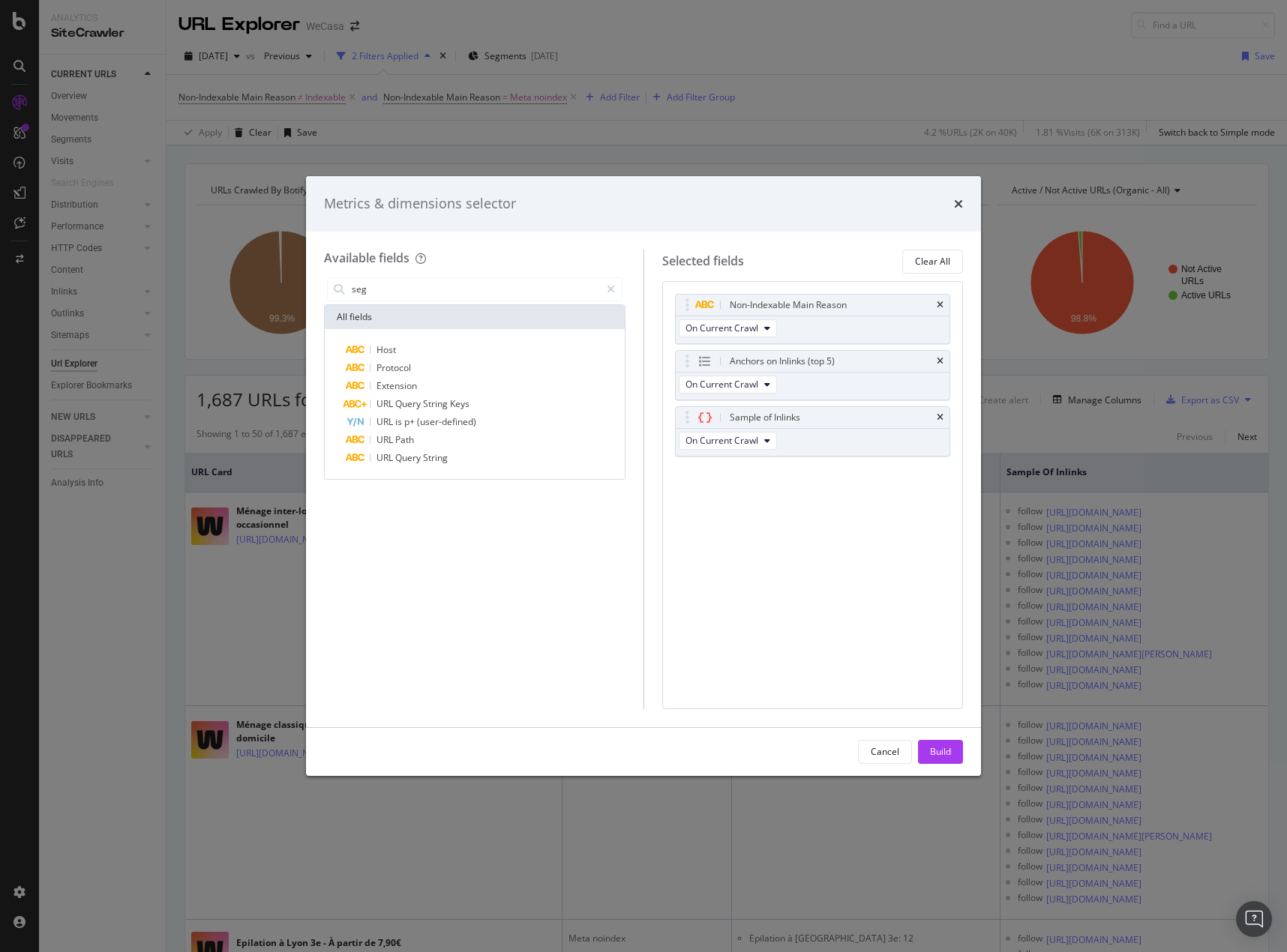
drag, startPoint x: 360, startPoint y: 287, endPoint x: 276, endPoint y: 289, distance: 84.0
click at [281, 289] on div "Metrics & dimensions selector Available fields seg All fields Host Protocol Ext…" at bounding box center [644, 476] width 1287 height 952
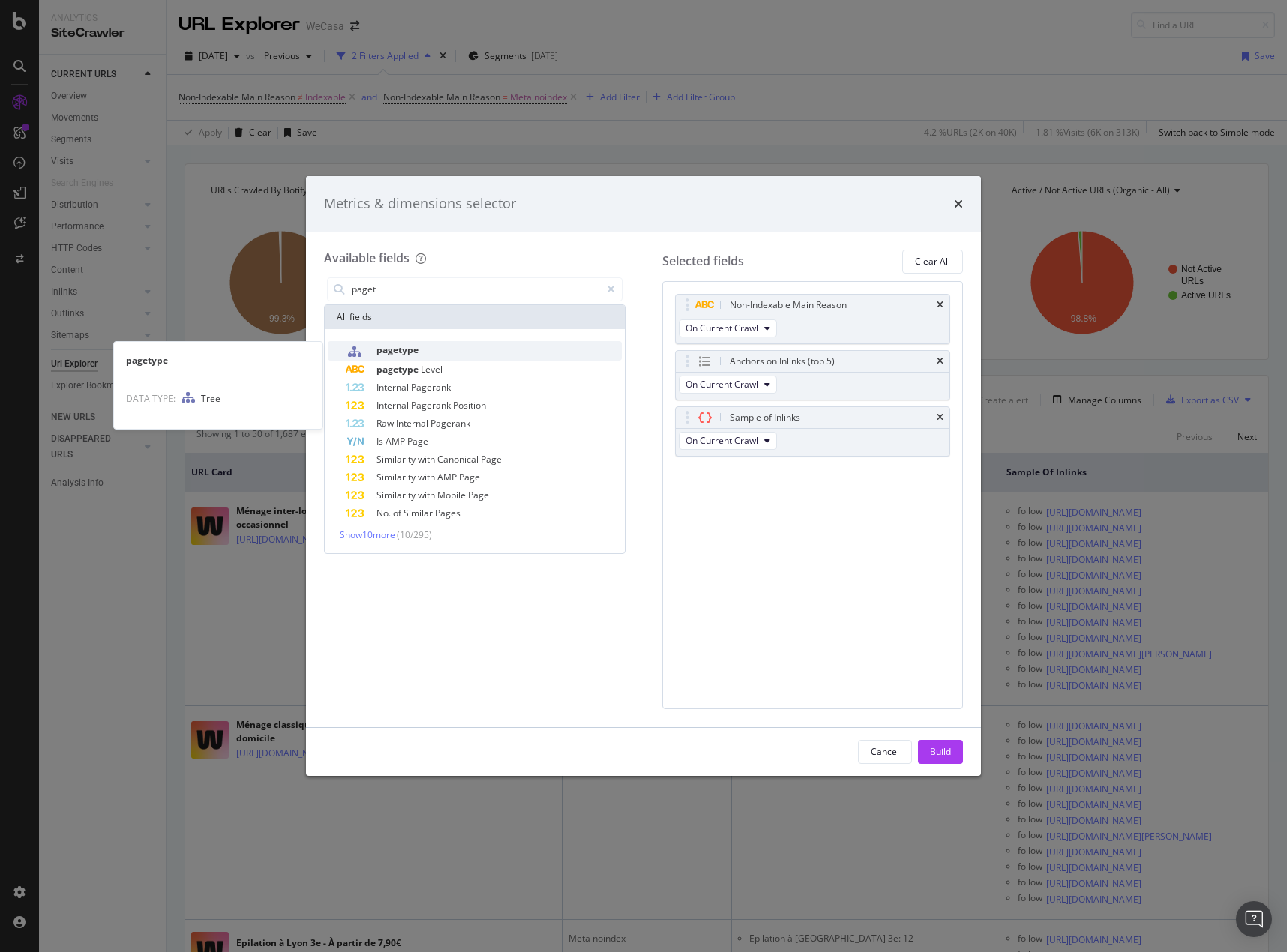
type input "paget"
click at [386, 351] on span "pagetype" at bounding box center [397, 350] width 42 height 12
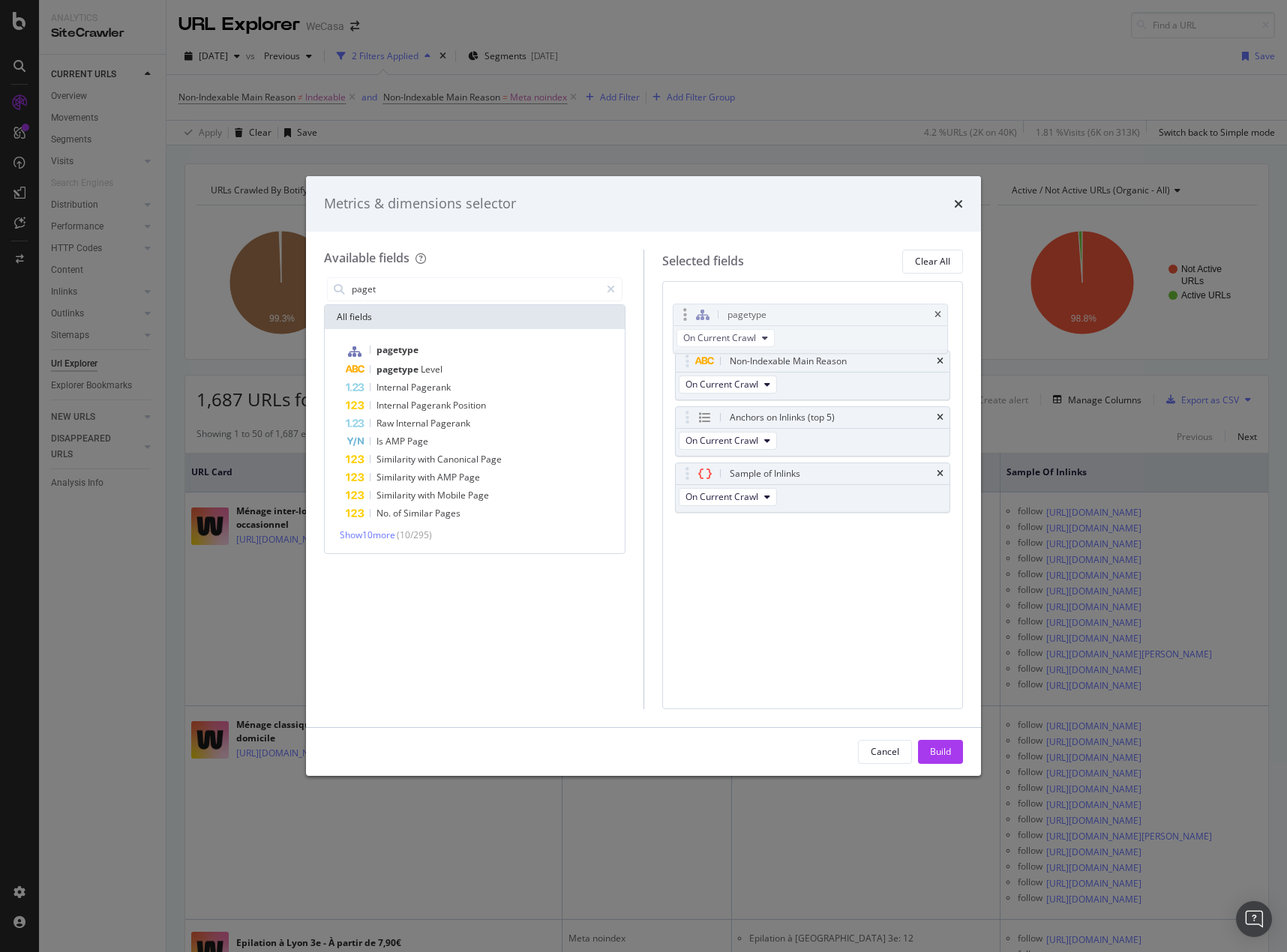
drag, startPoint x: 684, startPoint y: 468, endPoint x: 682, endPoint y: 293, distance: 175.0
click at [682, 293] on body "Analytics SiteCrawler CURRENT URLS Overview Movements Segments Visits Analysis …" at bounding box center [644, 476] width 1287 height 952
click at [918, 754] on button "Build" at bounding box center [940, 751] width 45 height 24
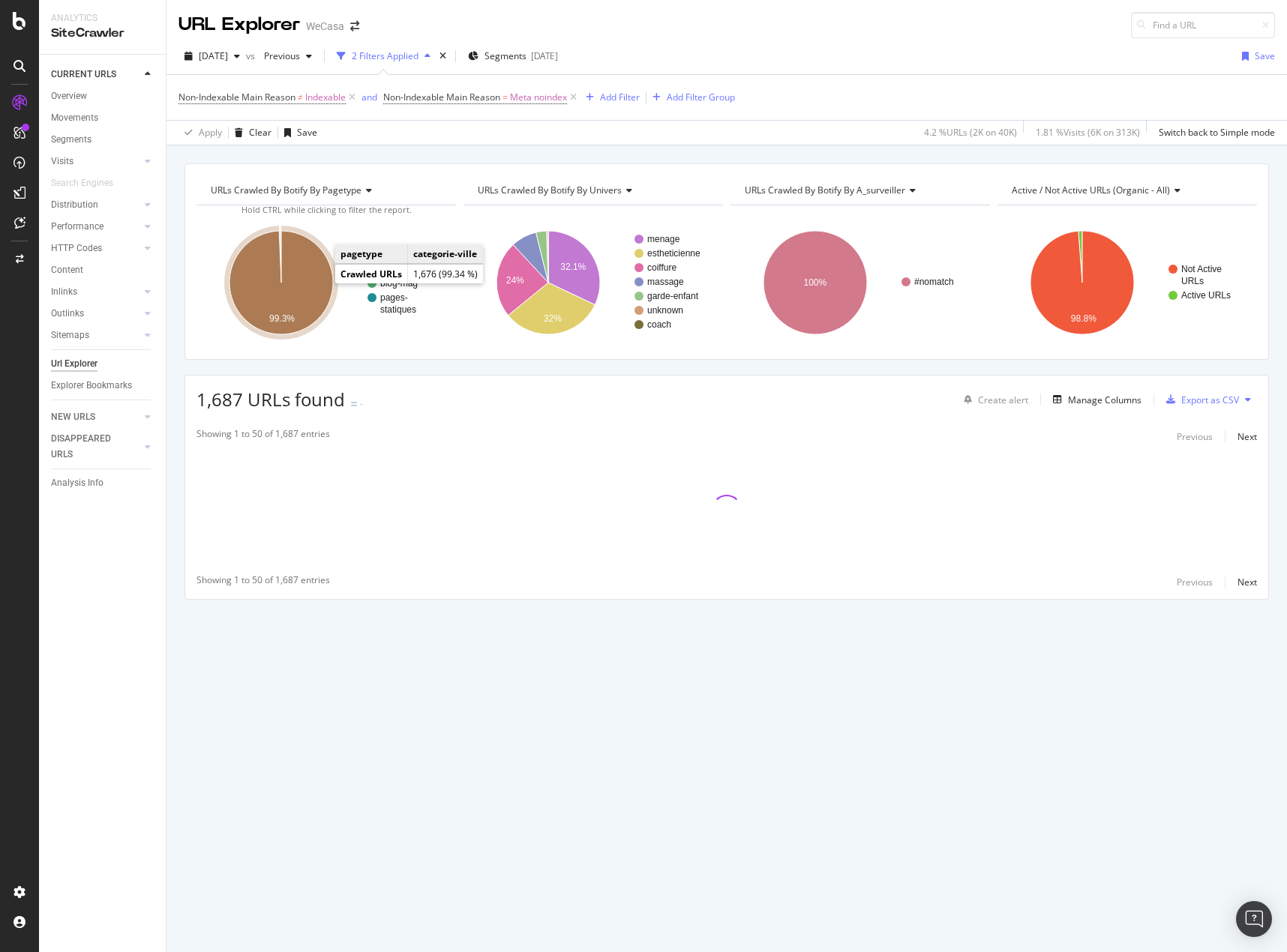
click at [302, 275] on icon "A chart." at bounding box center [281, 282] width 103 height 103
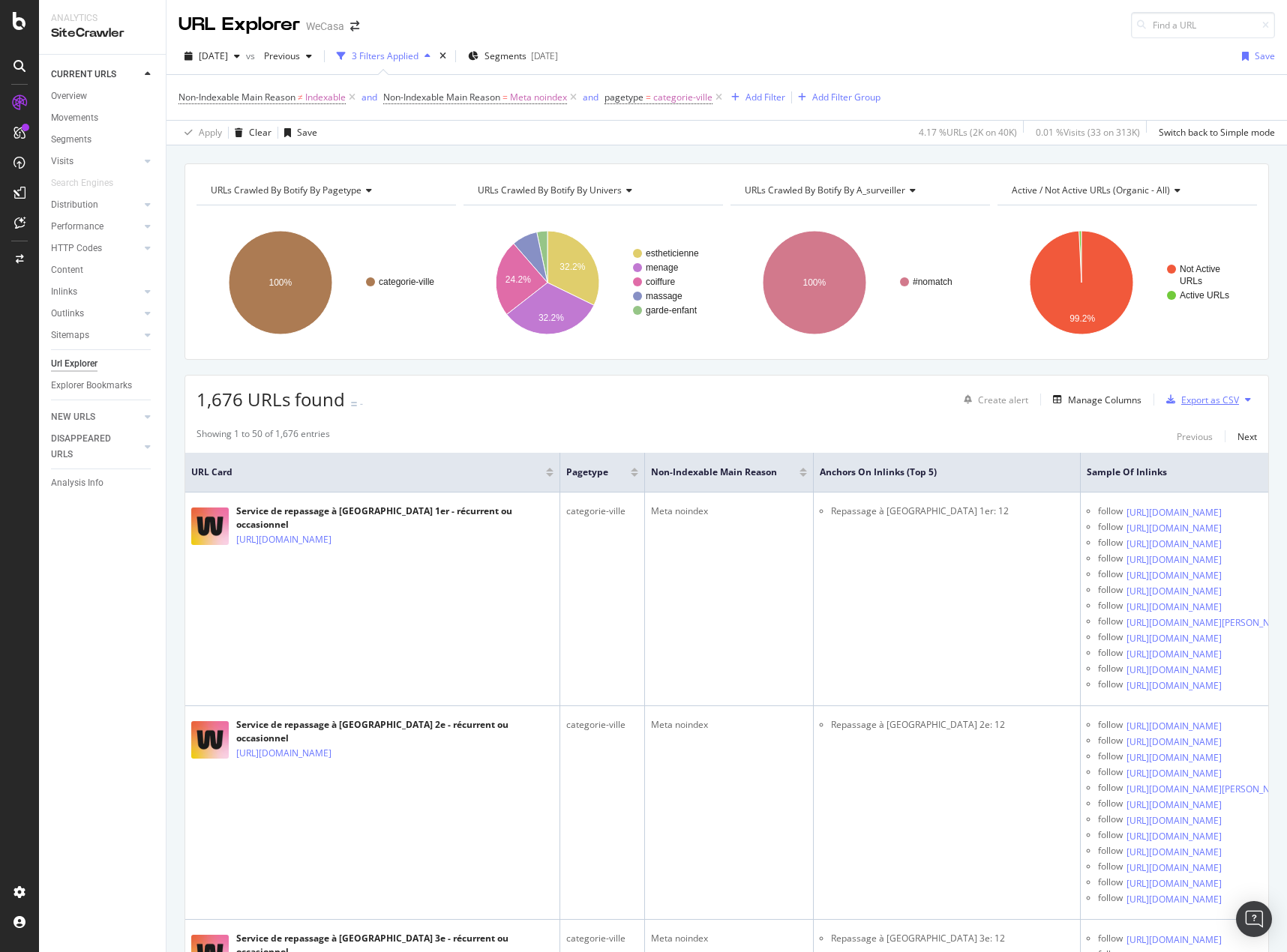
click at [1183, 406] on div "Export as CSV" at bounding box center [1210, 399] width 58 height 12
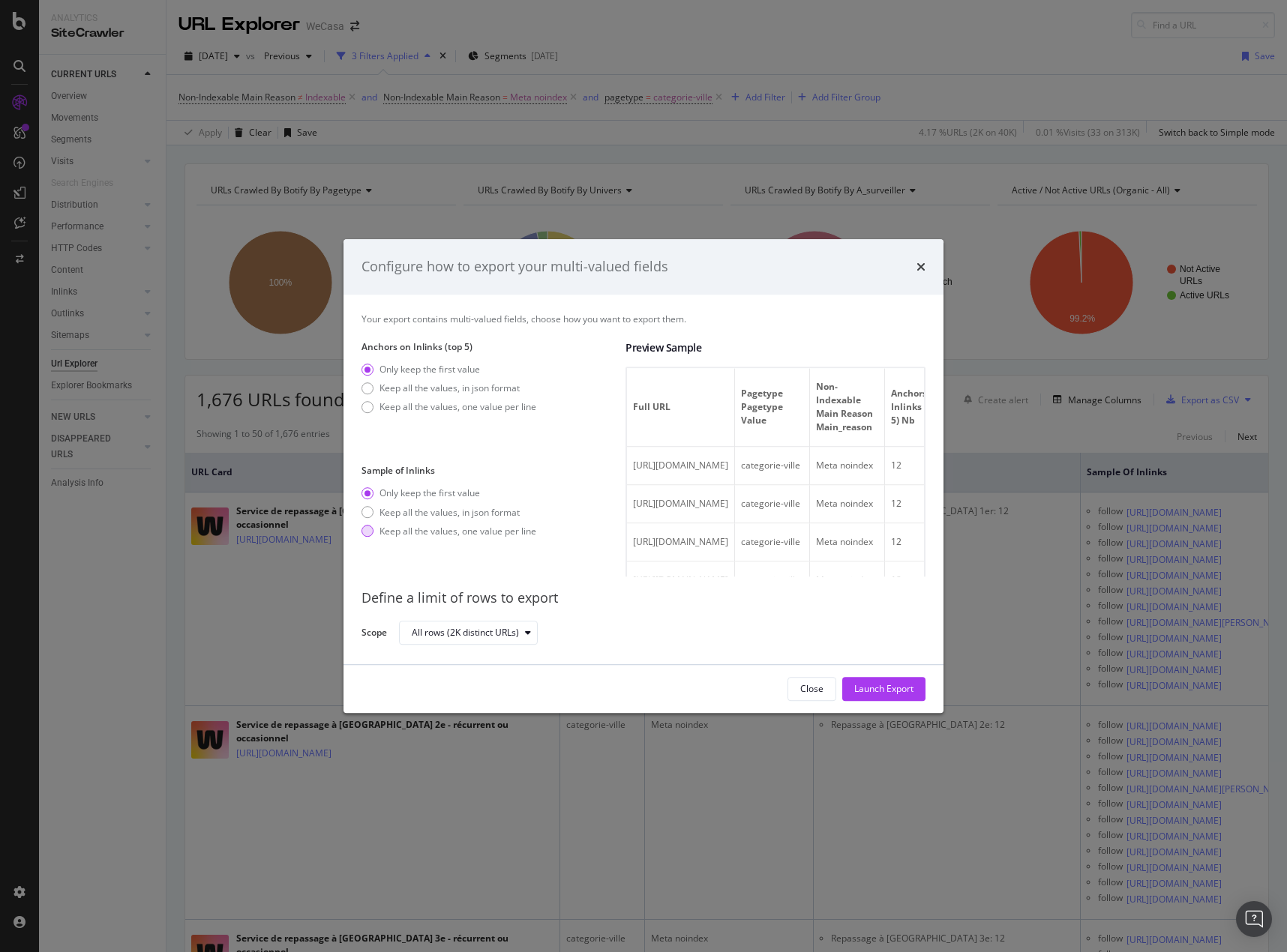
click at [435, 536] on div "Keep all the values, one value per line" at bounding box center [457, 531] width 157 height 12
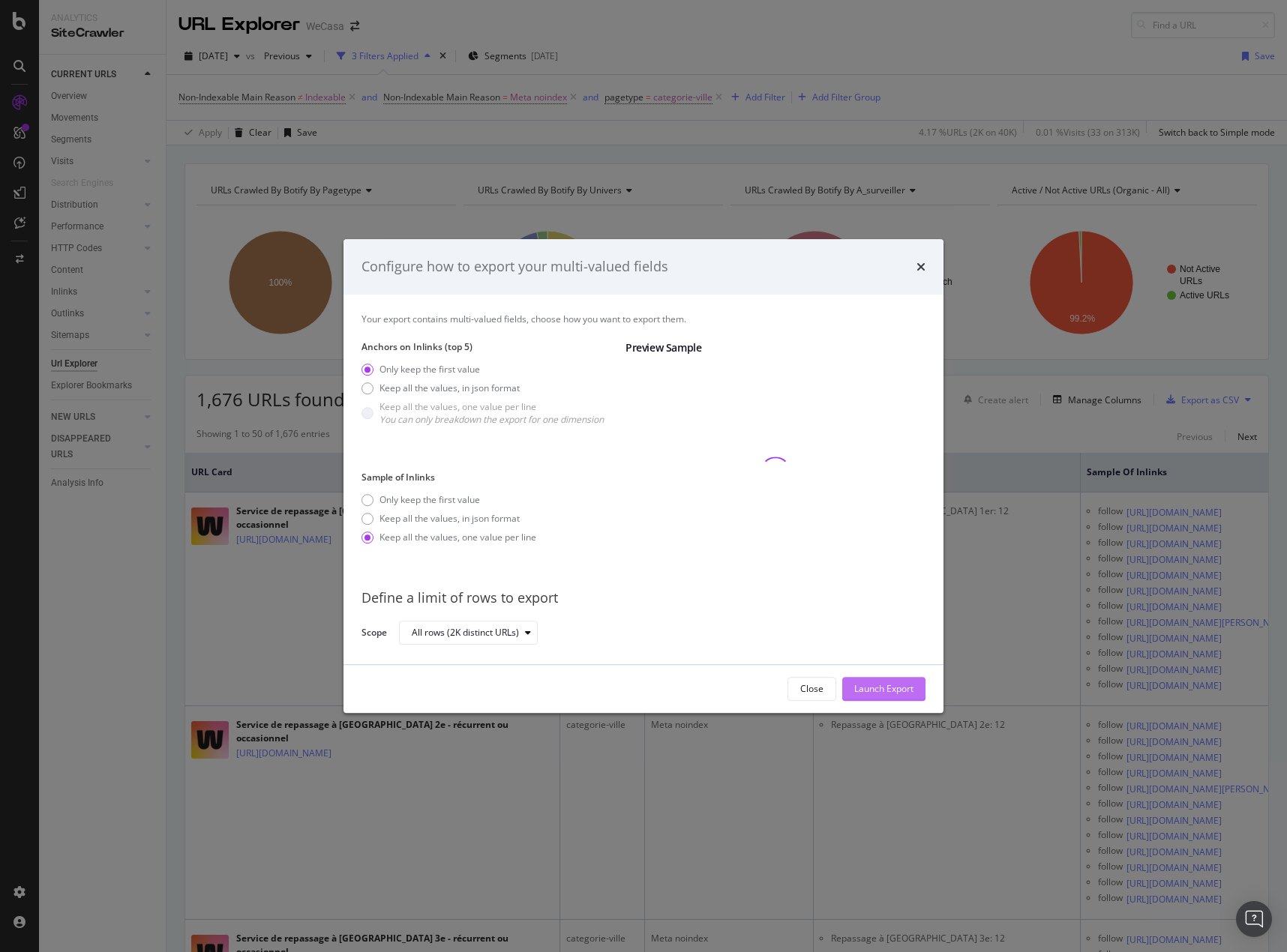
click at [887, 689] on div "Launch Export" at bounding box center [883, 689] width 60 height 12
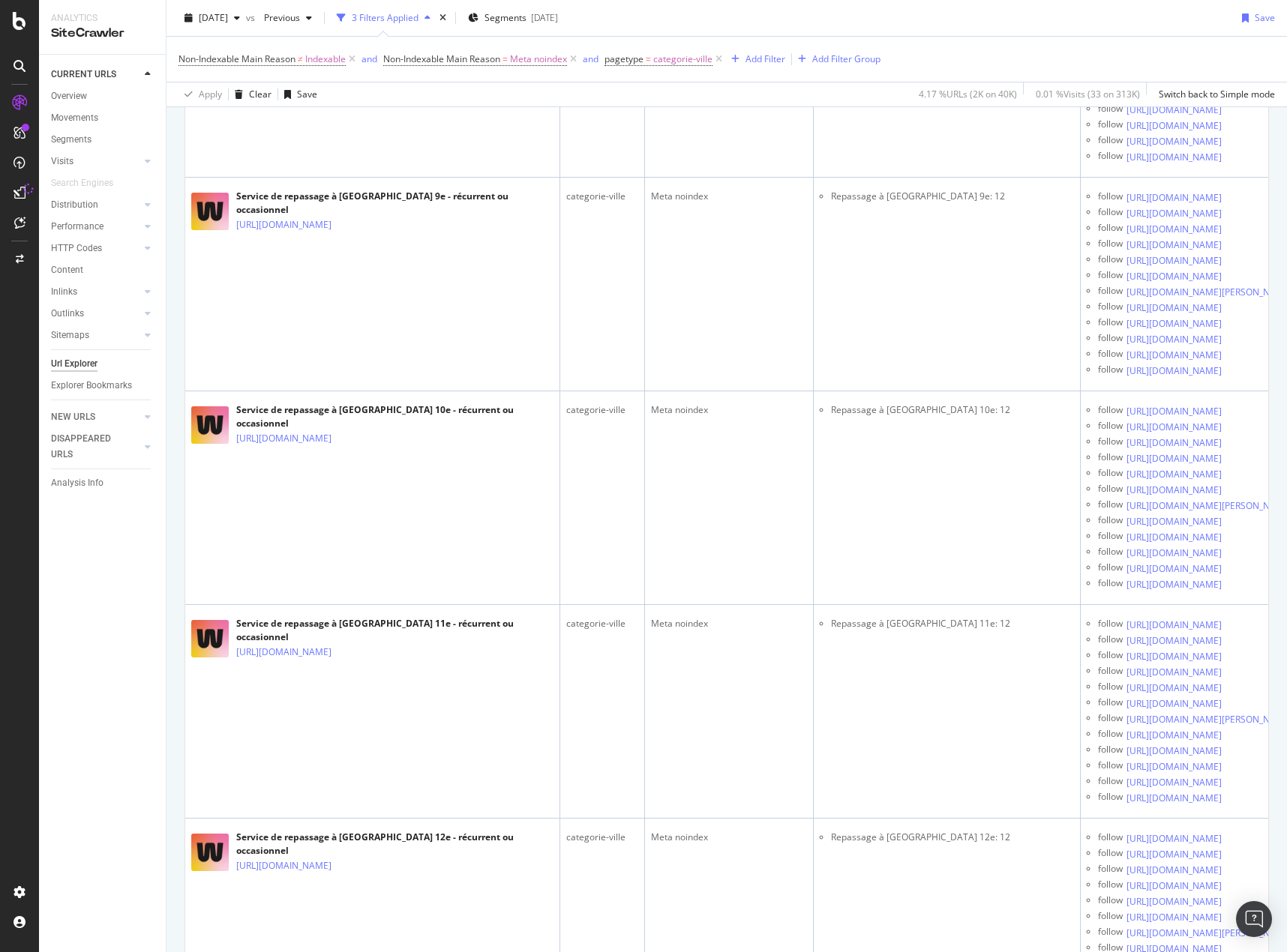
scroll to position [2473, 0]
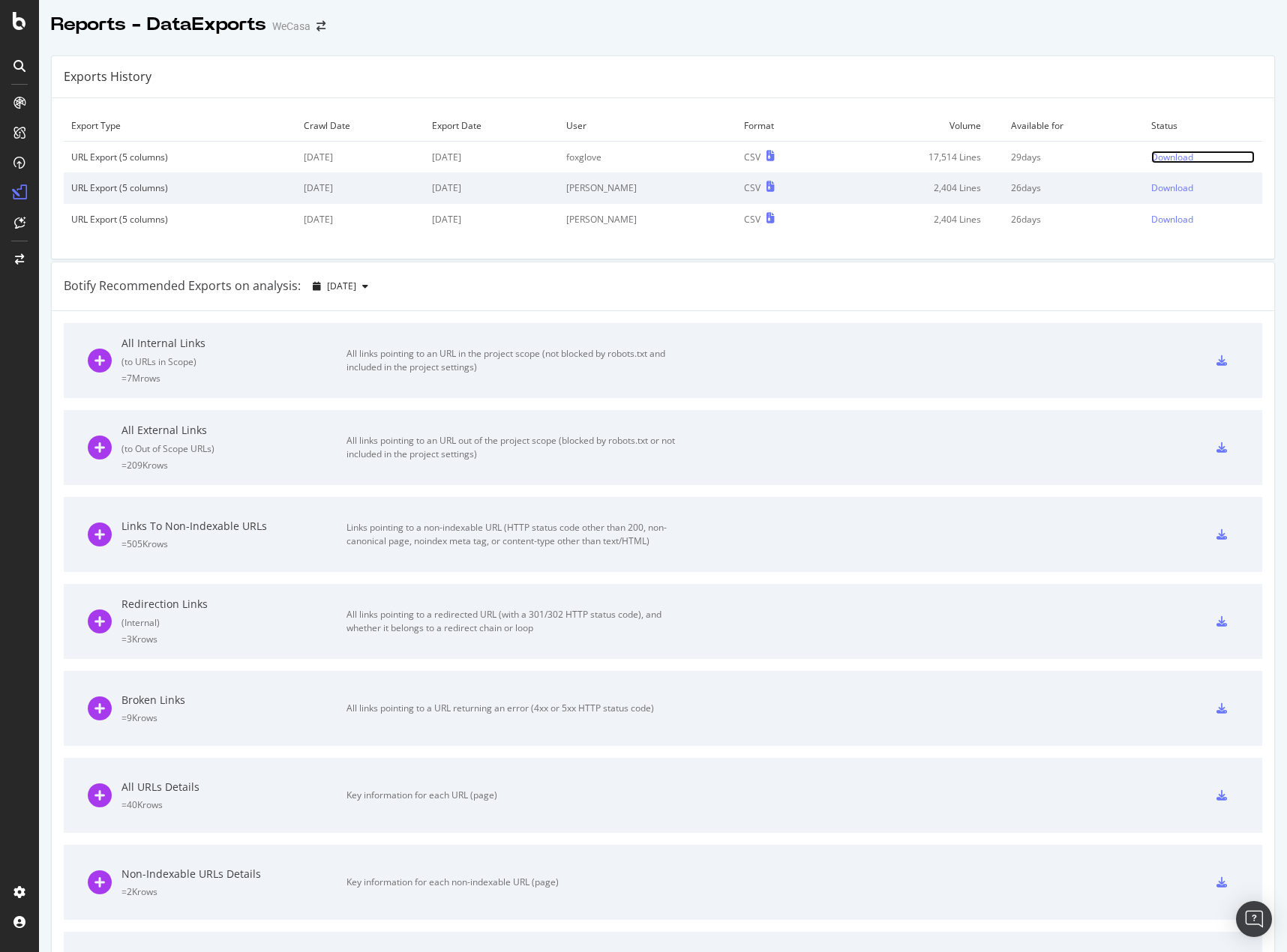
click at [1157, 153] on div "Download" at bounding box center [1171, 157] width 42 height 12
